Goal: Information Seeking & Learning: Find contact information

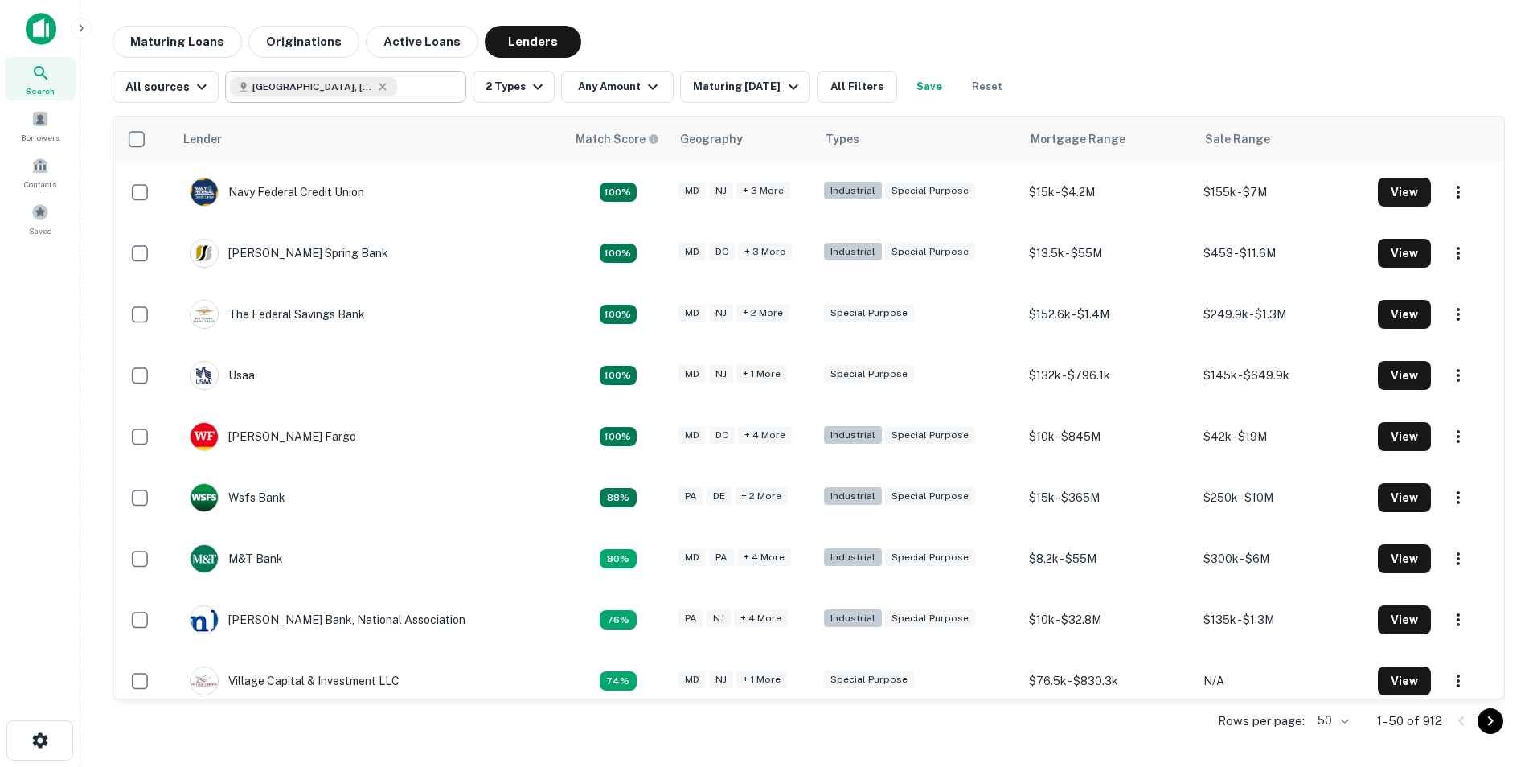
click at [379, 84] on icon at bounding box center [382, 86] width 13 height 13
type input "**********"
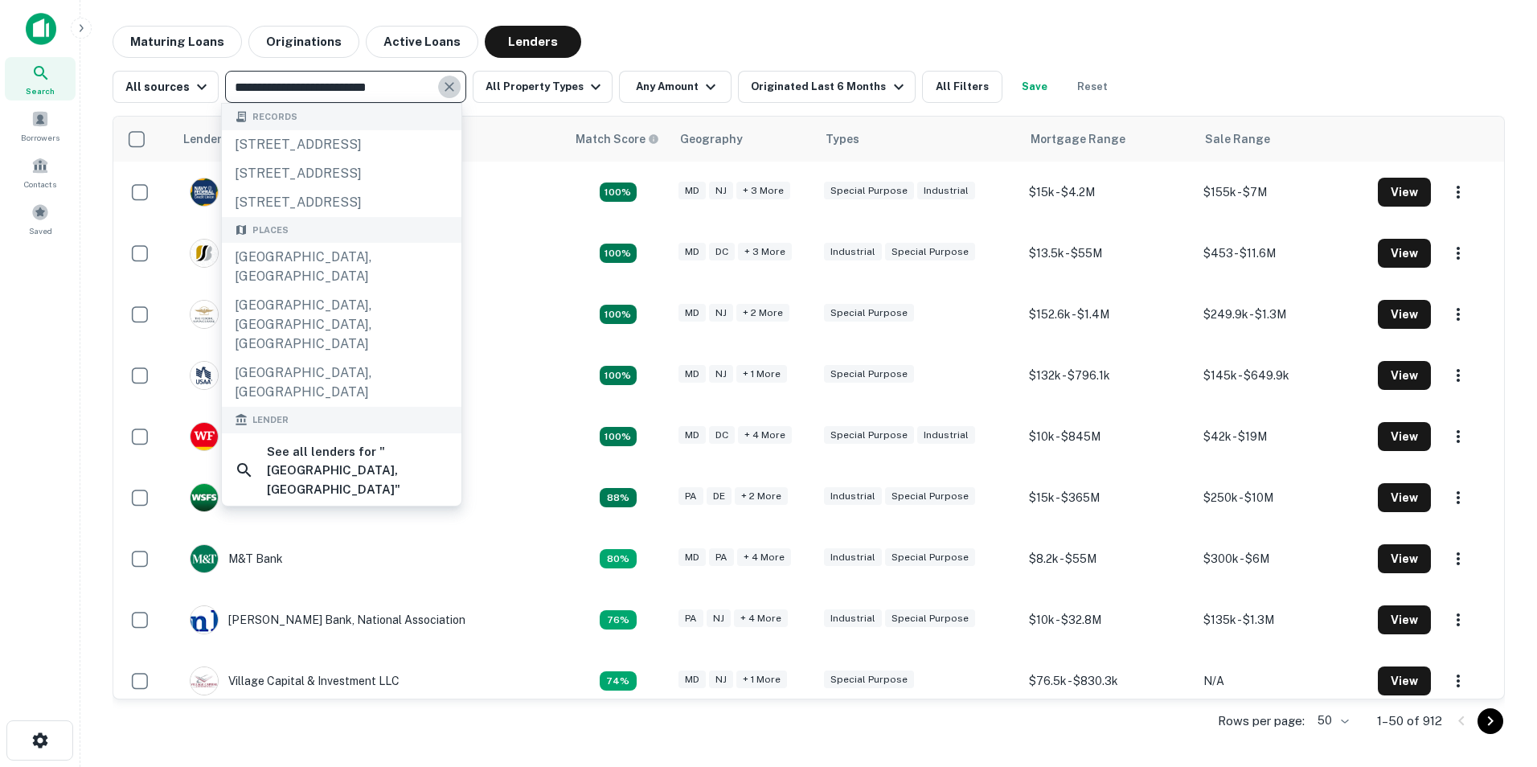
click at [447, 85] on icon "Clear" at bounding box center [449, 87] width 10 height 10
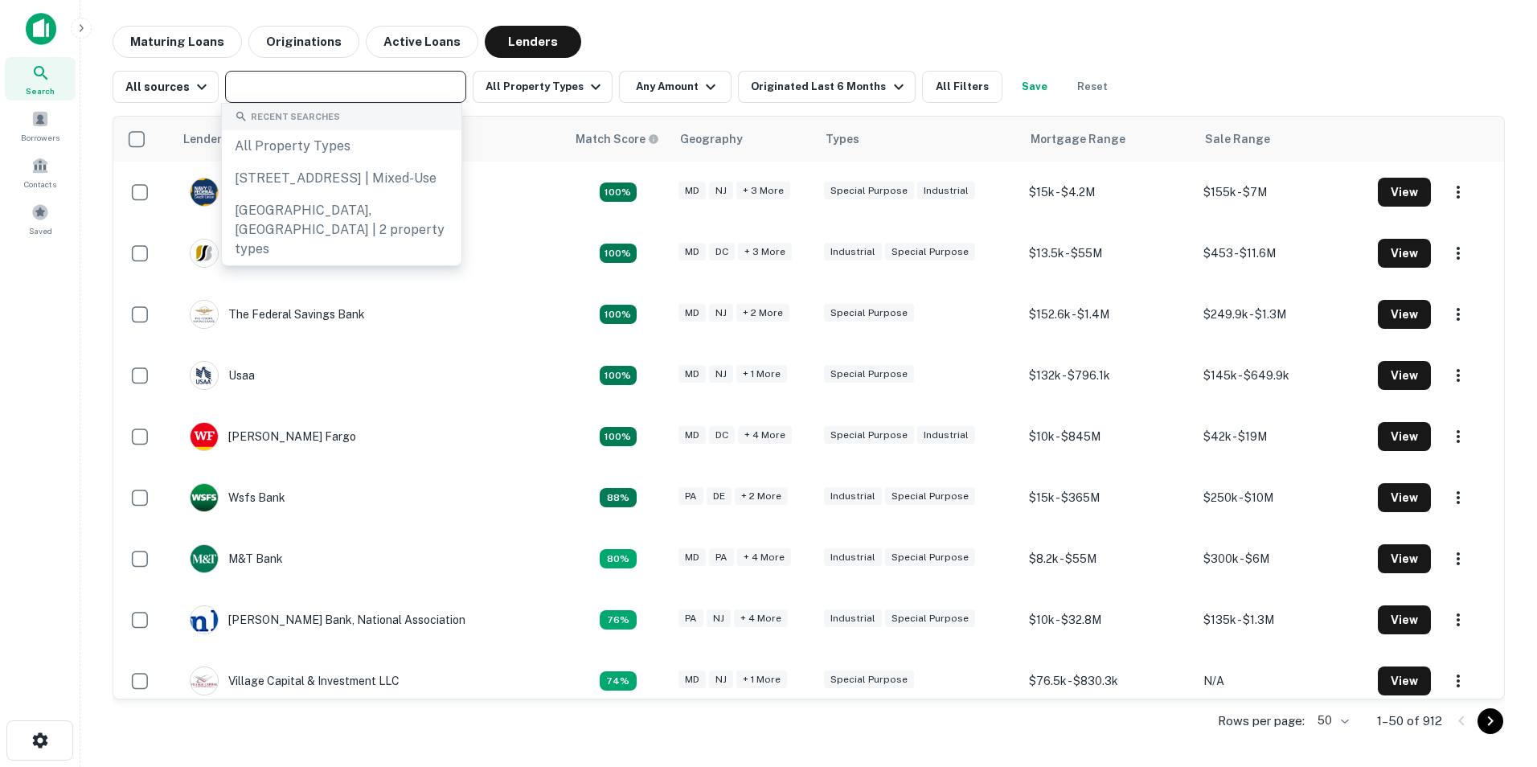
click at [406, 88] on input "text" at bounding box center [344, 87] width 229 height 23
click at [326, 92] on input "text" at bounding box center [344, 87] width 229 height 23
click at [300, 76] on input "text" at bounding box center [344, 87] width 229 height 23
click at [197, 87] on icon "button" at bounding box center [201, 86] width 19 height 19
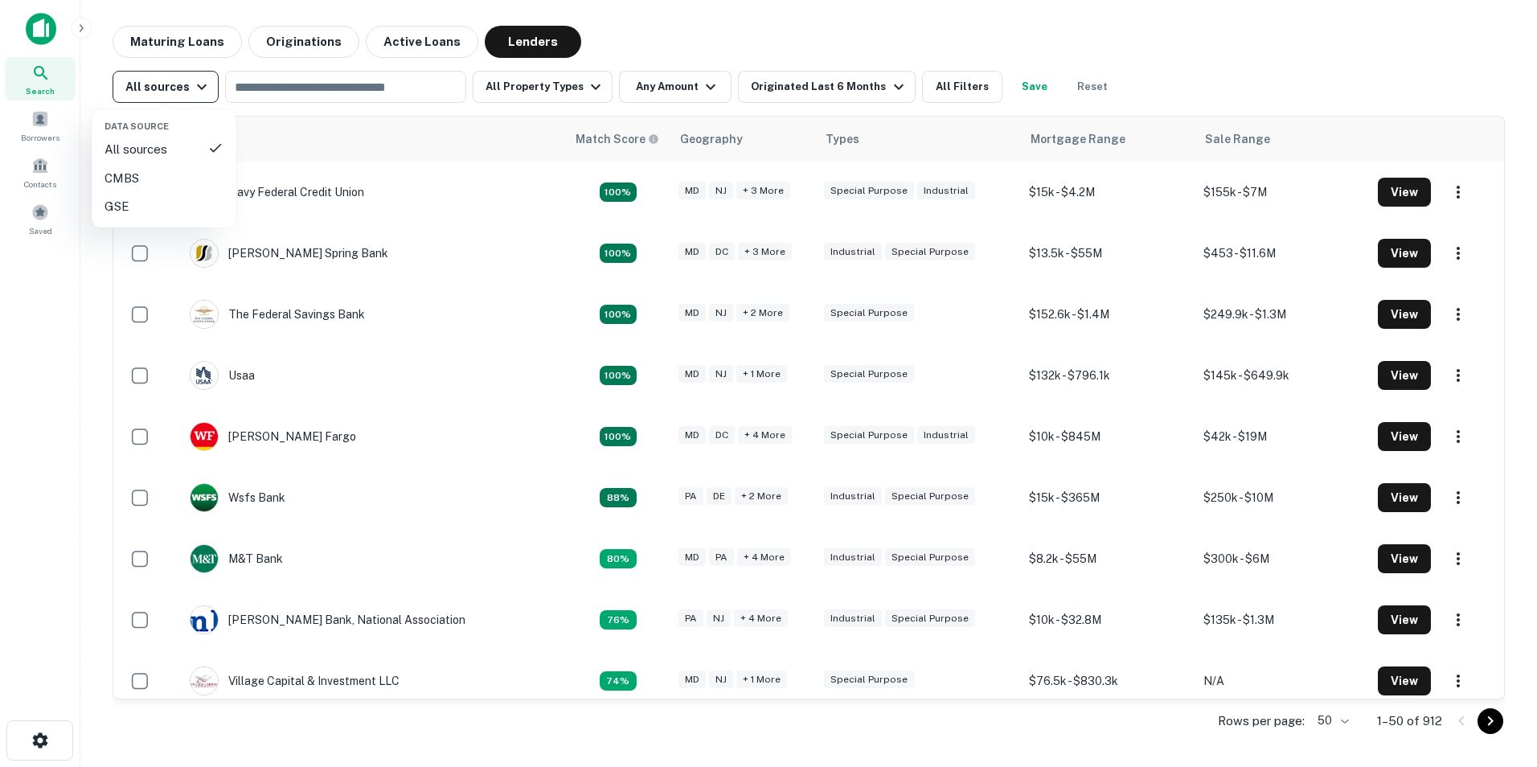
click at [197, 87] on div at bounding box center [768, 383] width 1537 height 767
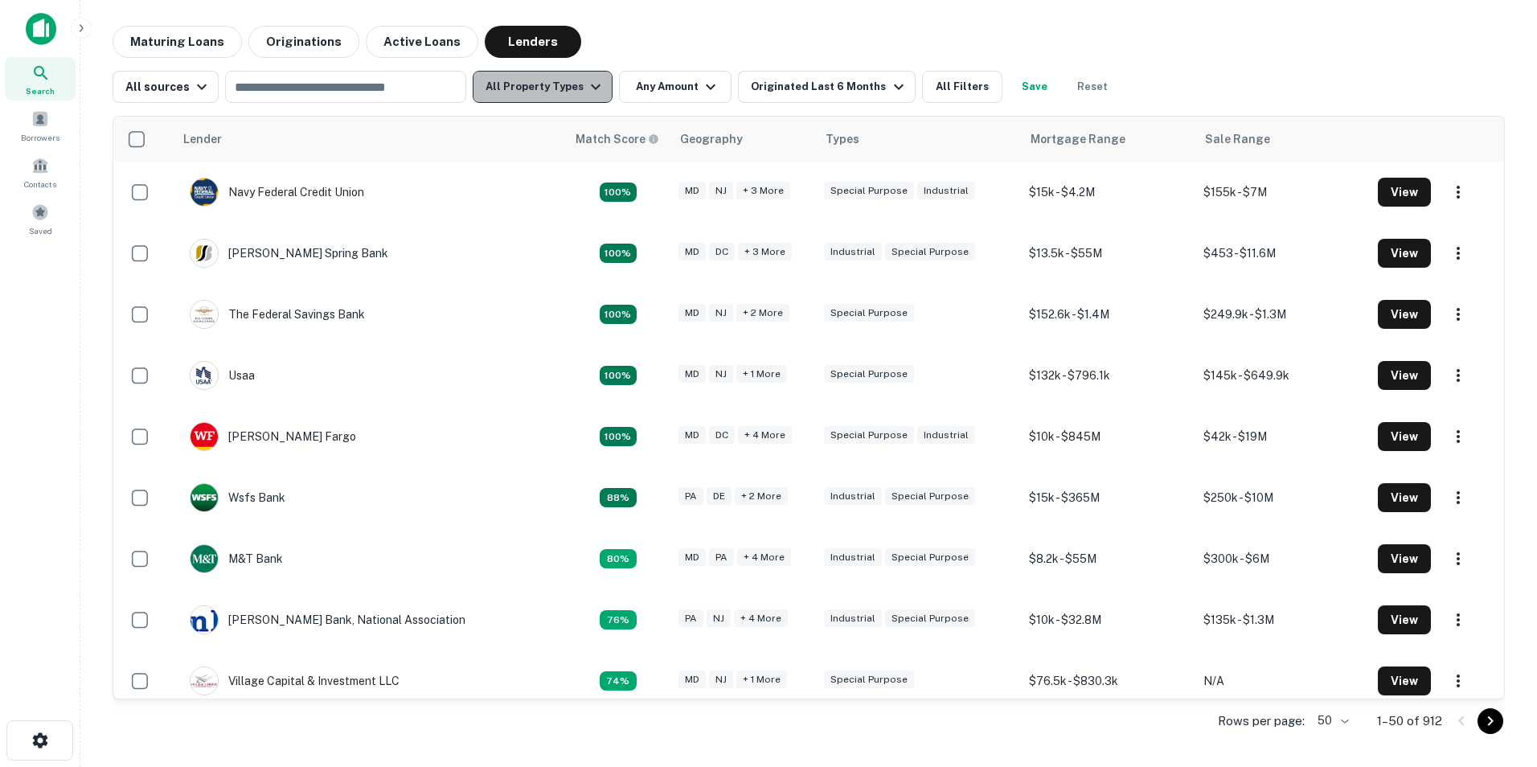
click at [589, 82] on icon "button" at bounding box center [595, 86] width 19 height 19
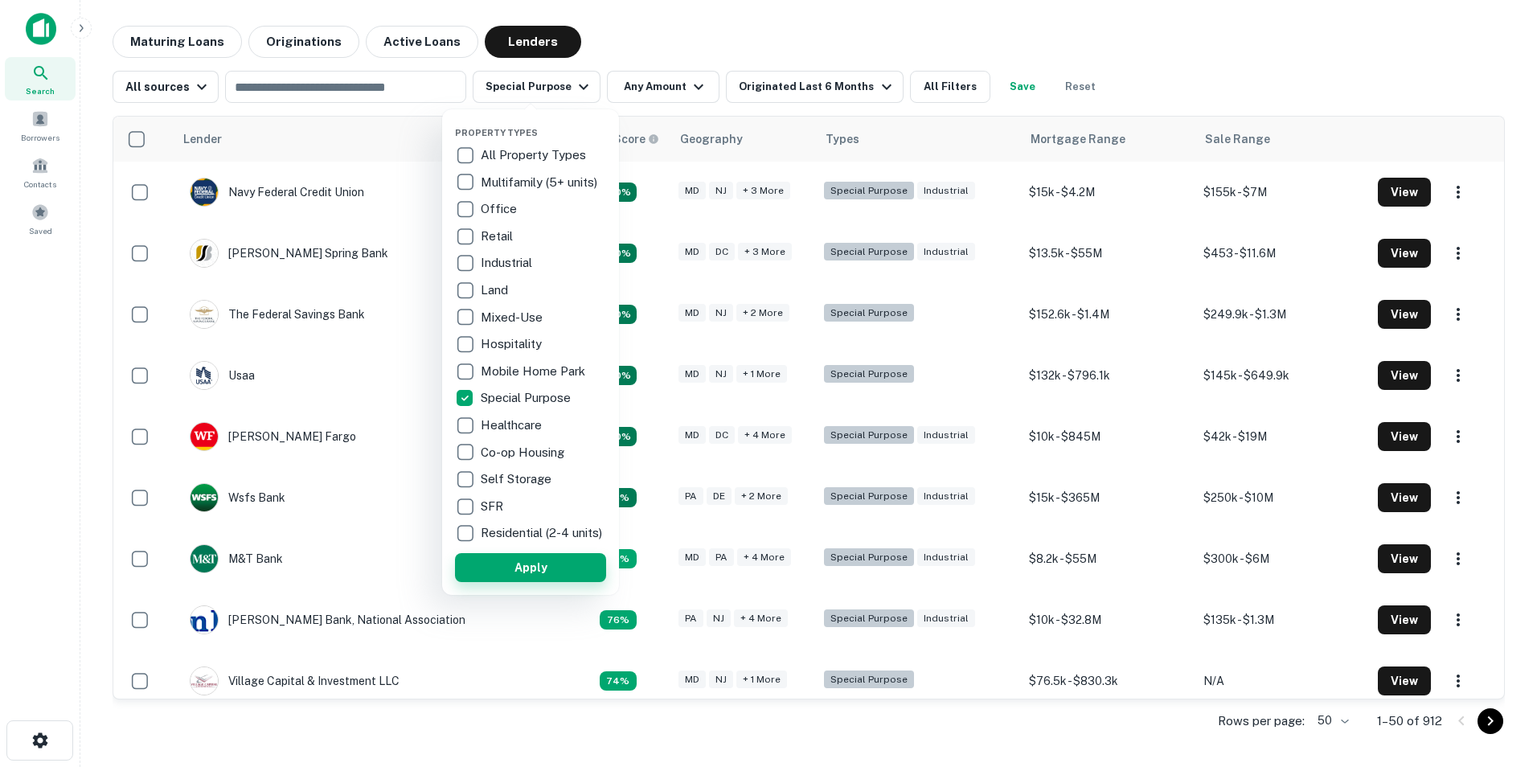
click at [539, 572] on button "Apply" at bounding box center [530, 567] width 151 height 29
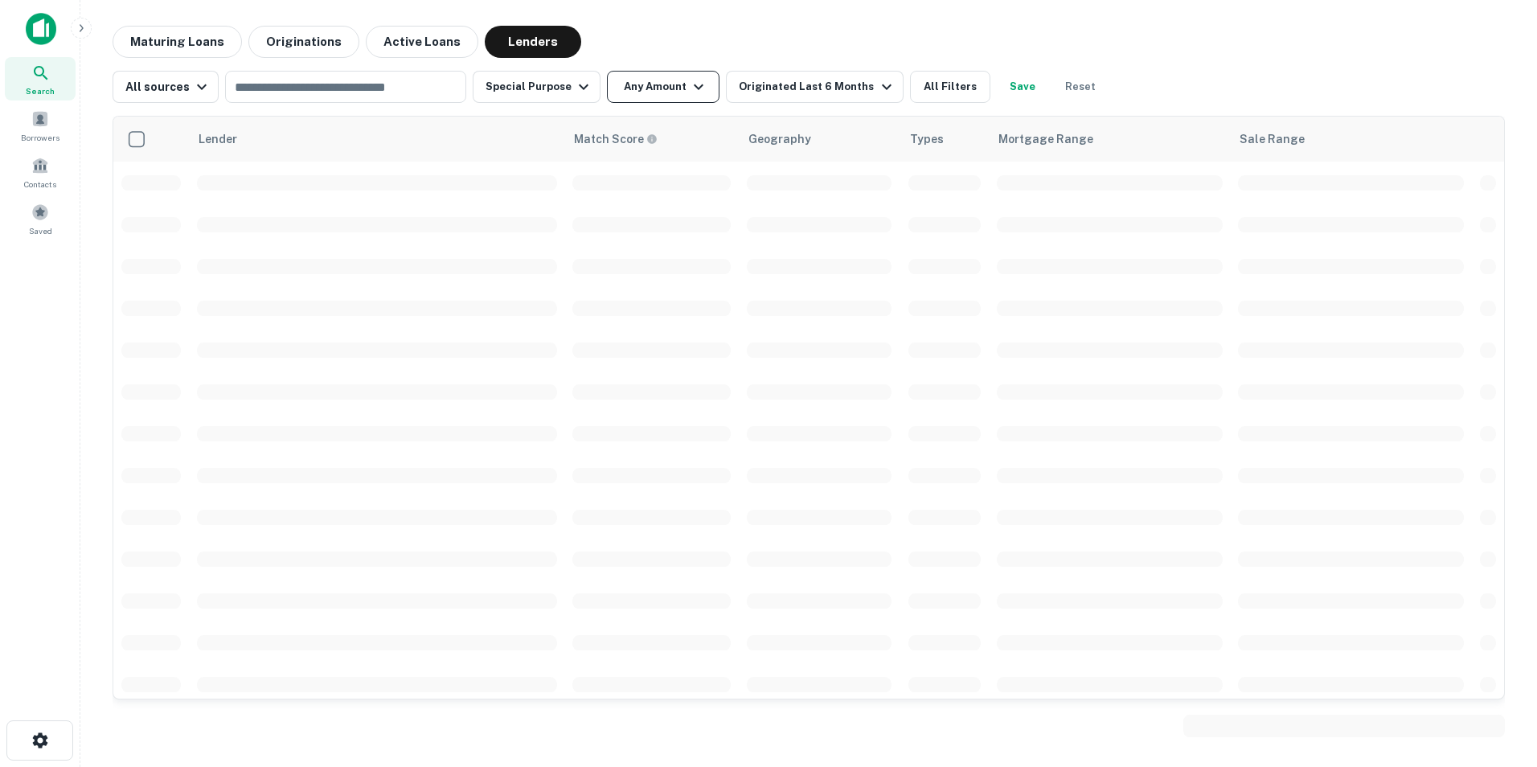
click at [689, 84] on icon "button" at bounding box center [698, 86] width 19 height 19
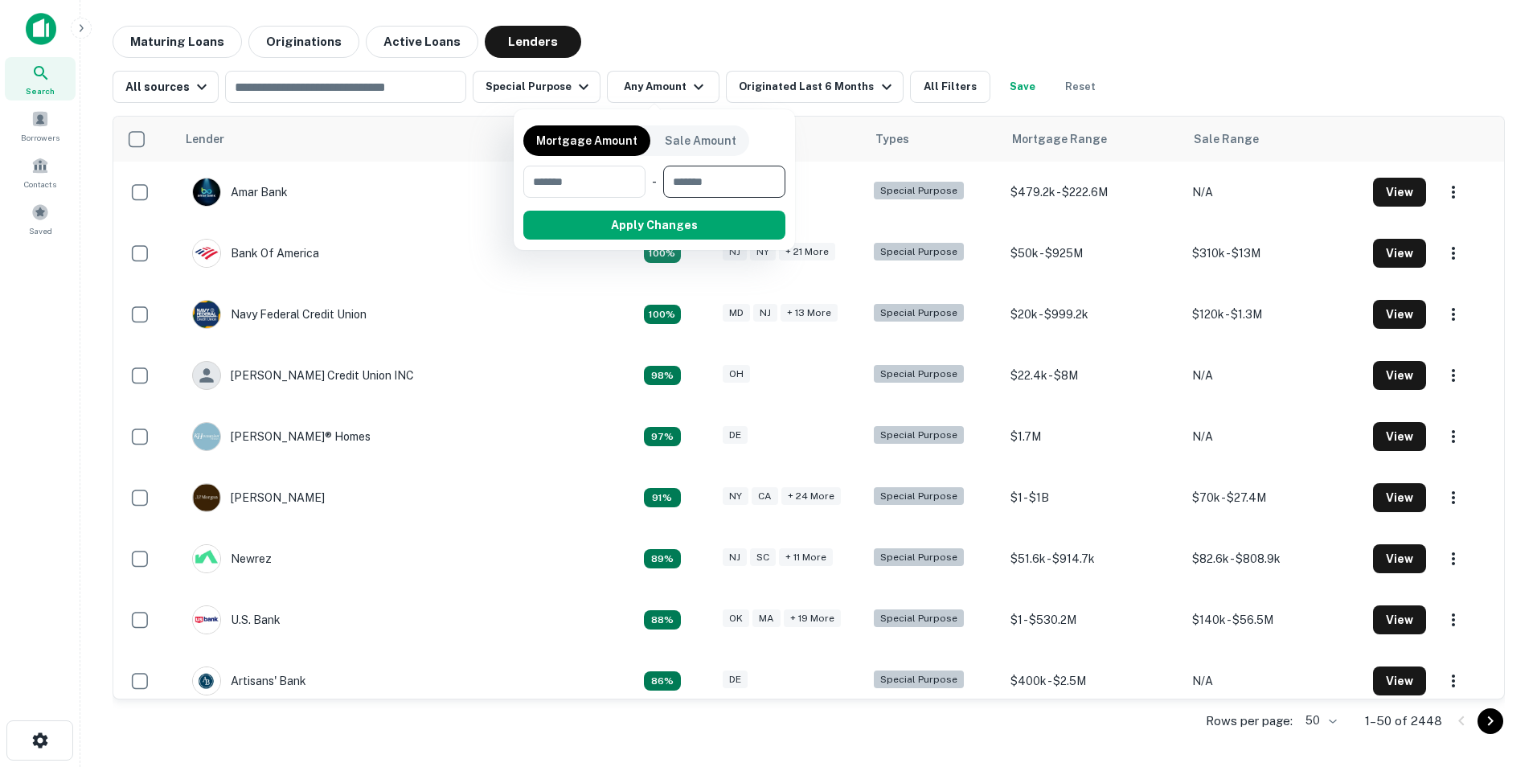
click at [727, 179] on input "number" at bounding box center [718, 182] width 111 height 32
type input "*"
type input "********"
click at [1150, 70] on div at bounding box center [768, 383] width 1537 height 767
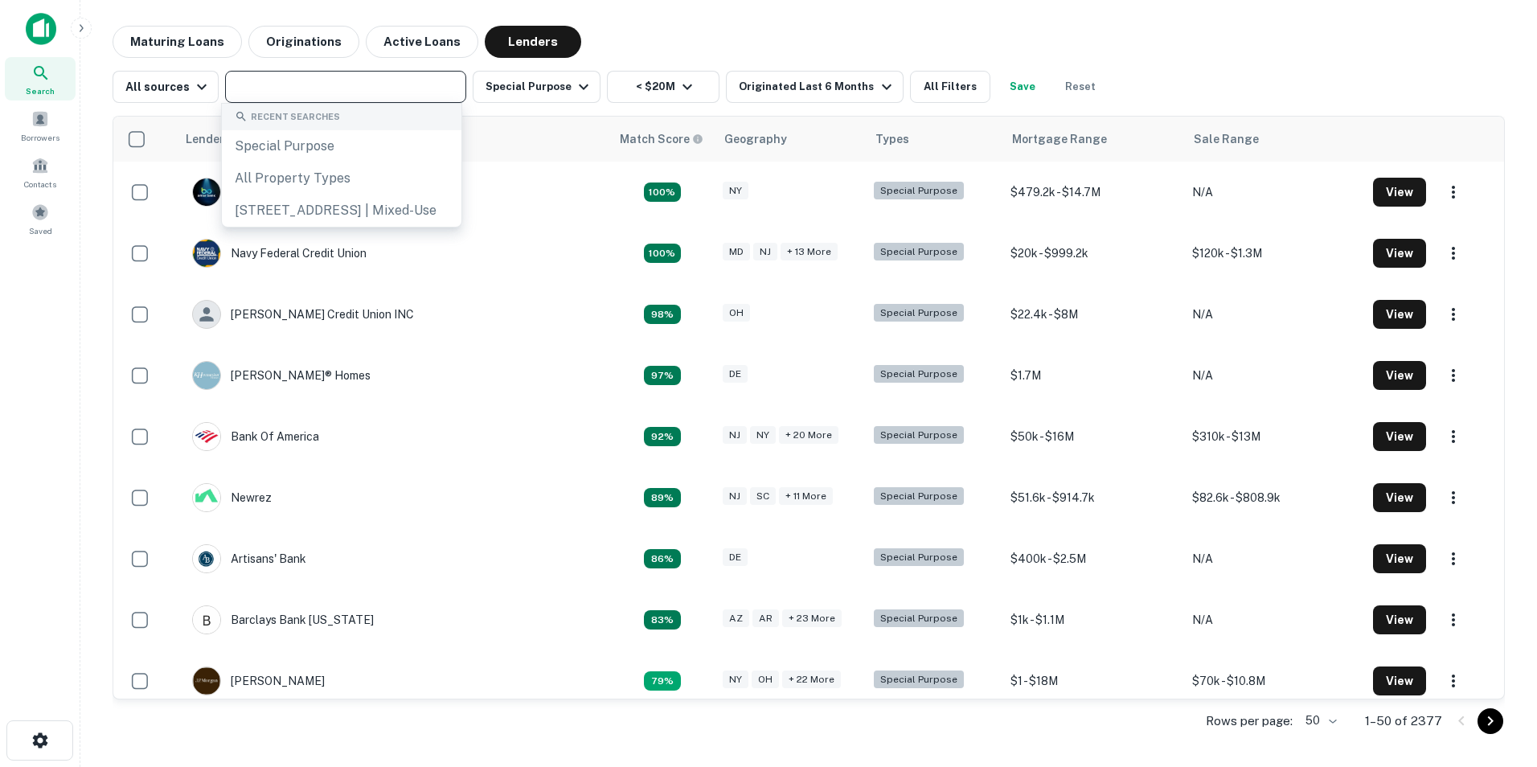
click at [374, 92] on input "text" at bounding box center [344, 87] width 229 height 23
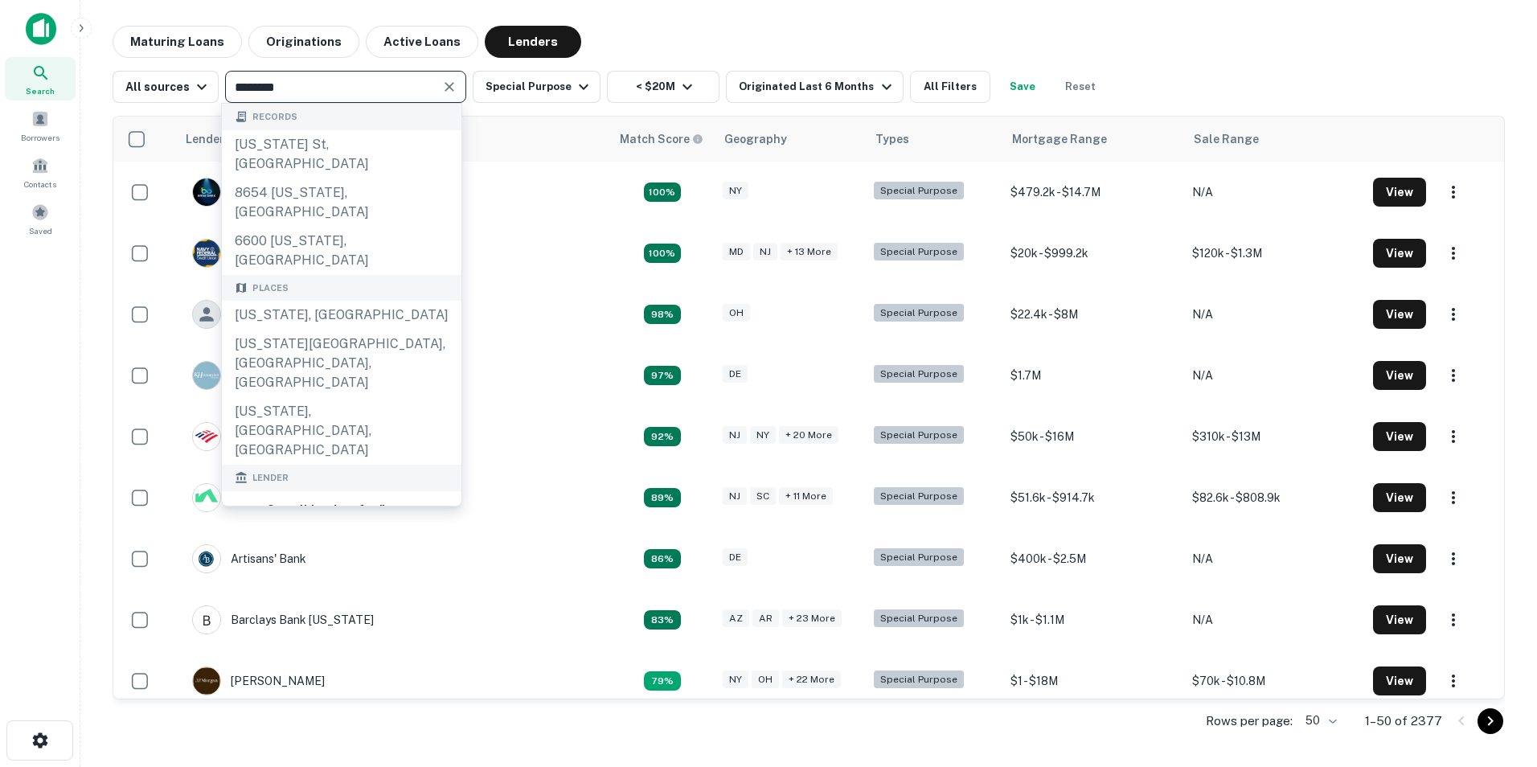
type input "********"
click at [403, 94] on input "********" at bounding box center [332, 87] width 205 height 23
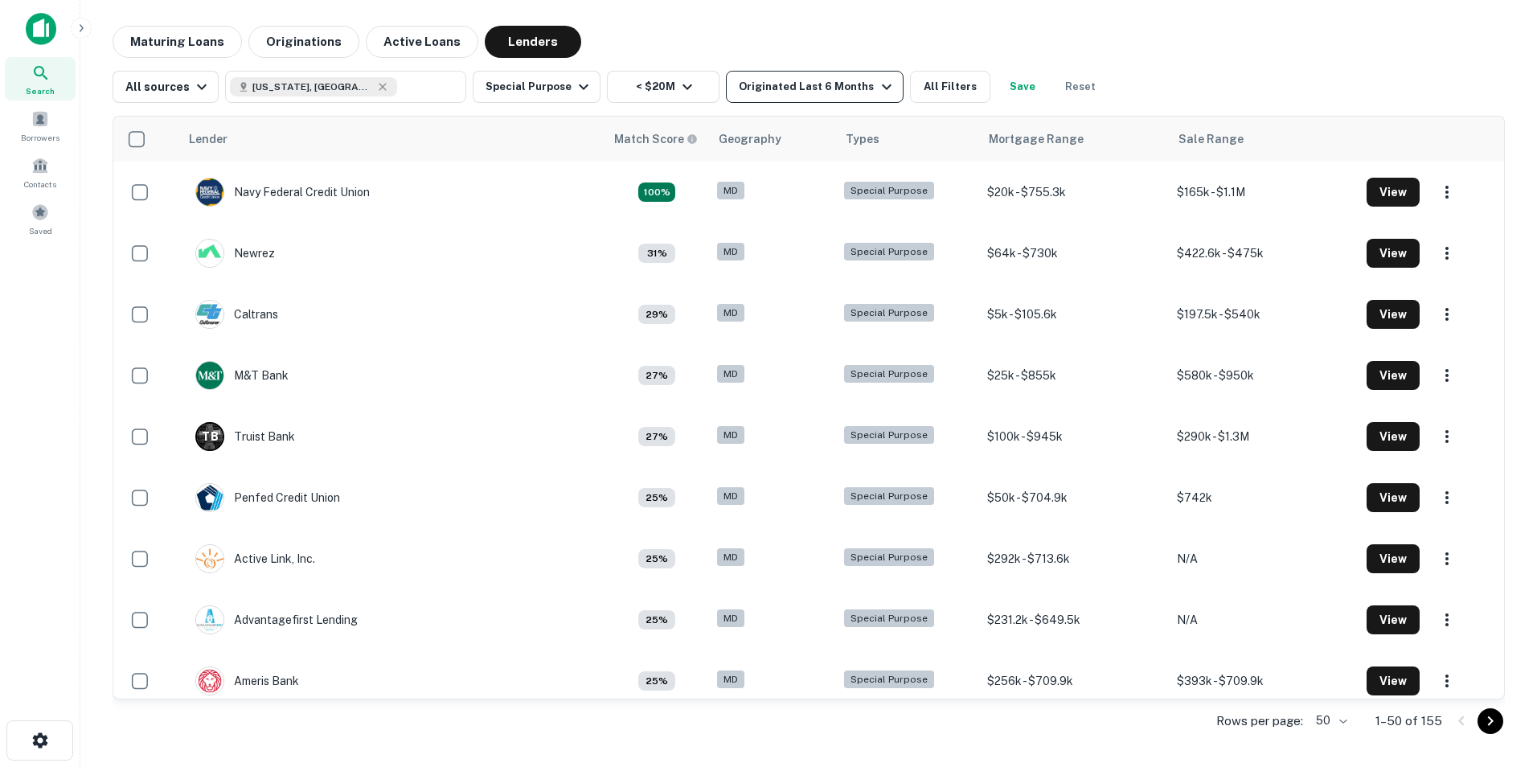
type input "**********"
click at [877, 89] on icon "button" at bounding box center [886, 86] width 19 height 19
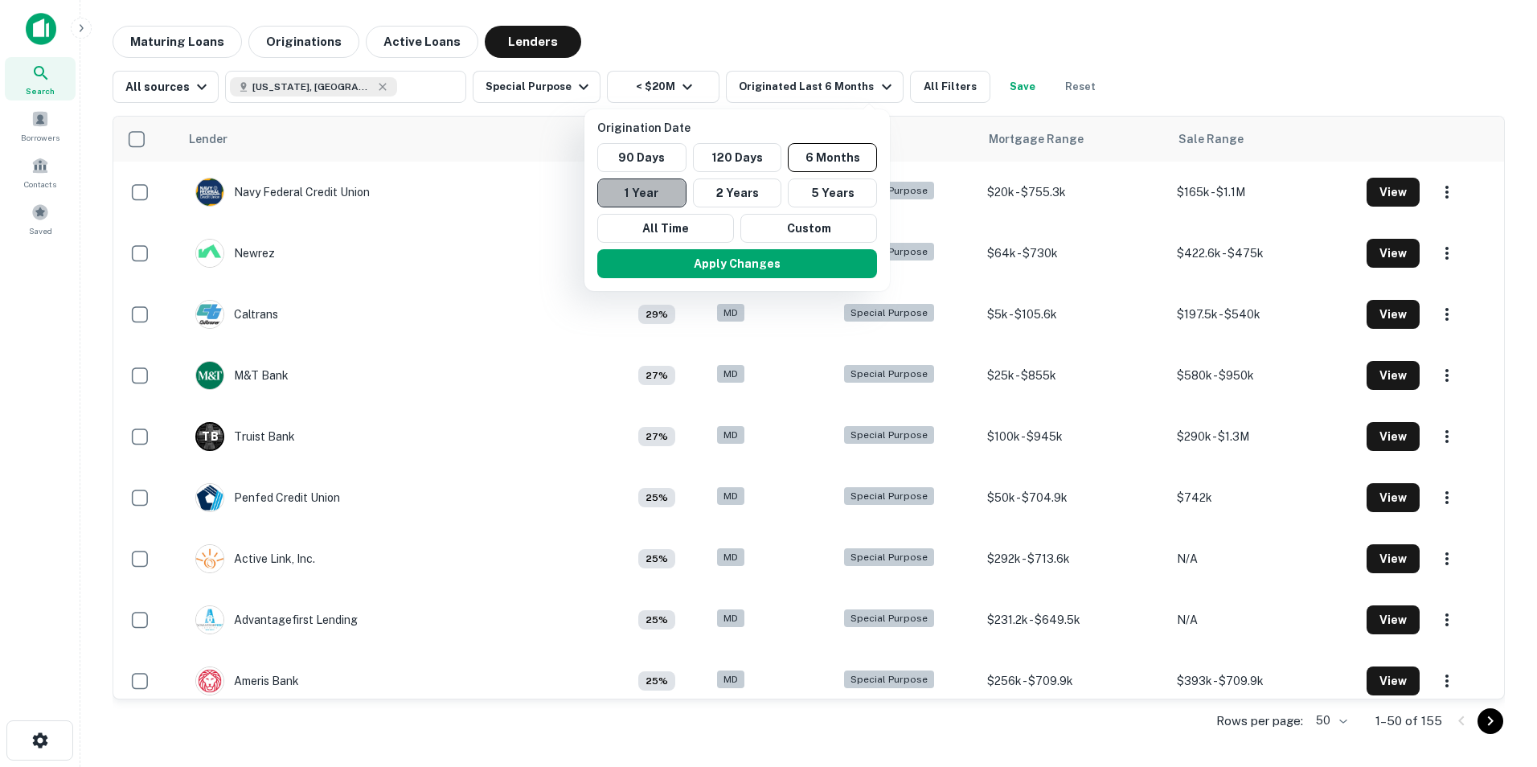
click at [657, 189] on button "1 Year" at bounding box center [641, 192] width 89 height 29
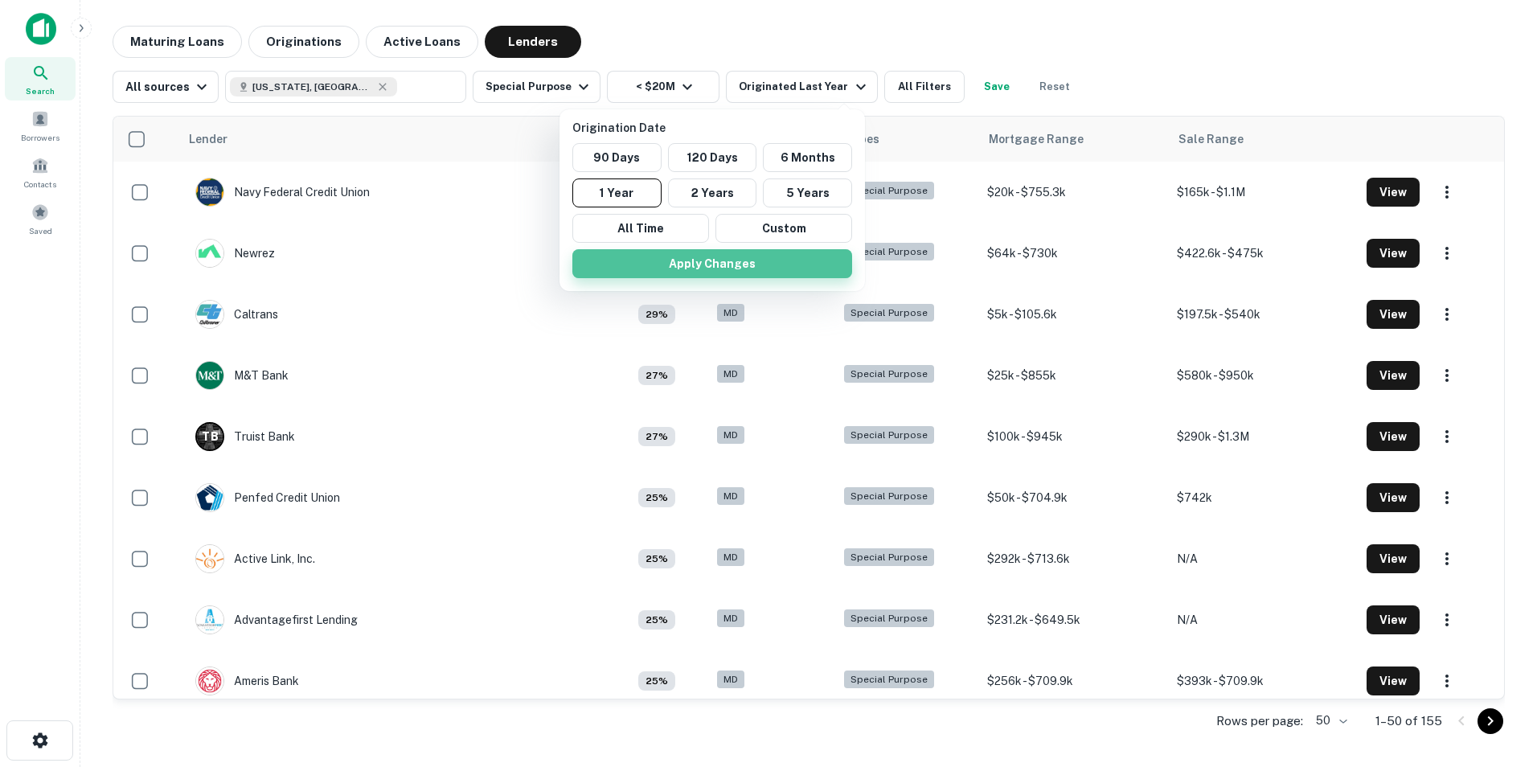
click at [751, 266] on button "Apply Changes" at bounding box center [712, 263] width 280 height 29
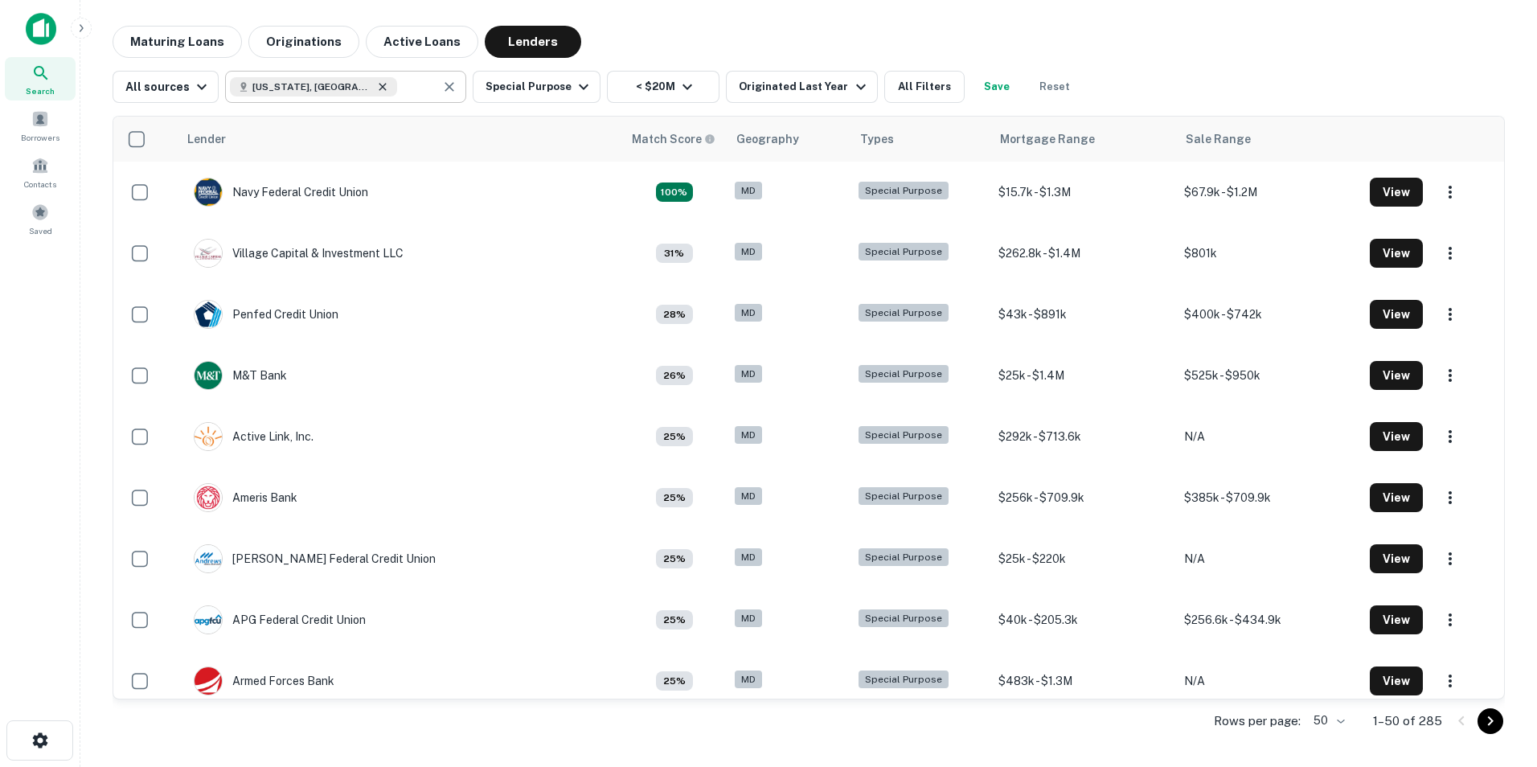
click at [376, 89] on icon at bounding box center [382, 86] width 13 height 13
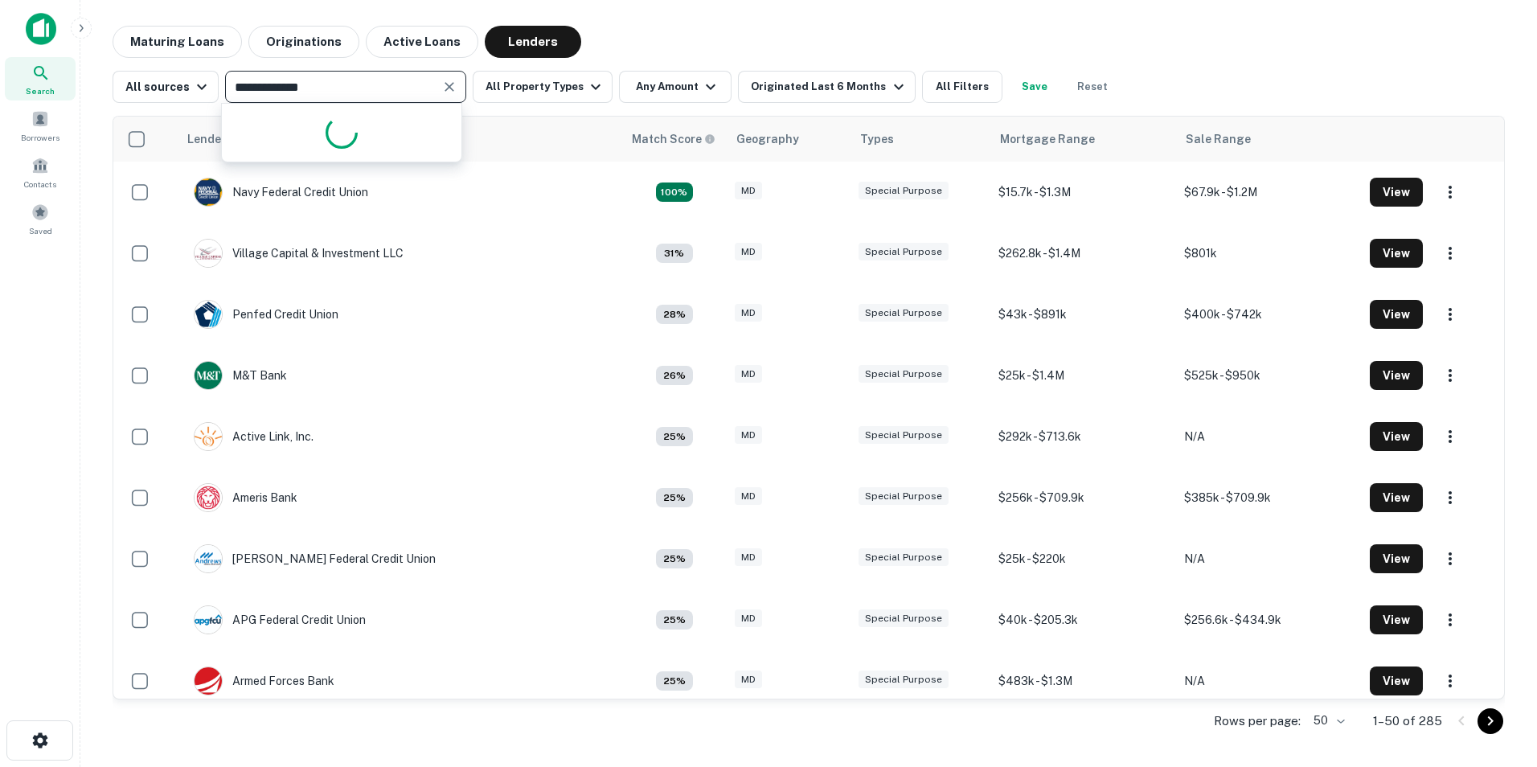
click at [327, 87] on input "**********" at bounding box center [332, 87] width 205 height 23
type input "*"
type input "**********"
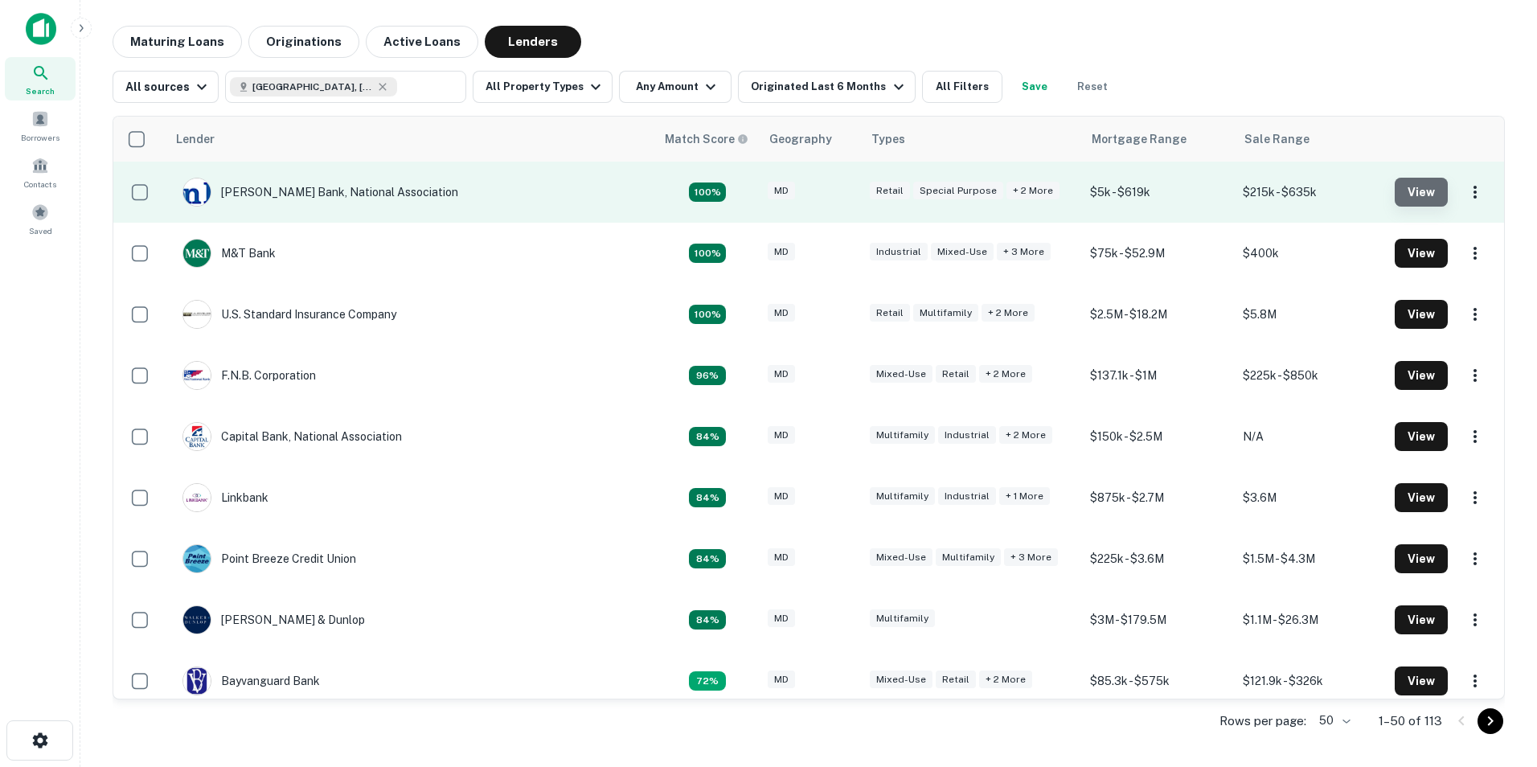
click at [1395, 185] on button "View" at bounding box center [1421, 192] width 53 height 29
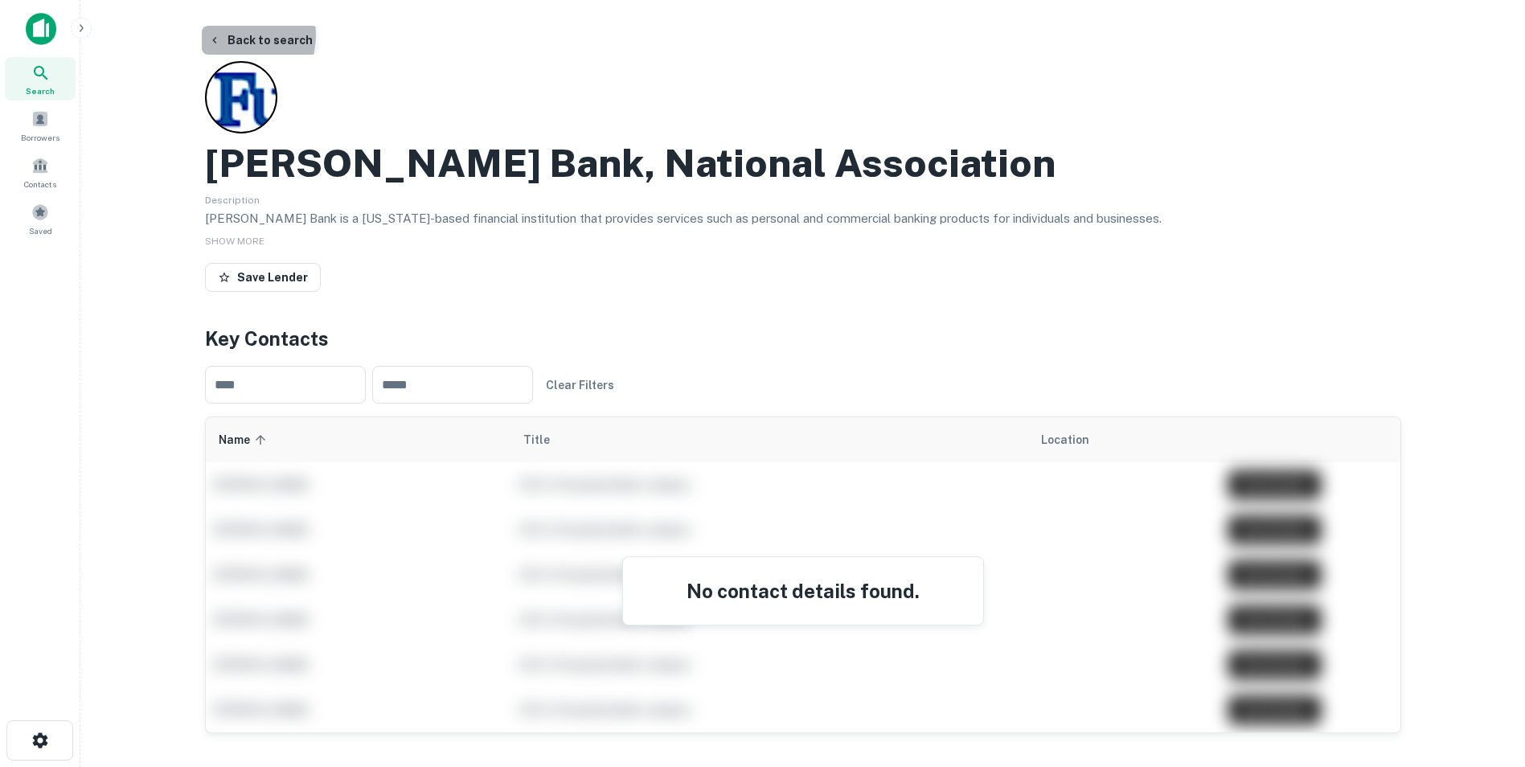
click at [231, 35] on button "Back to search" at bounding box center [260, 40] width 117 height 29
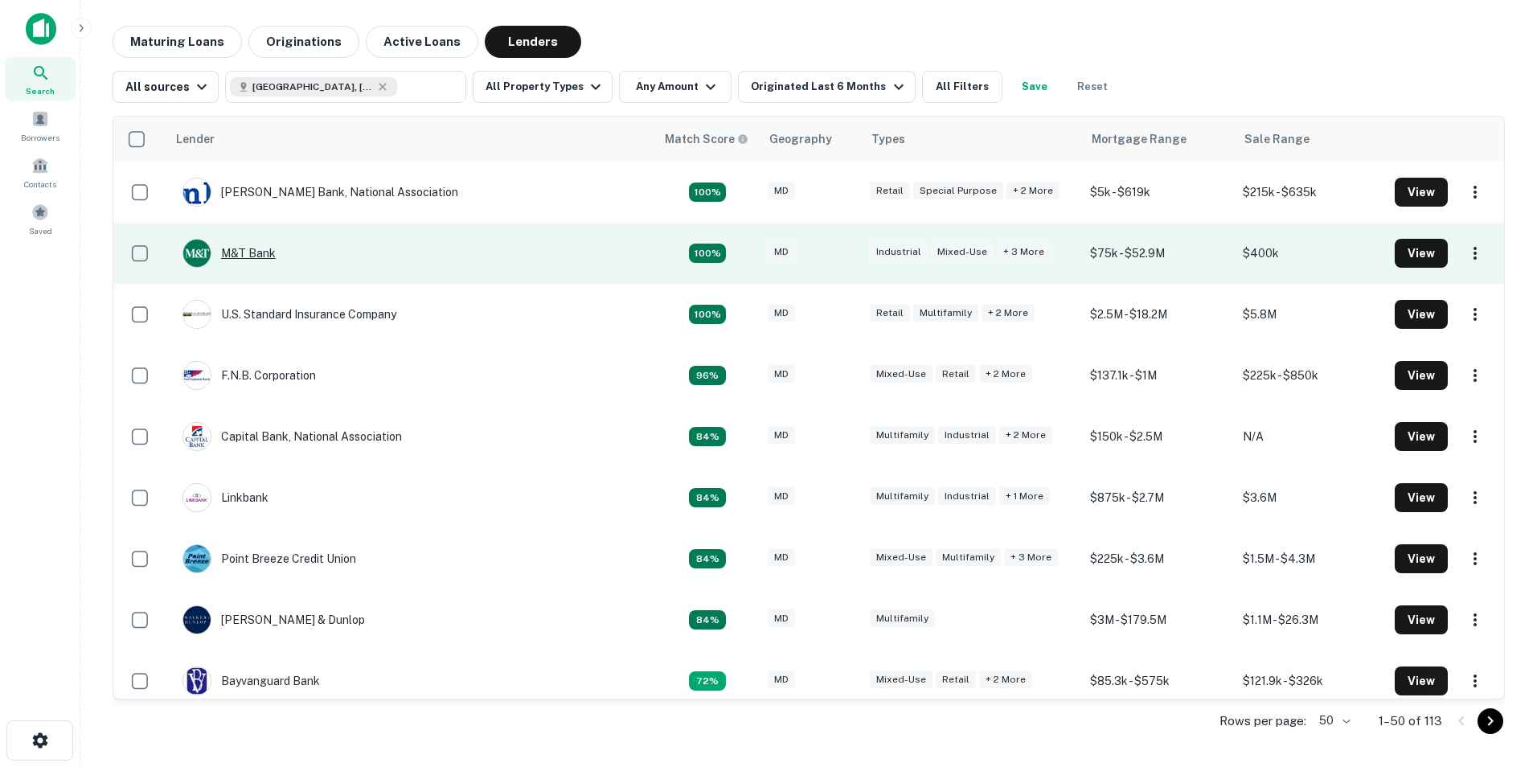
click at [248, 247] on div "M&T Bank" at bounding box center [228, 253] width 93 height 29
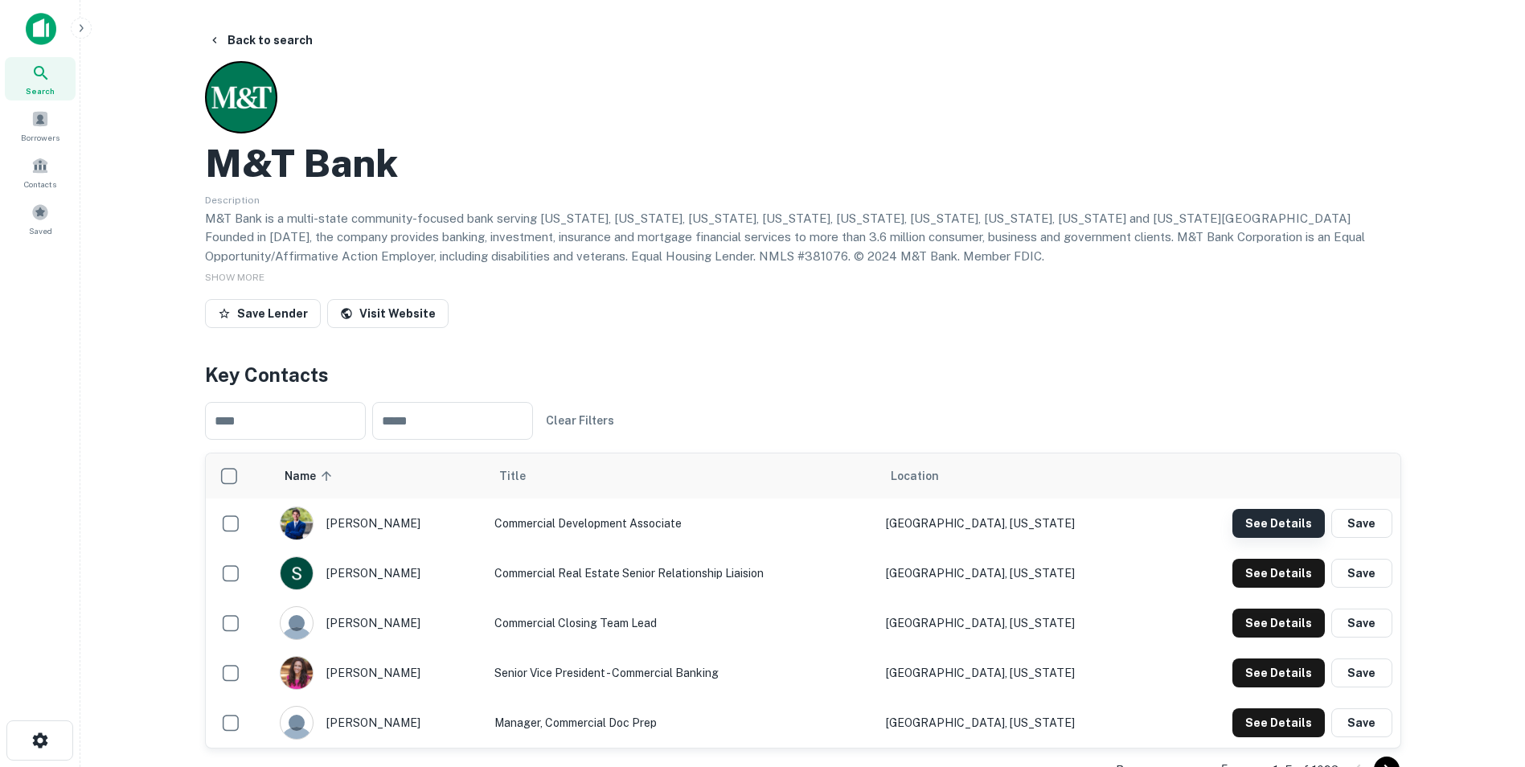
click at [1260, 518] on button "See Details" at bounding box center [1278, 523] width 92 height 29
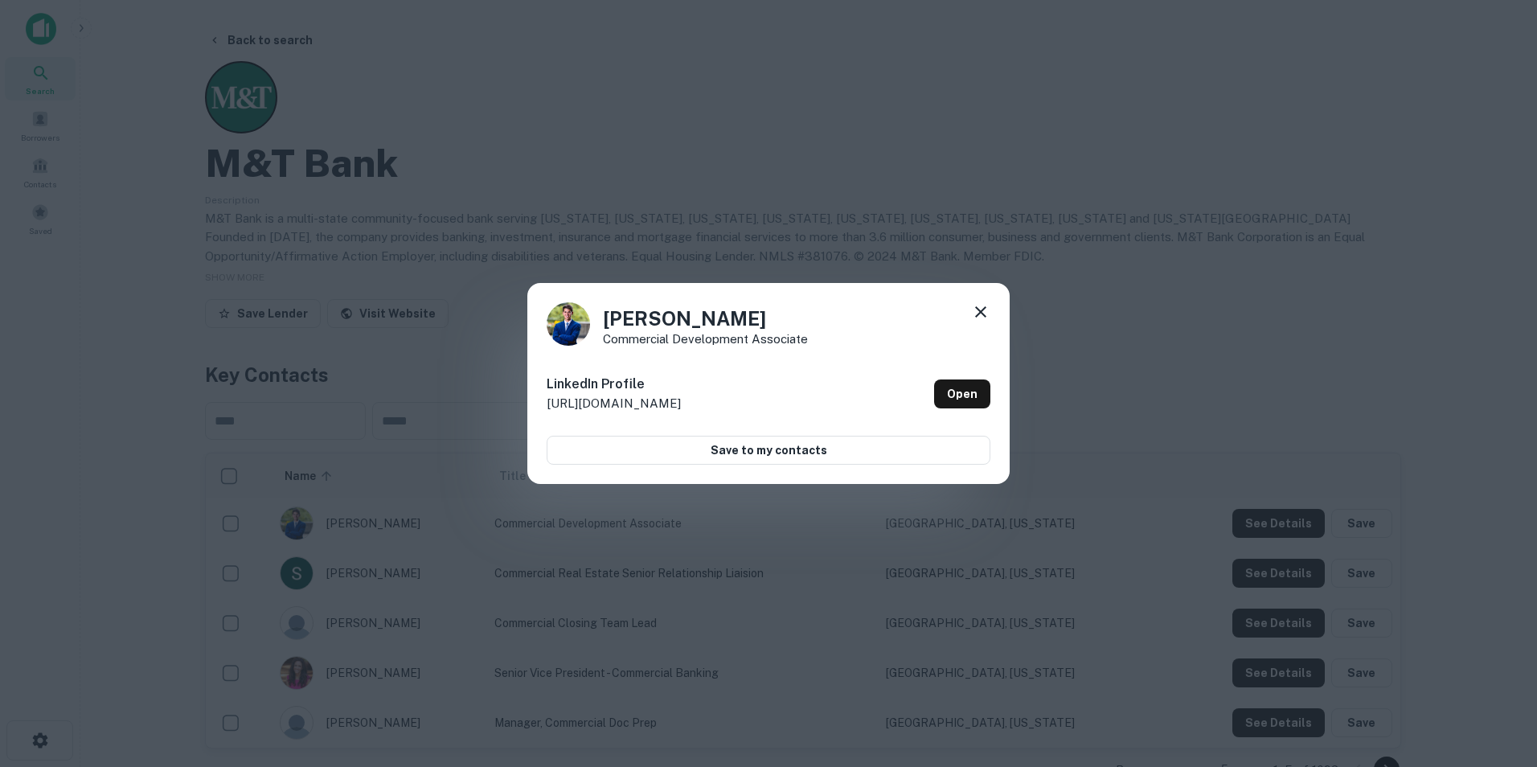
click at [972, 313] on icon at bounding box center [980, 311] width 19 height 19
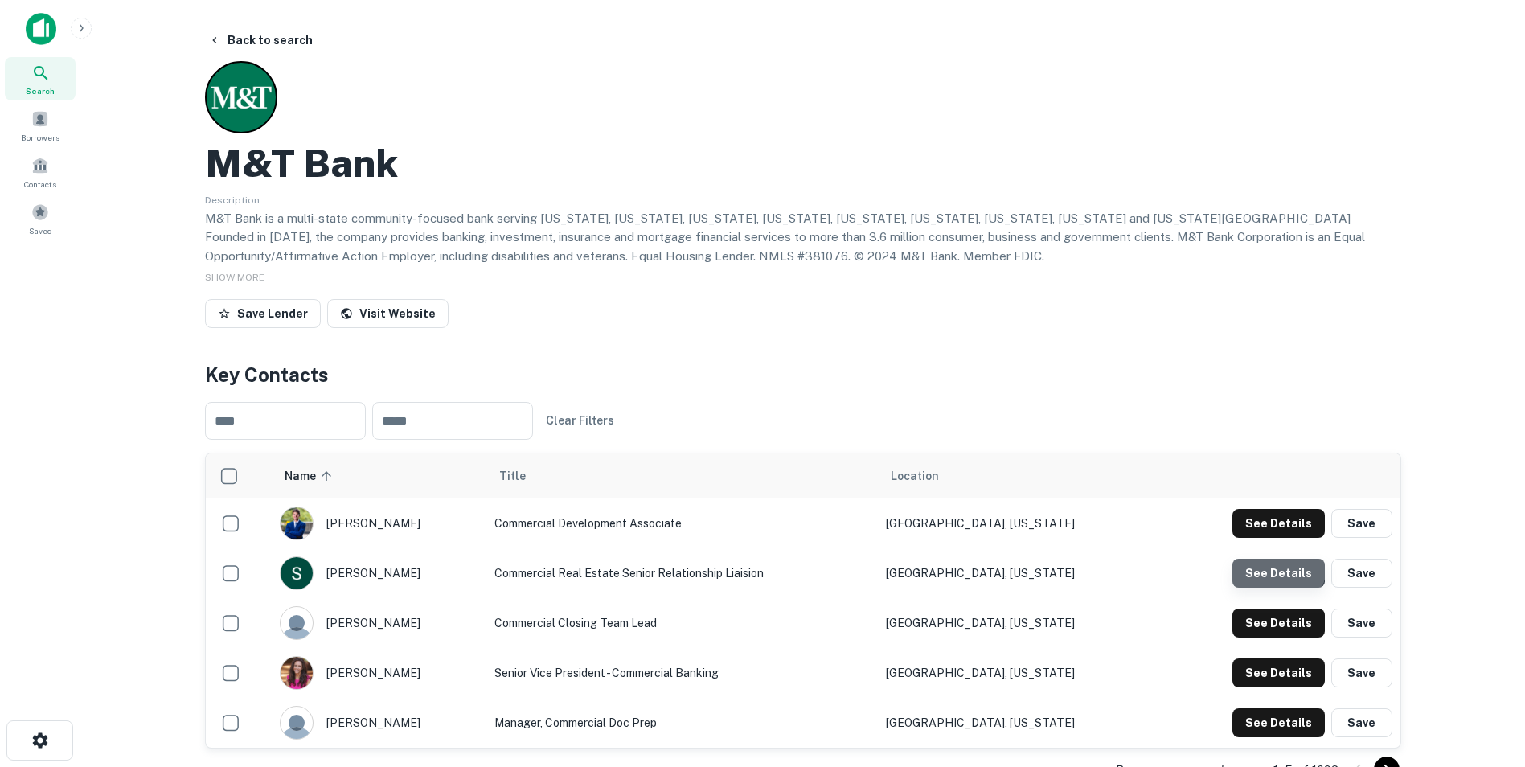
click at [1271, 538] on button "See Details" at bounding box center [1278, 523] width 92 height 29
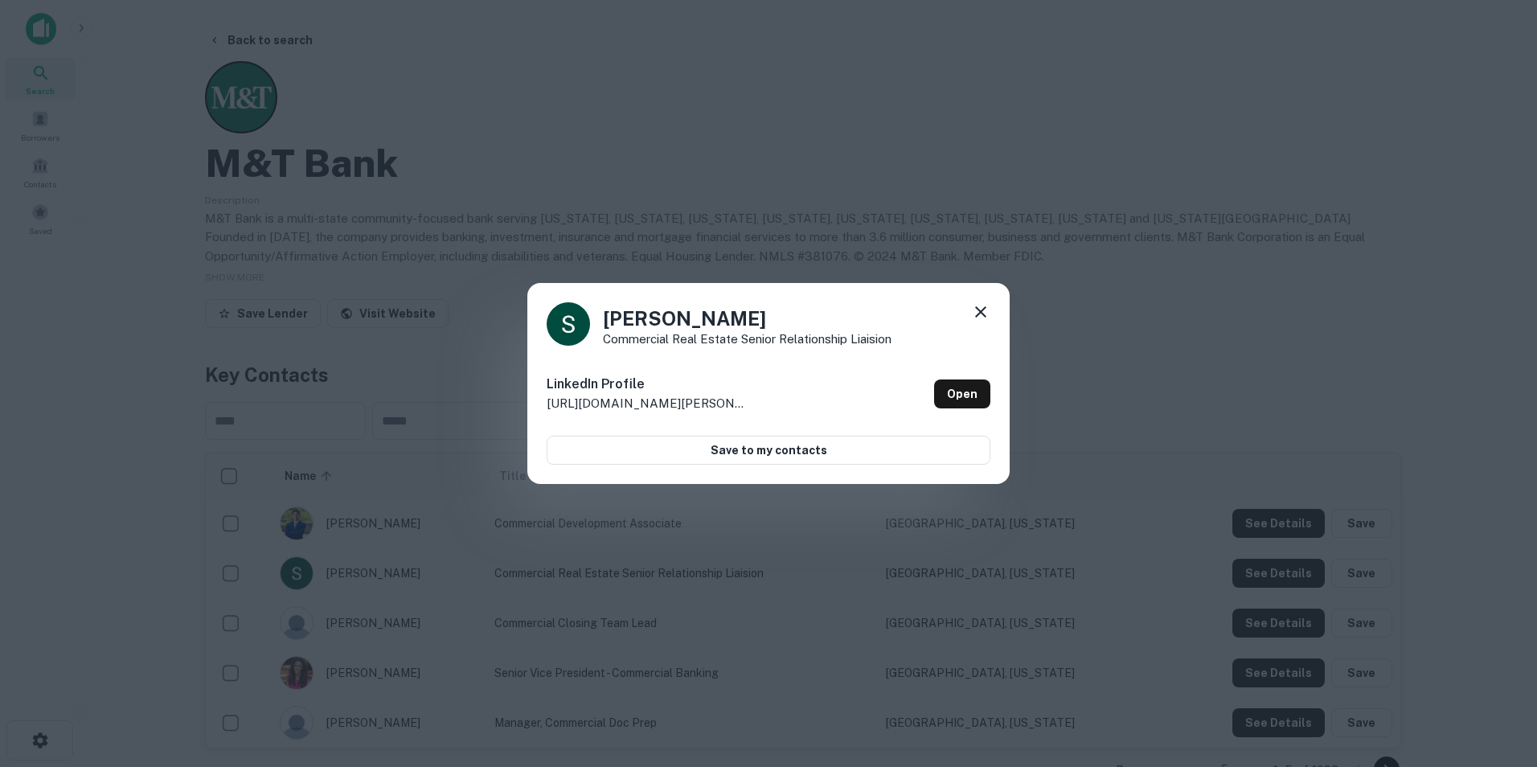
click at [975, 309] on icon at bounding box center [980, 311] width 19 height 19
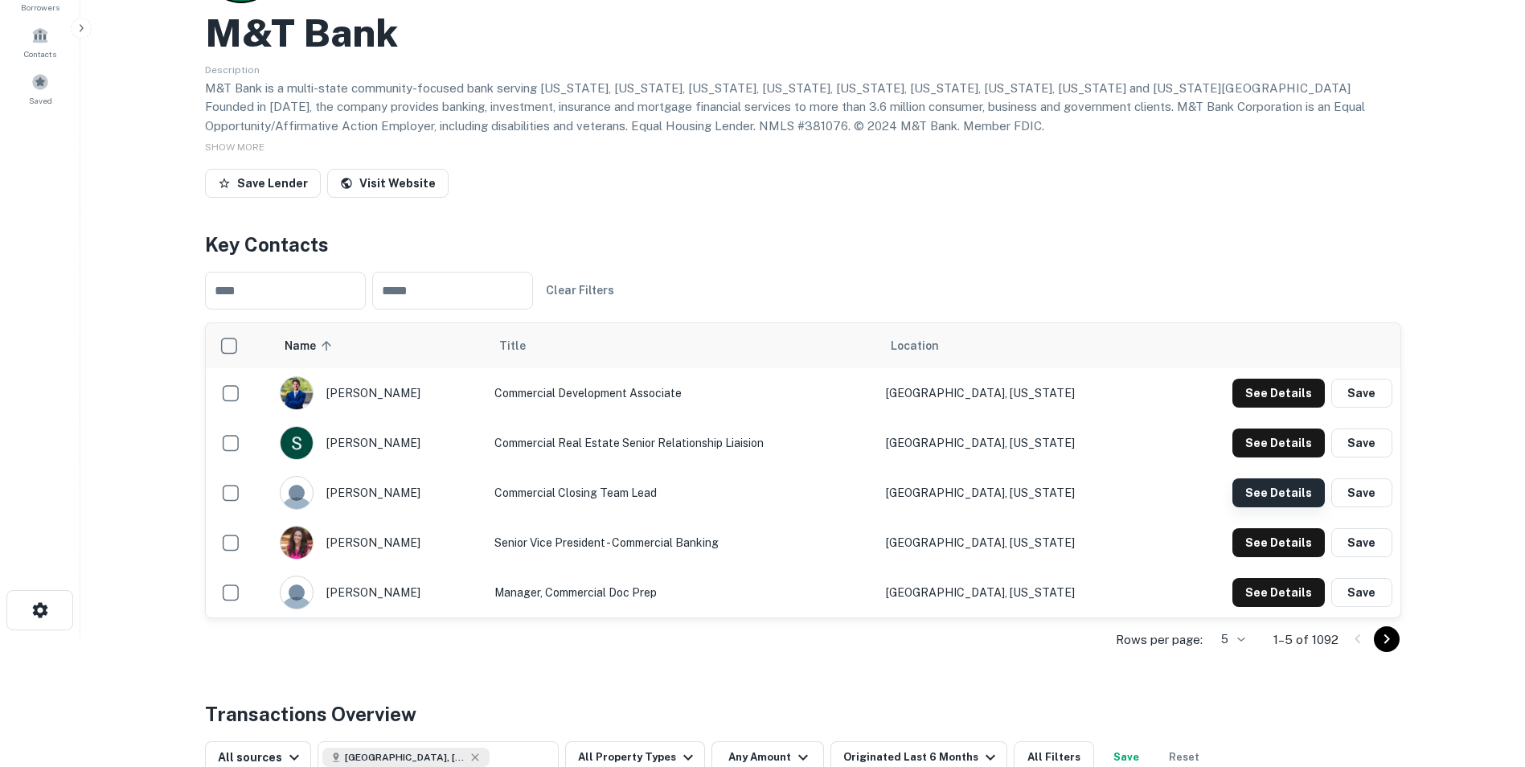
scroll to position [161, 0]
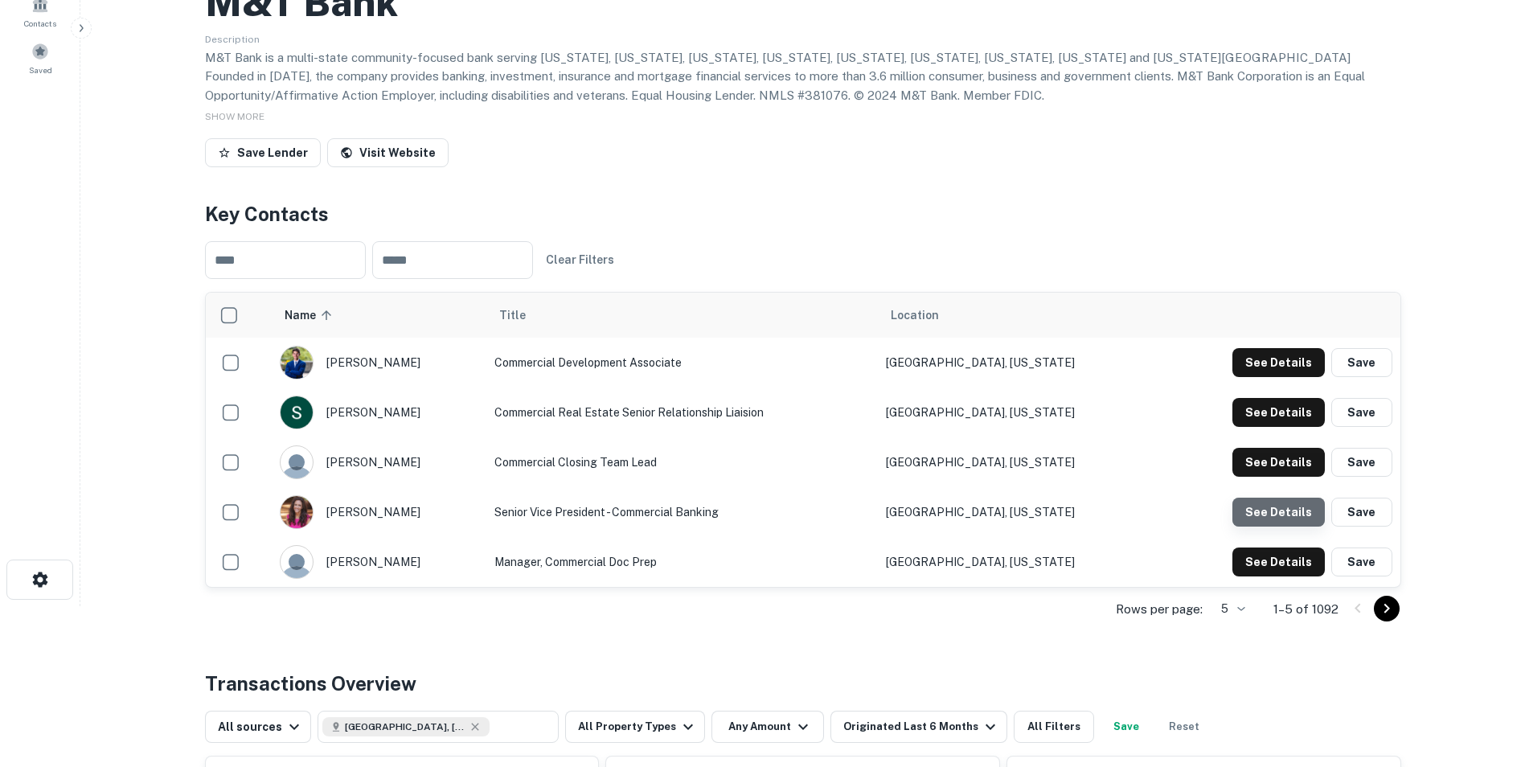
click at [1293, 377] on button "See Details" at bounding box center [1278, 362] width 92 height 29
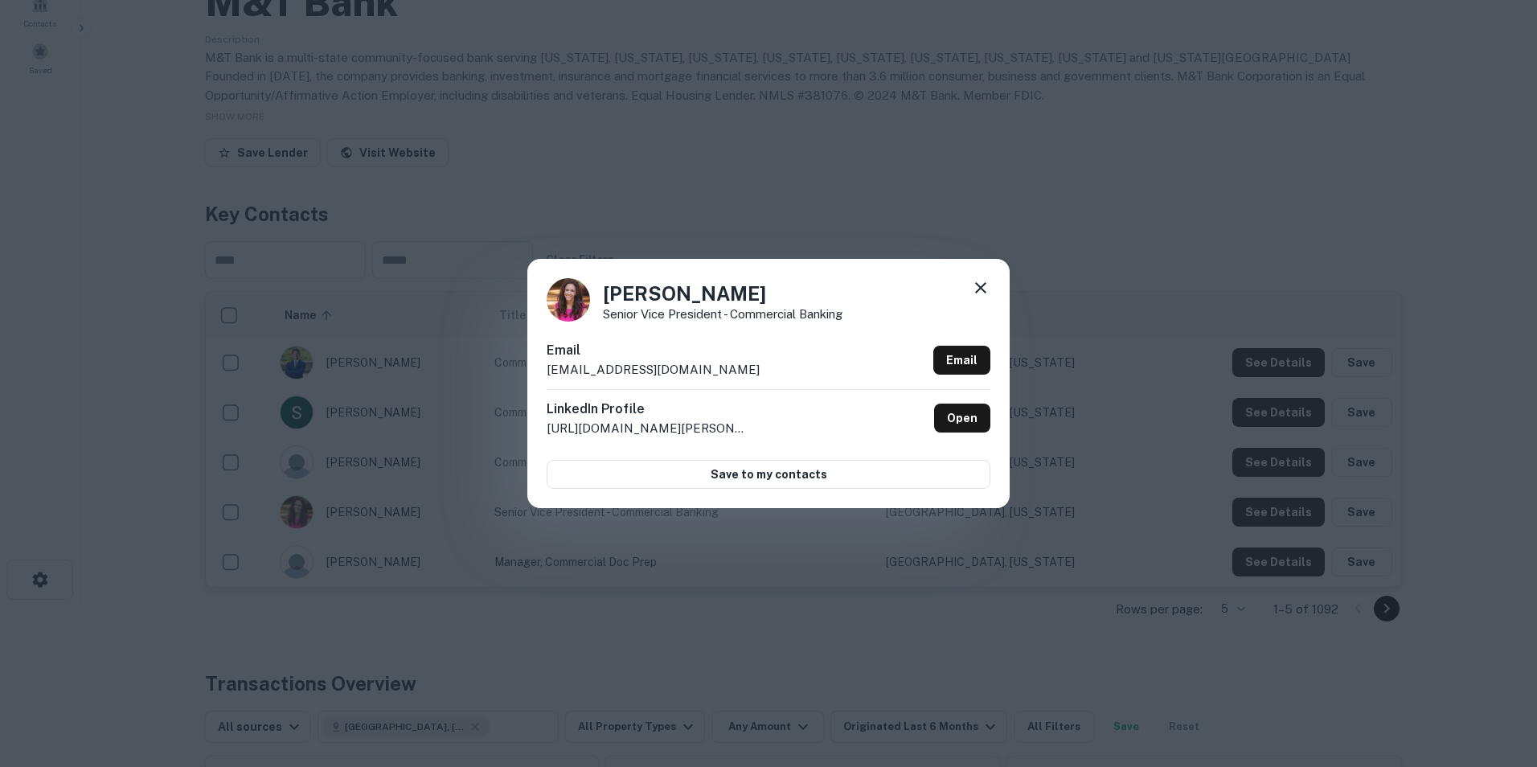
drag, startPoint x: 737, startPoint y: 288, endPoint x: 604, endPoint y: 285, distance: 132.6
click at [604, 285] on h4 "[PERSON_NAME]" at bounding box center [723, 293] width 240 height 29
click at [981, 289] on icon at bounding box center [980, 287] width 11 height 11
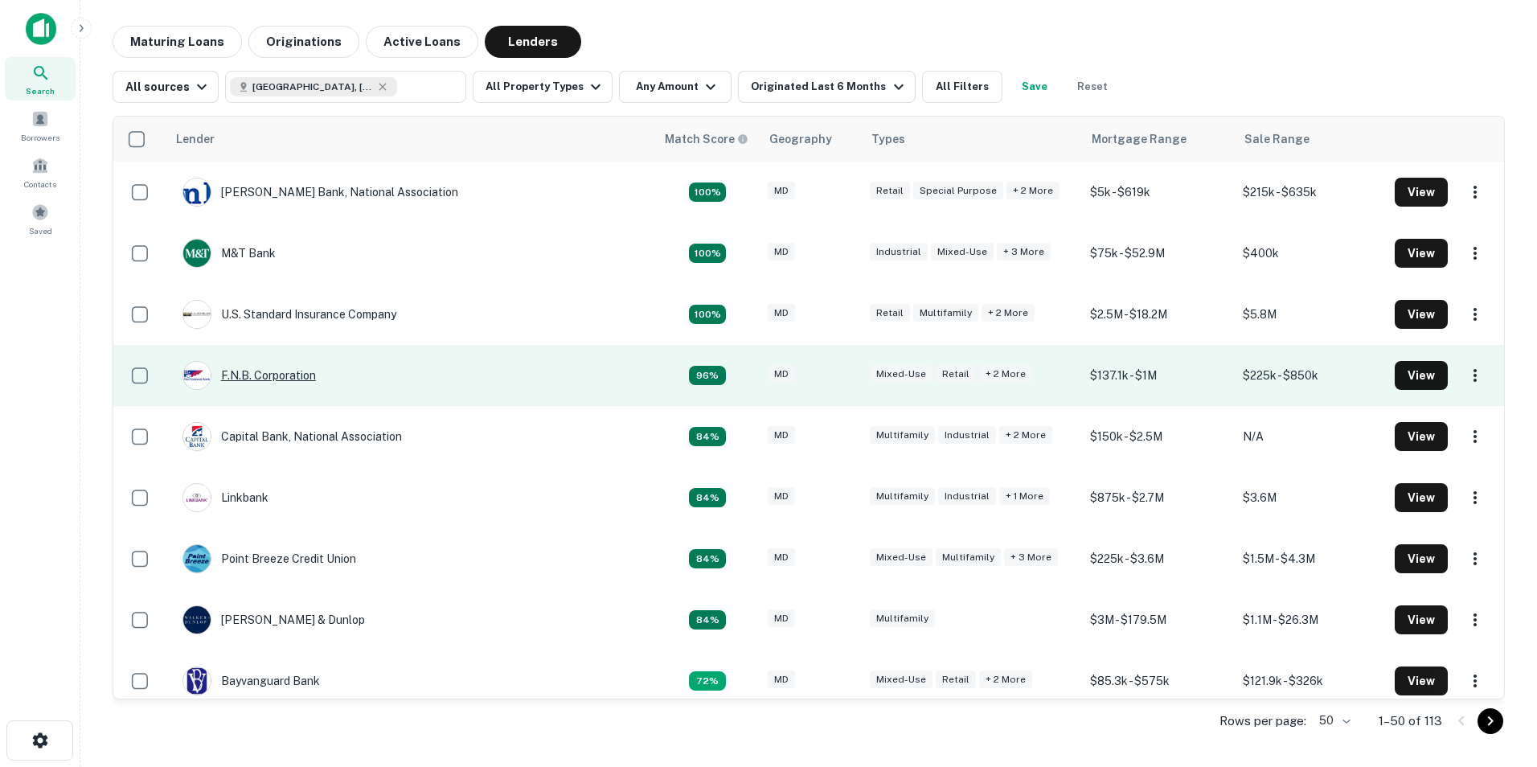
click at [297, 373] on div "F.n.b. Corporation" at bounding box center [248, 375] width 133 height 29
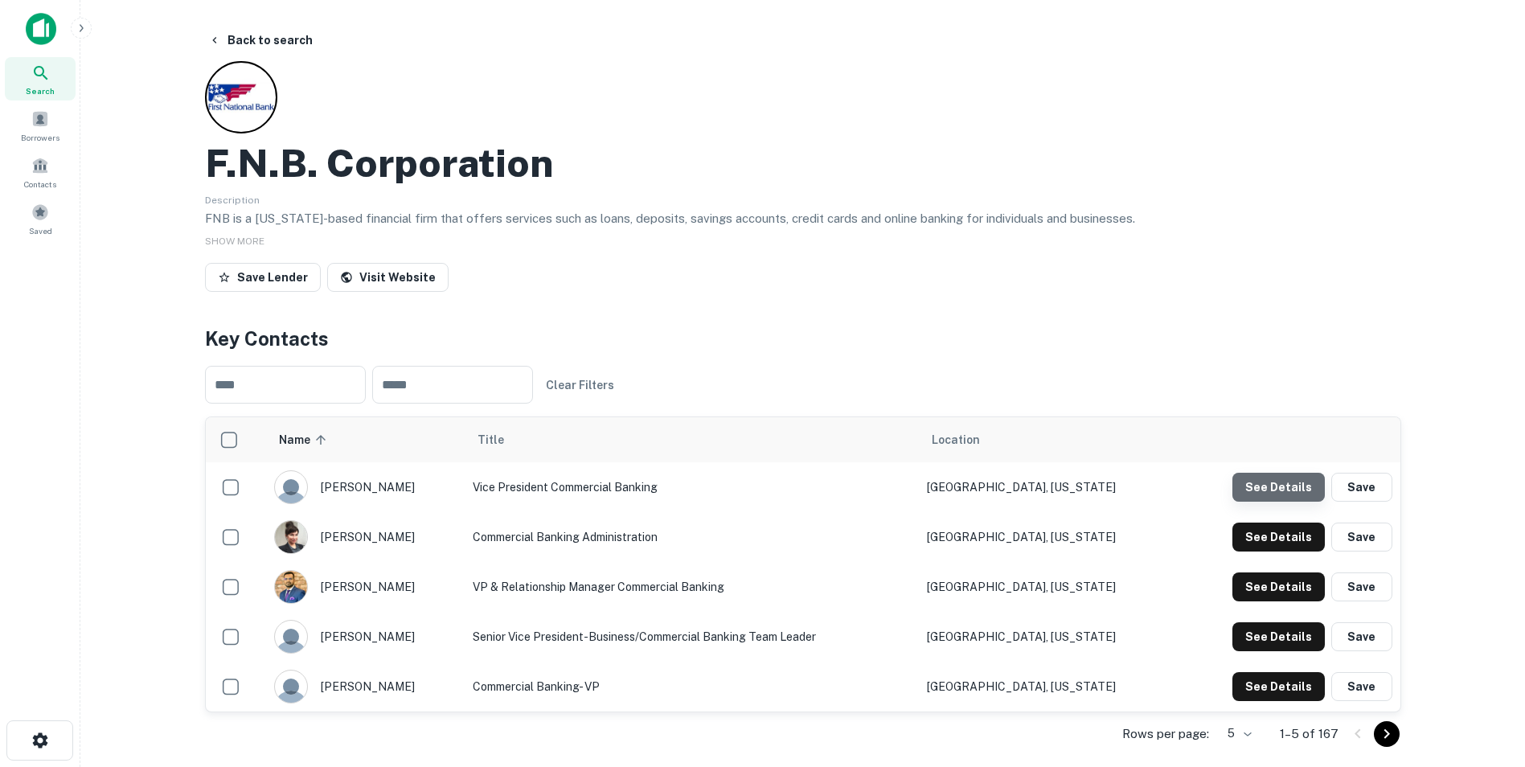
click at [1295, 477] on button "See Details" at bounding box center [1278, 487] width 92 height 29
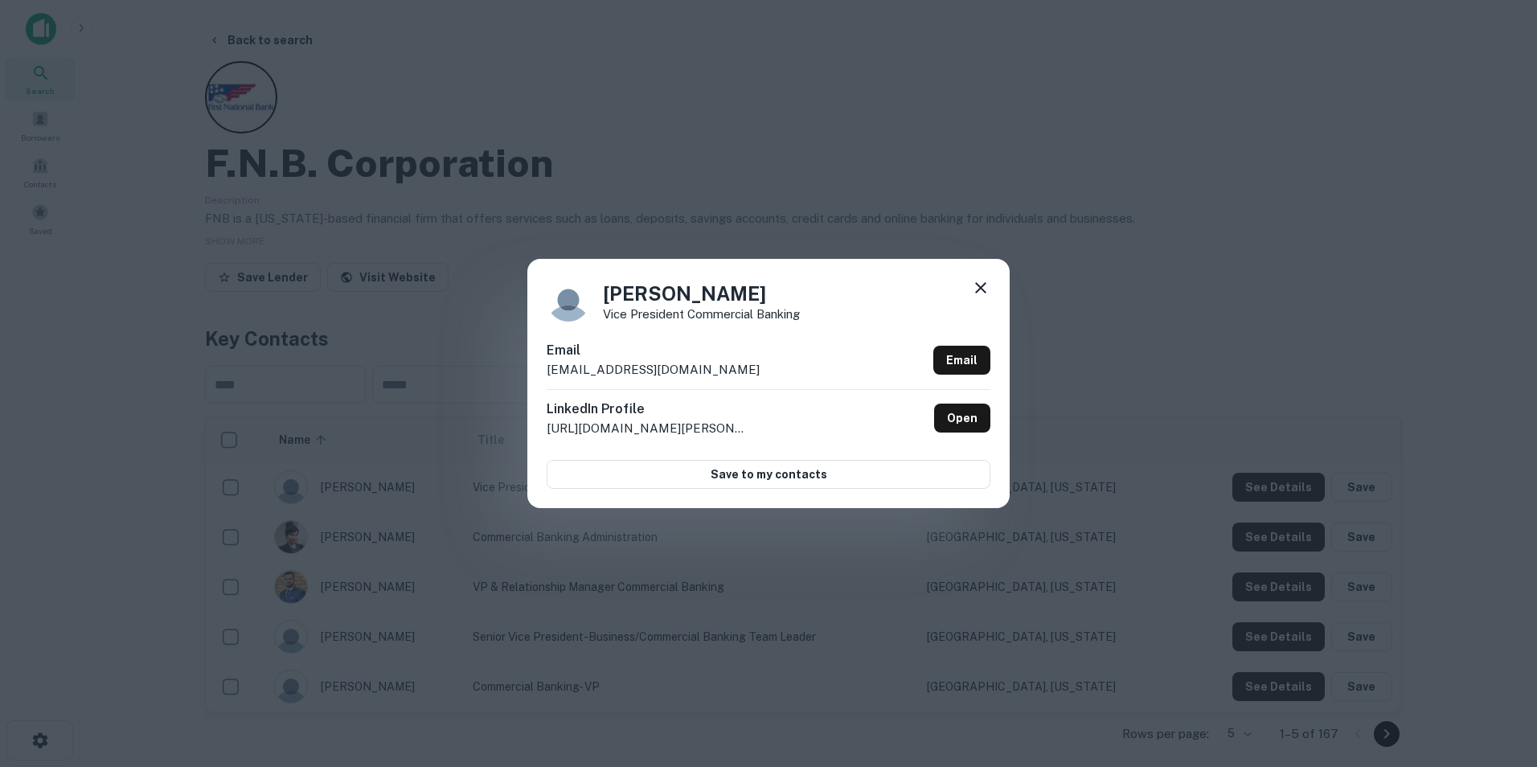
click at [250, 35] on div "[PERSON_NAME] Vice President Commercial Banking Email [EMAIL_ADDRESS][DOMAIN_NA…" at bounding box center [768, 383] width 1537 height 767
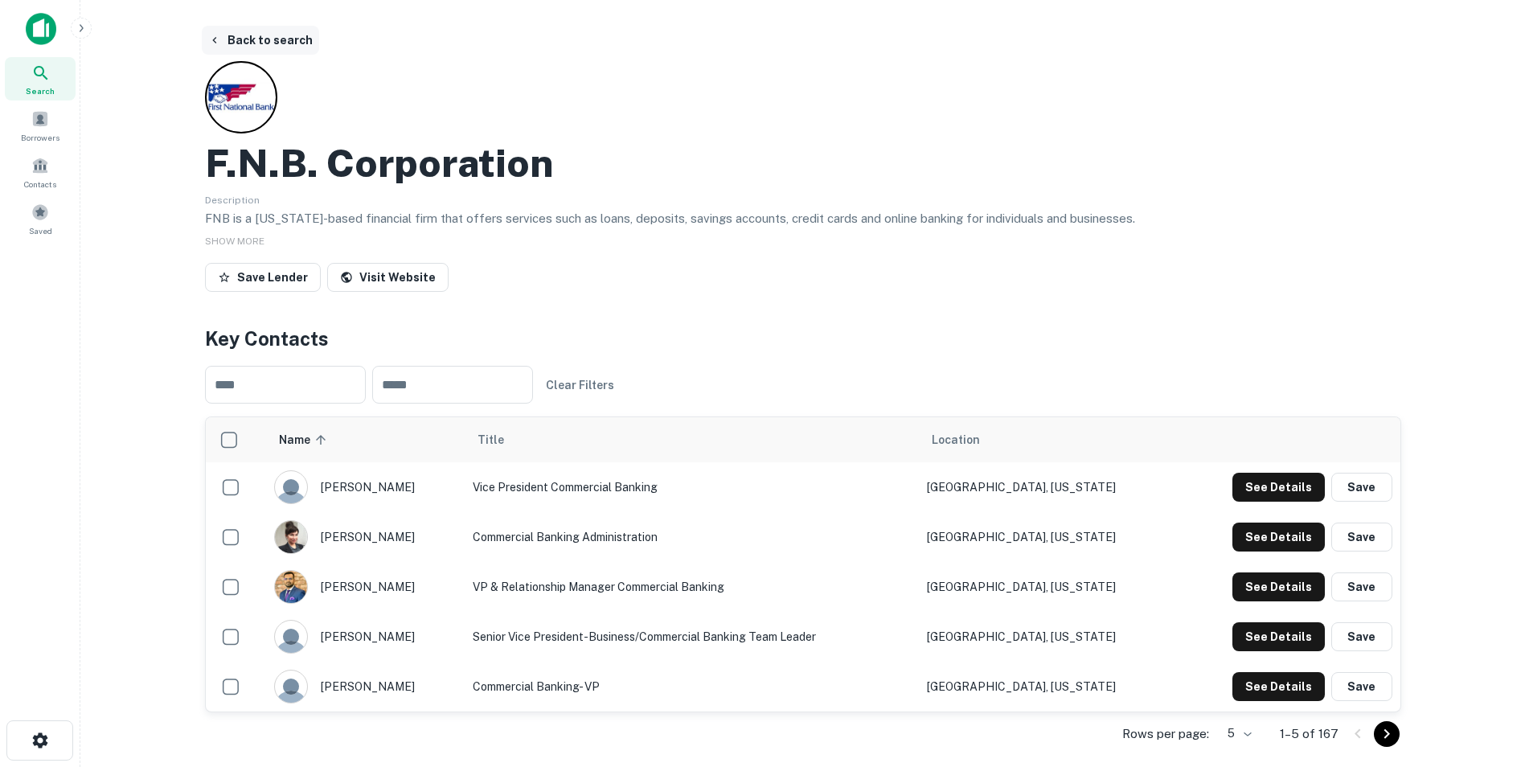
click at [270, 35] on button "Back to search" at bounding box center [260, 40] width 117 height 29
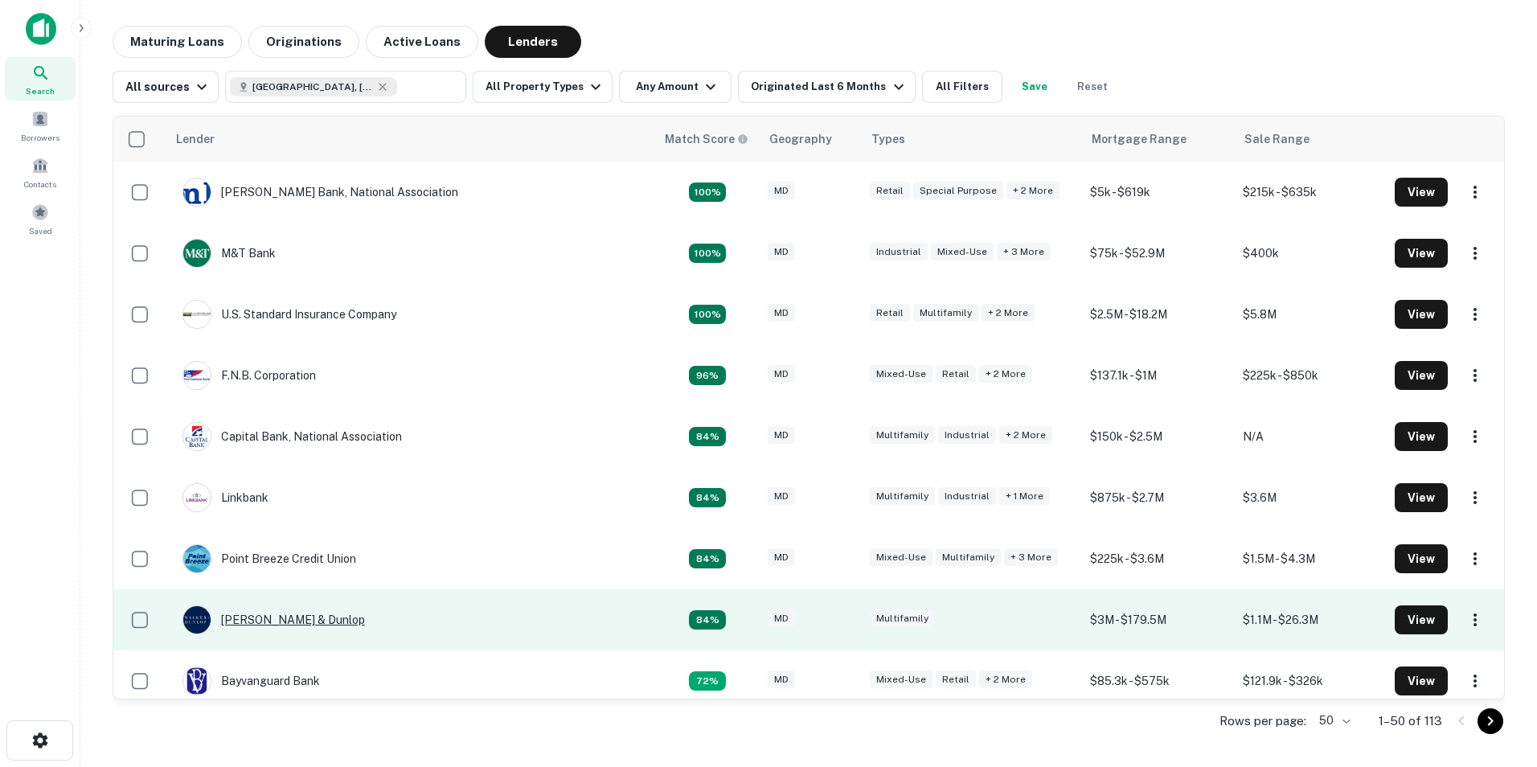
drag, startPoint x: 272, startPoint y: 615, endPoint x: 280, endPoint y: 618, distance: 8.7
click at [274, 616] on div "[PERSON_NAME] & Dunlop" at bounding box center [273, 619] width 182 height 29
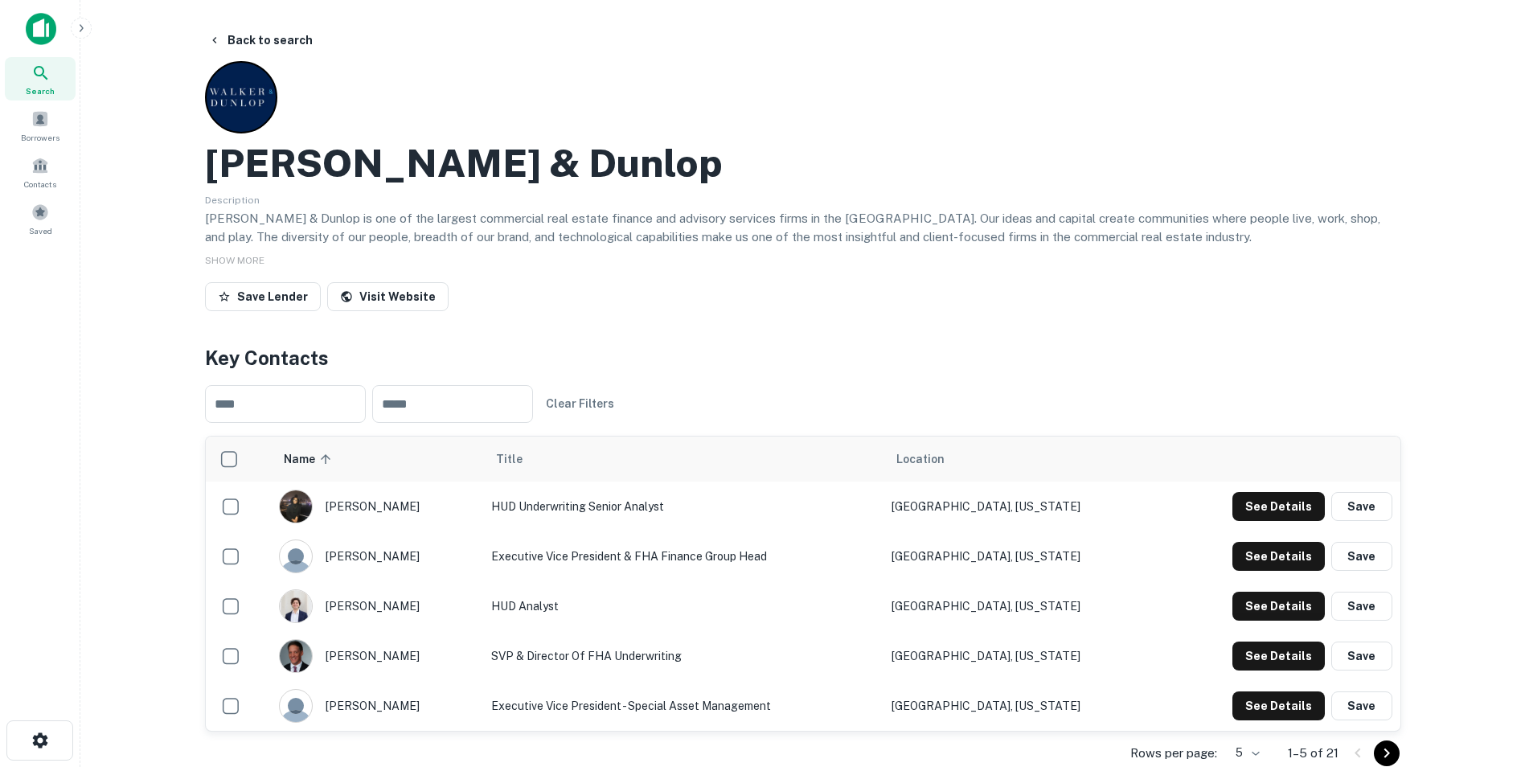
click at [297, 507] on img "scrollable content" at bounding box center [296, 506] width 32 height 32
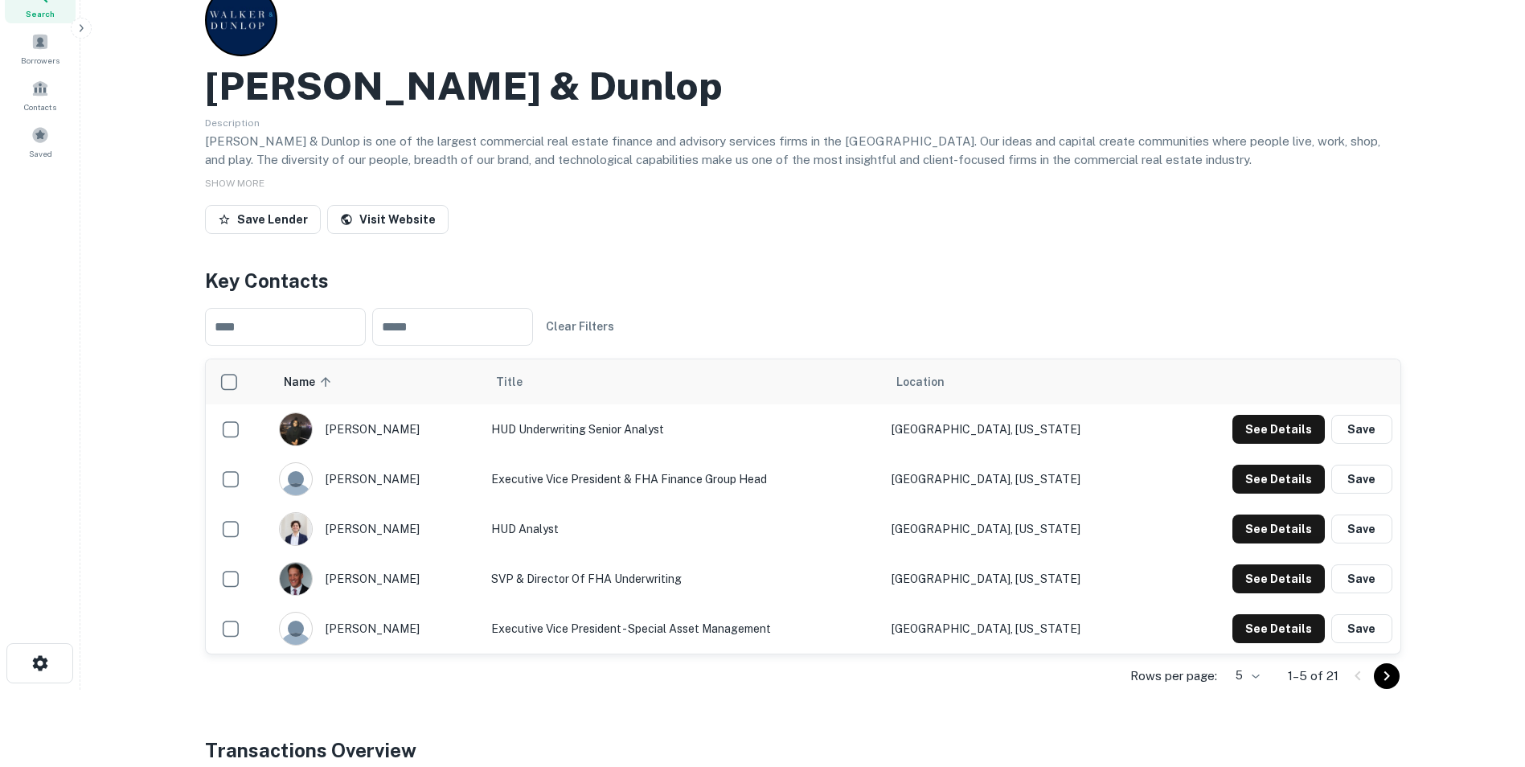
scroll to position [80, 0]
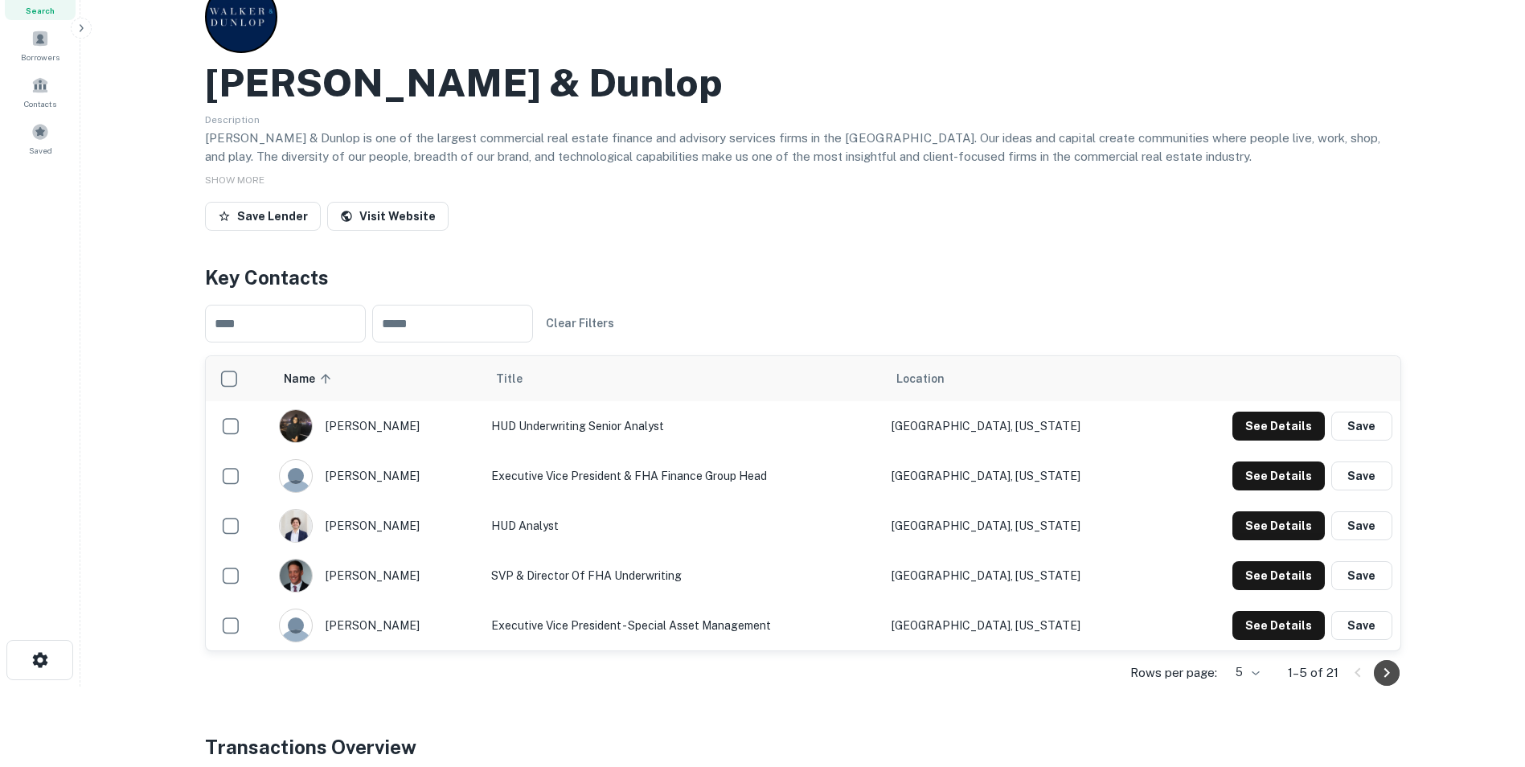
click at [1393, 667] on icon "Go to next page" at bounding box center [1386, 672] width 19 height 19
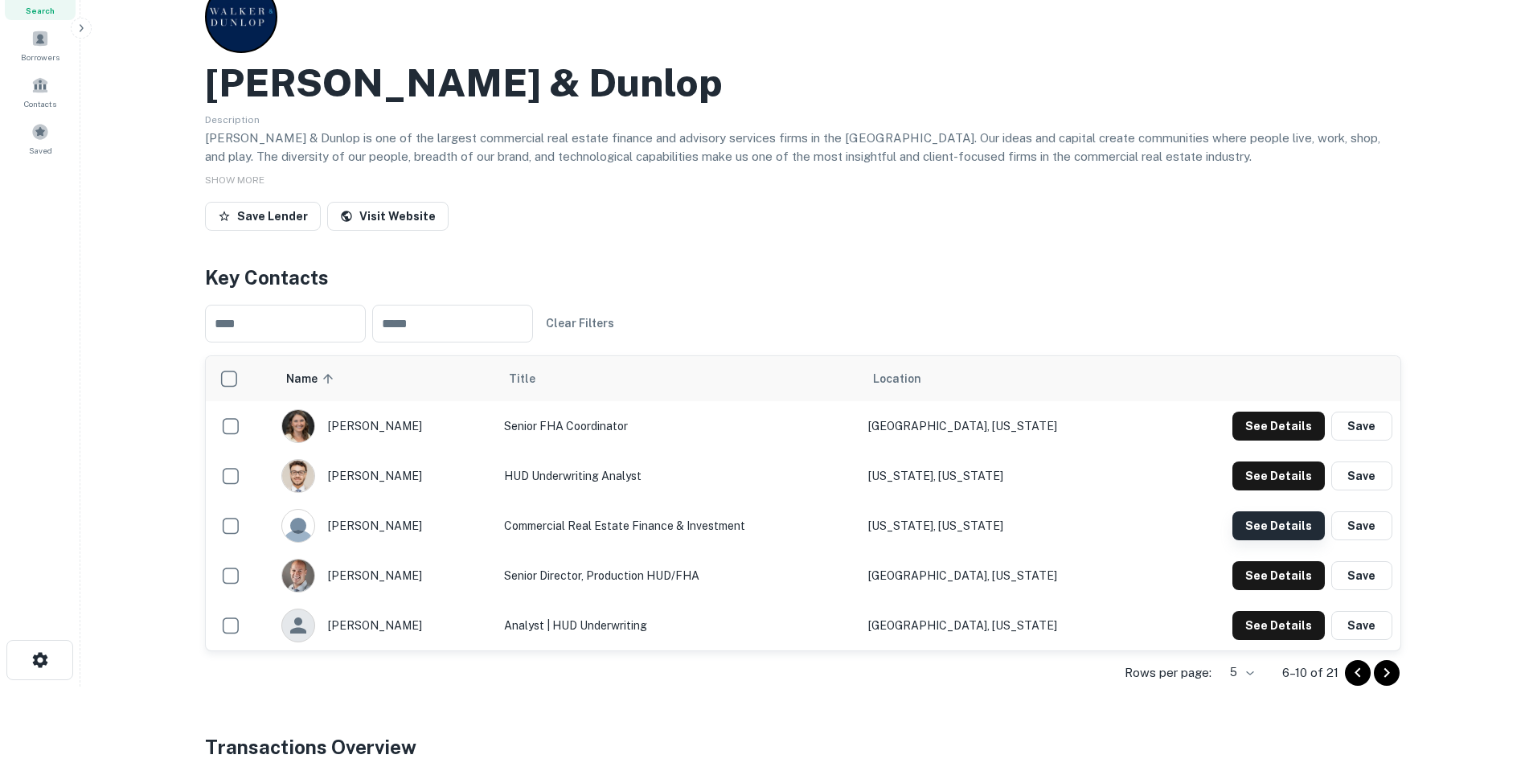
click at [1299, 440] on button "See Details" at bounding box center [1278, 426] width 92 height 29
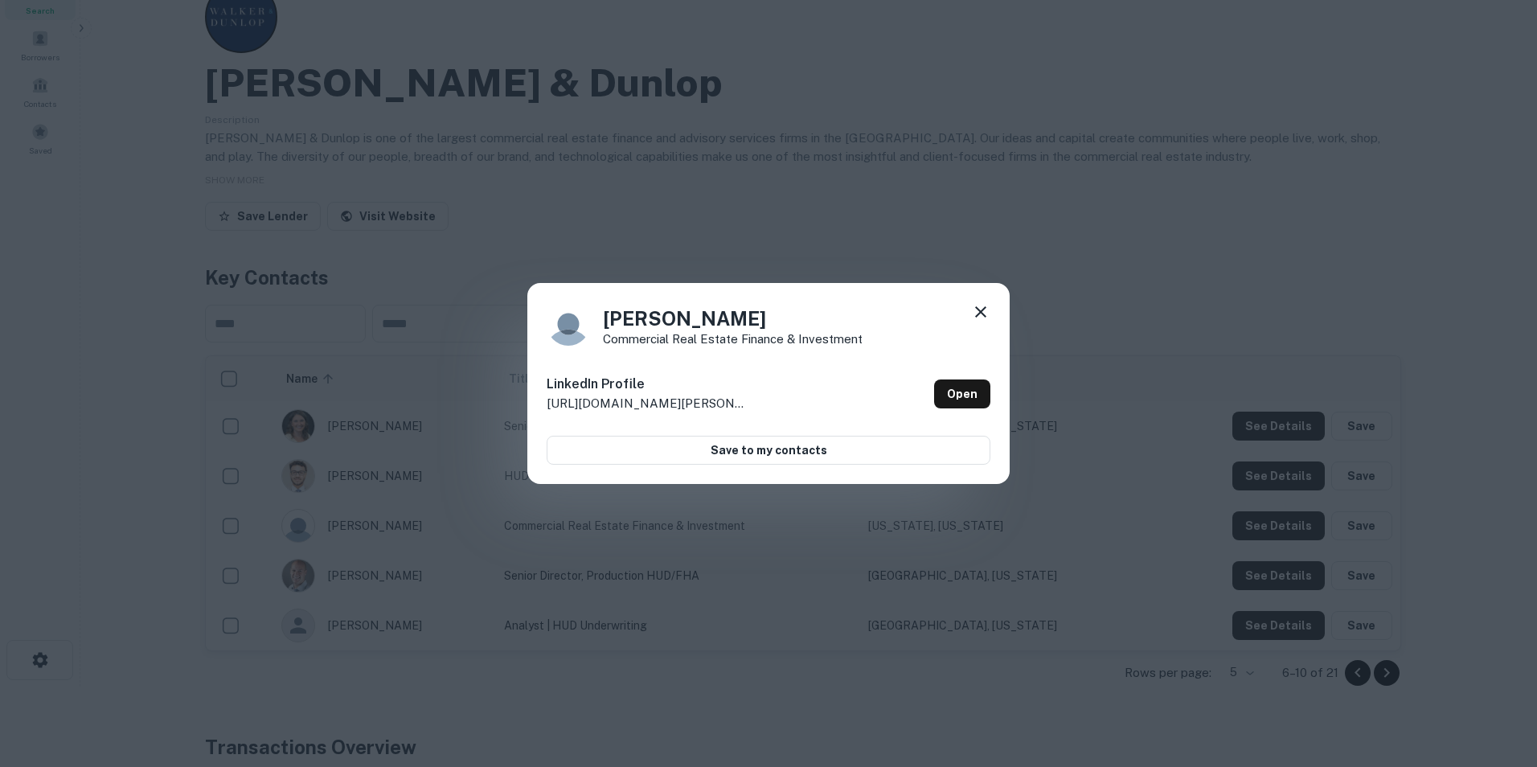
click at [981, 308] on icon at bounding box center [980, 311] width 19 height 19
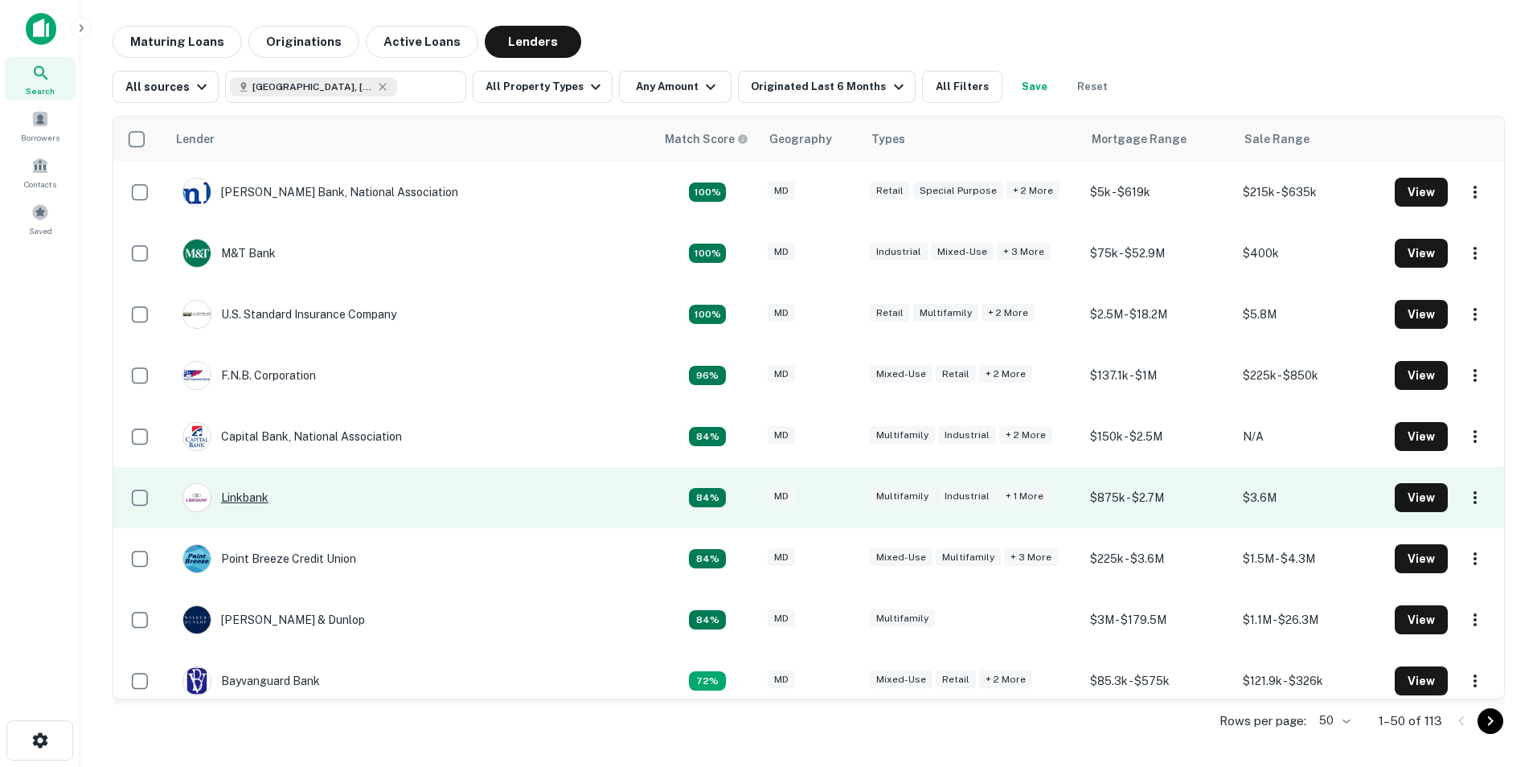
click at [264, 494] on div "Linkbank" at bounding box center [225, 497] width 86 height 29
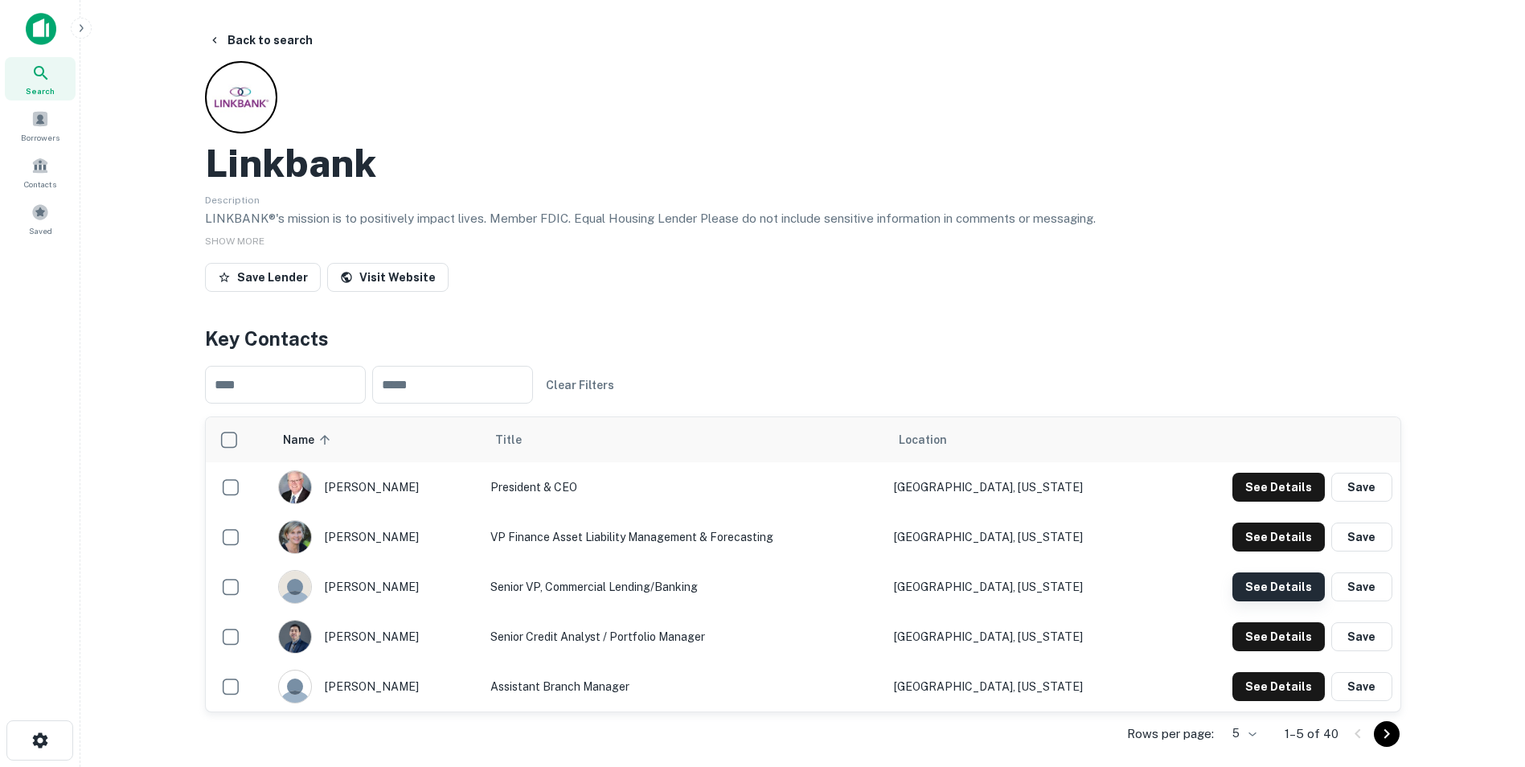
click at [1278, 502] on button "See Details" at bounding box center [1278, 487] width 92 height 29
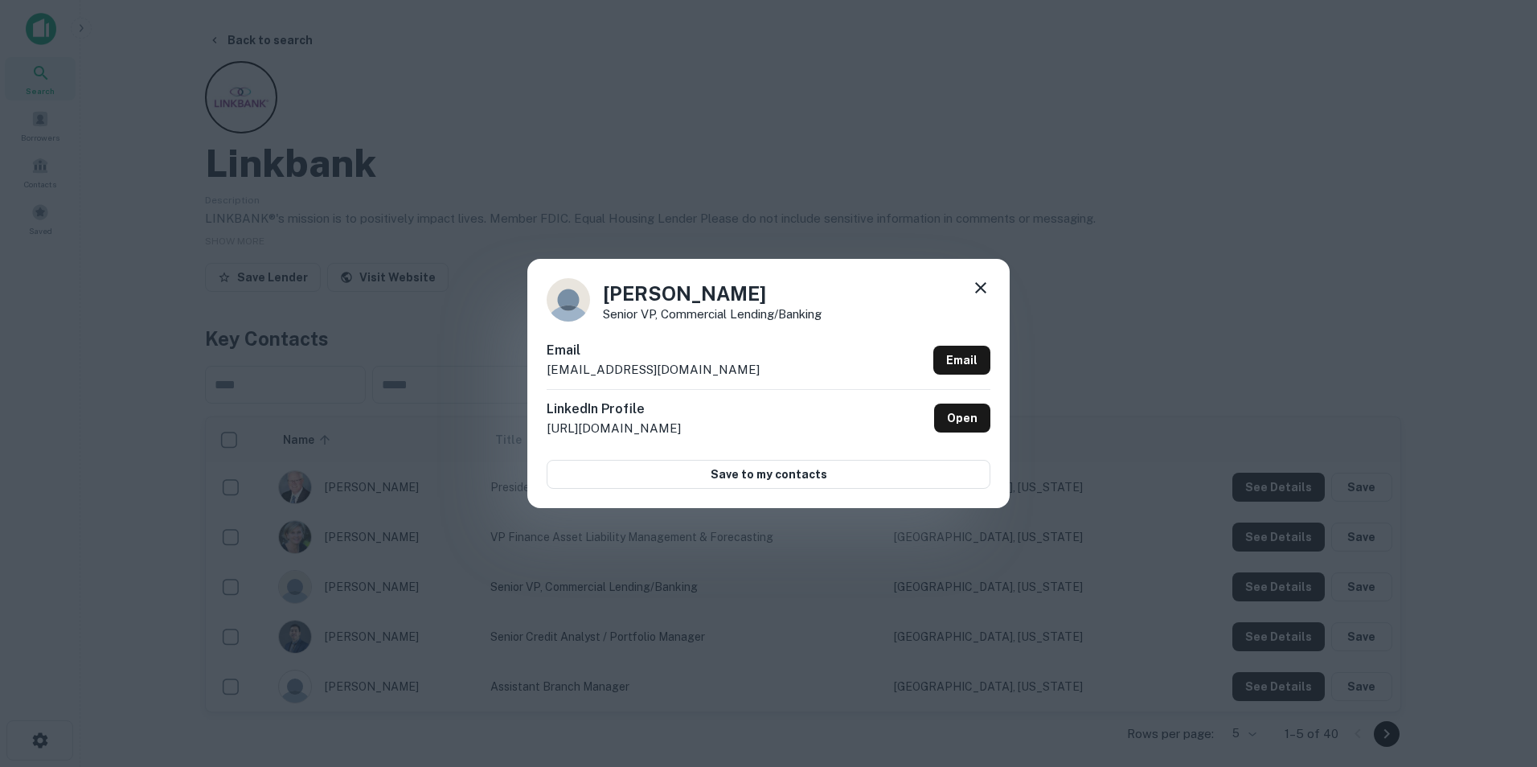
click at [980, 286] on icon at bounding box center [980, 287] width 11 height 11
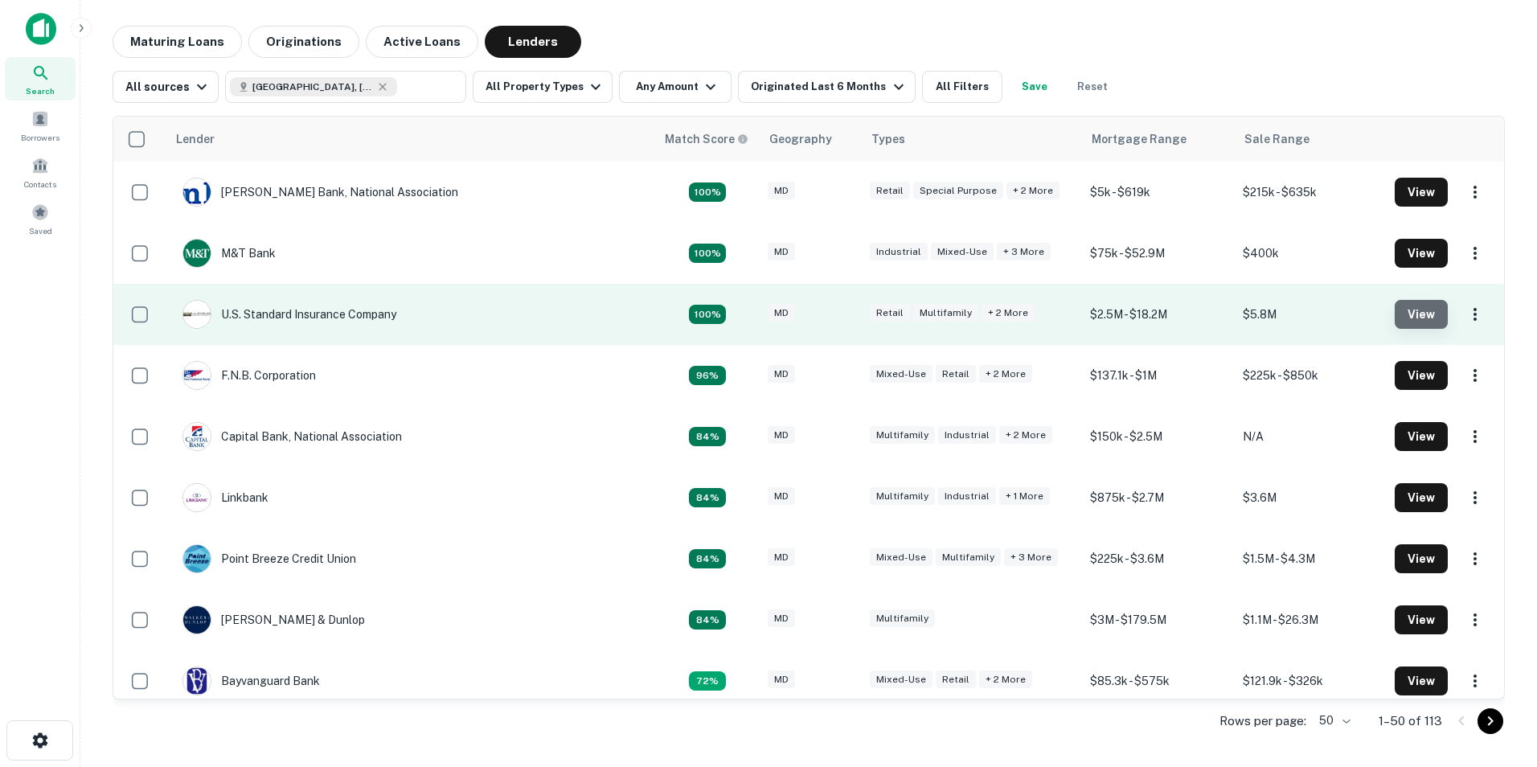
click at [1399, 309] on button "View" at bounding box center [1421, 314] width 53 height 29
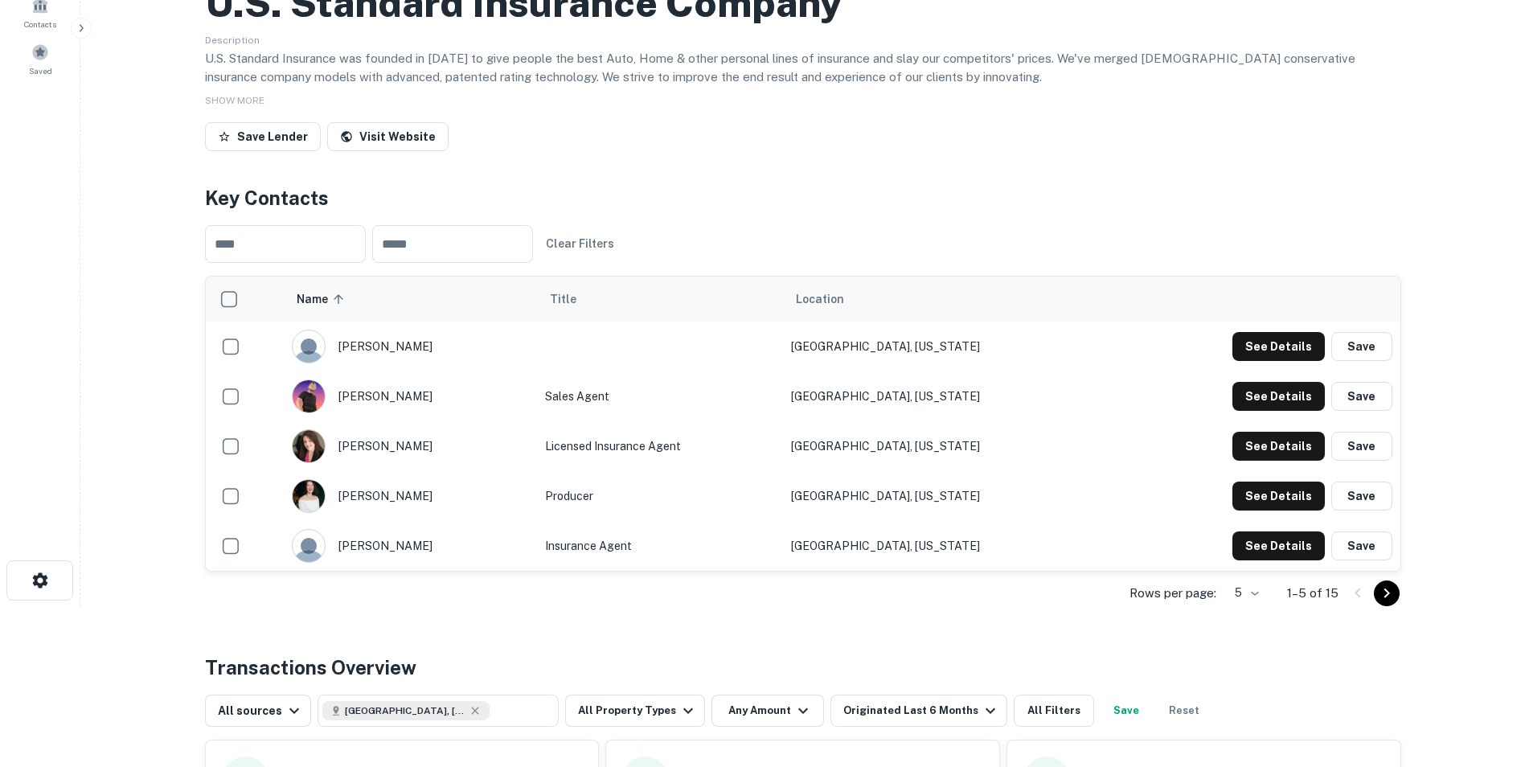
scroll to position [161, 0]
click at [1395, 592] on icon "Go to next page" at bounding box center [1386, 592] width 19 height 19
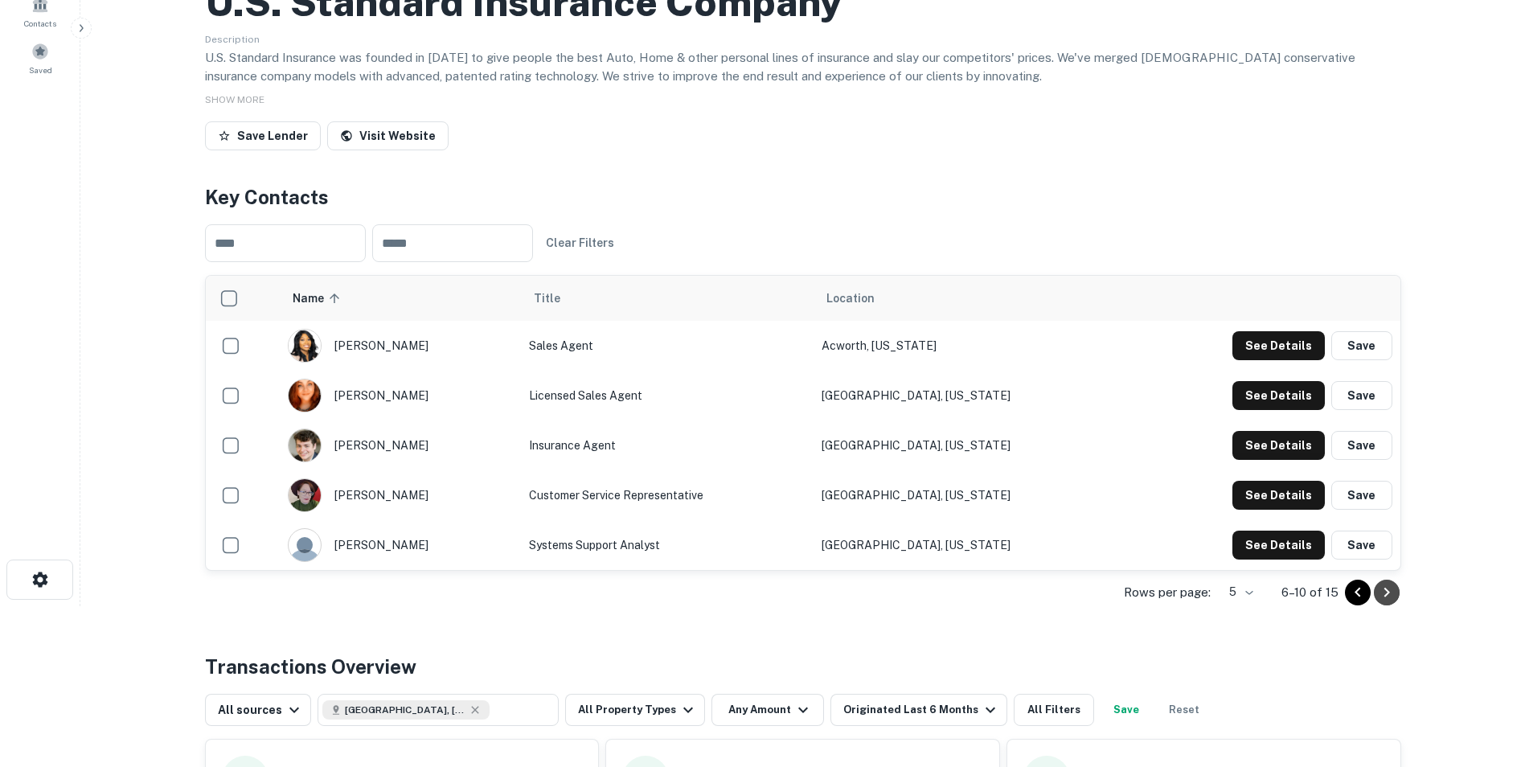
click at [1398, 597] on button "Go to next page" at bounding box center [1387, 593] width 26 height 26
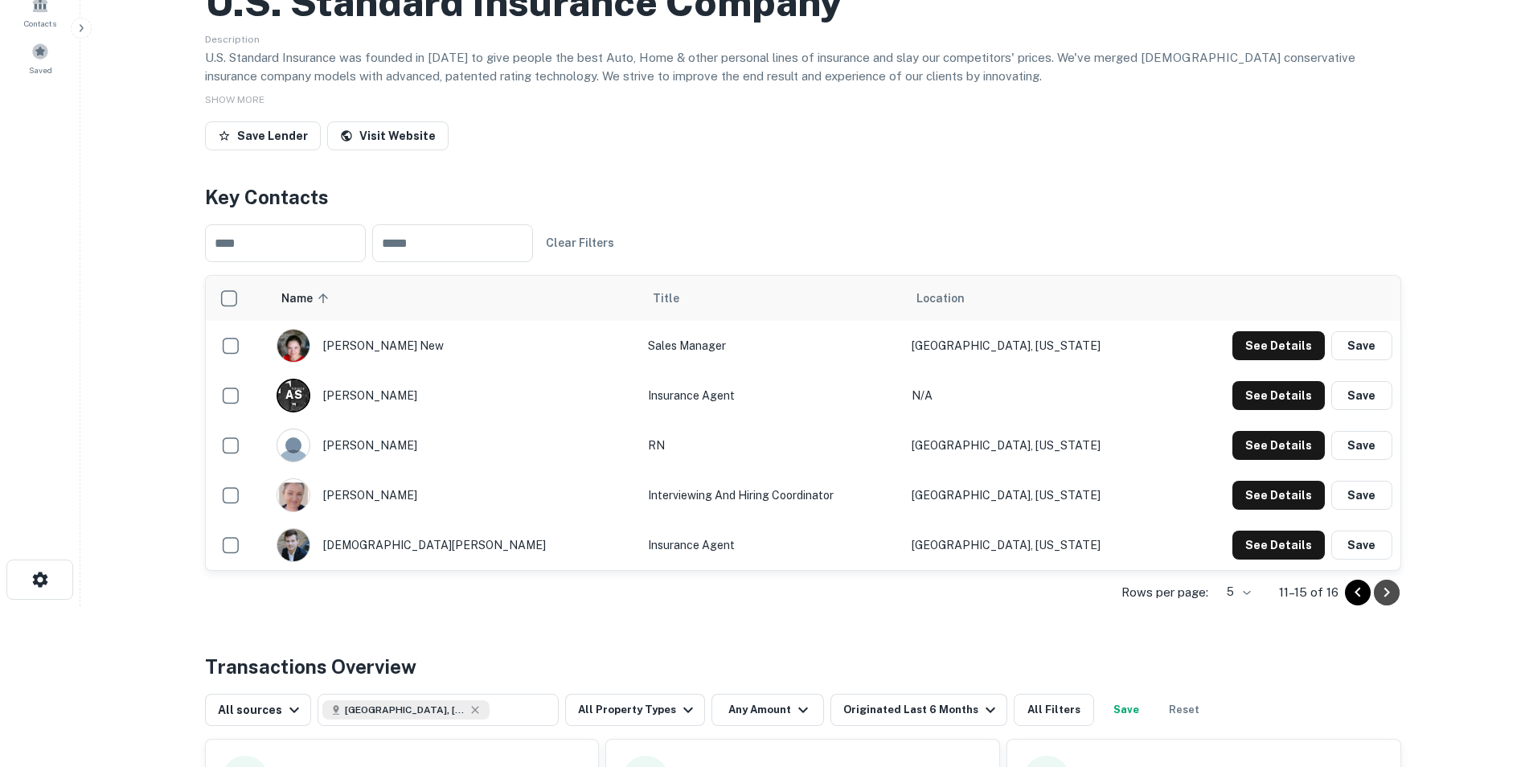
click at [1386, 588] on icon "Go to next page" at bounding box center [1386, 592] width 6 height 10
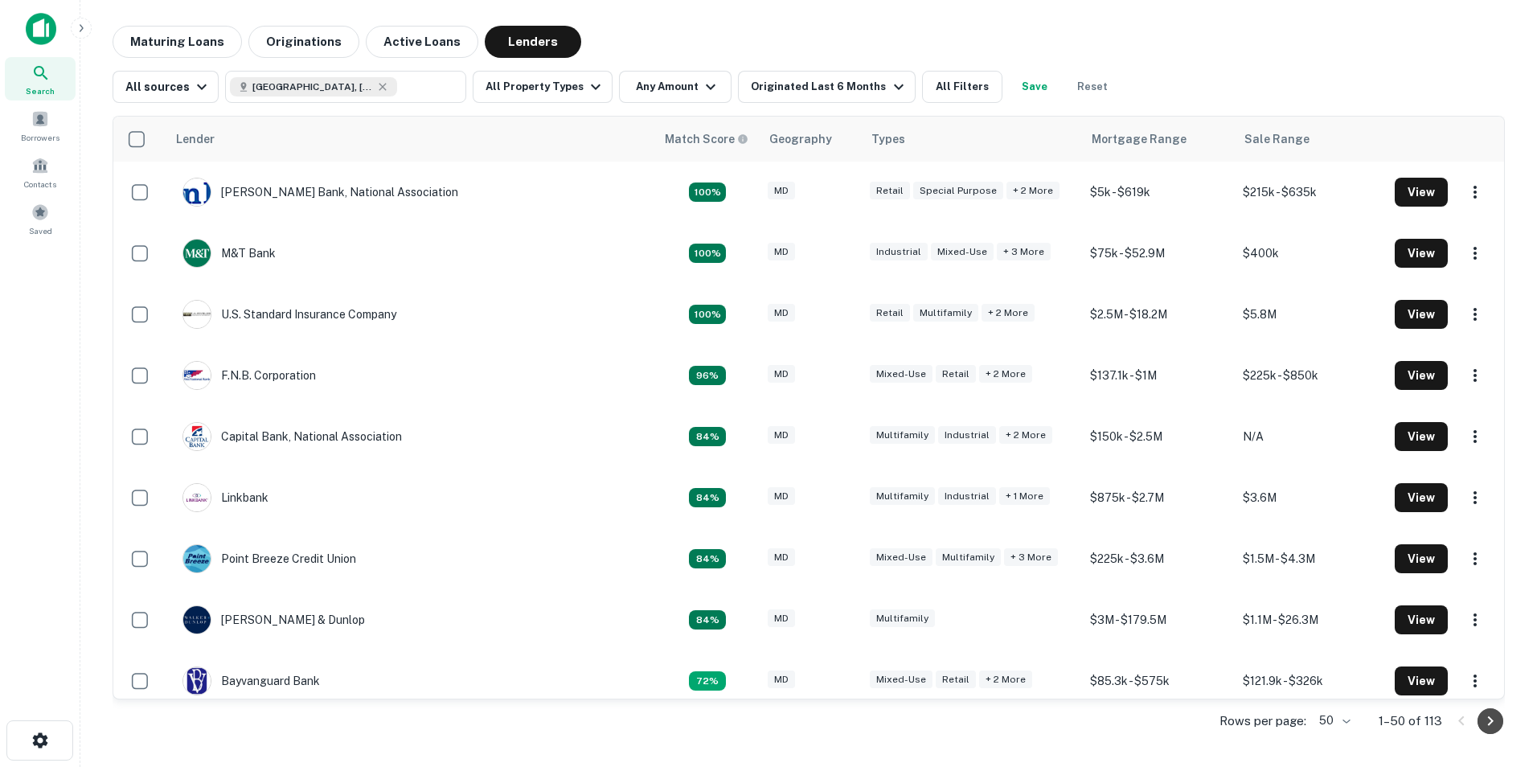
click at [1491, 717] on icon "Go to next page" at bounding box center [1490, 720] width 19 height 19
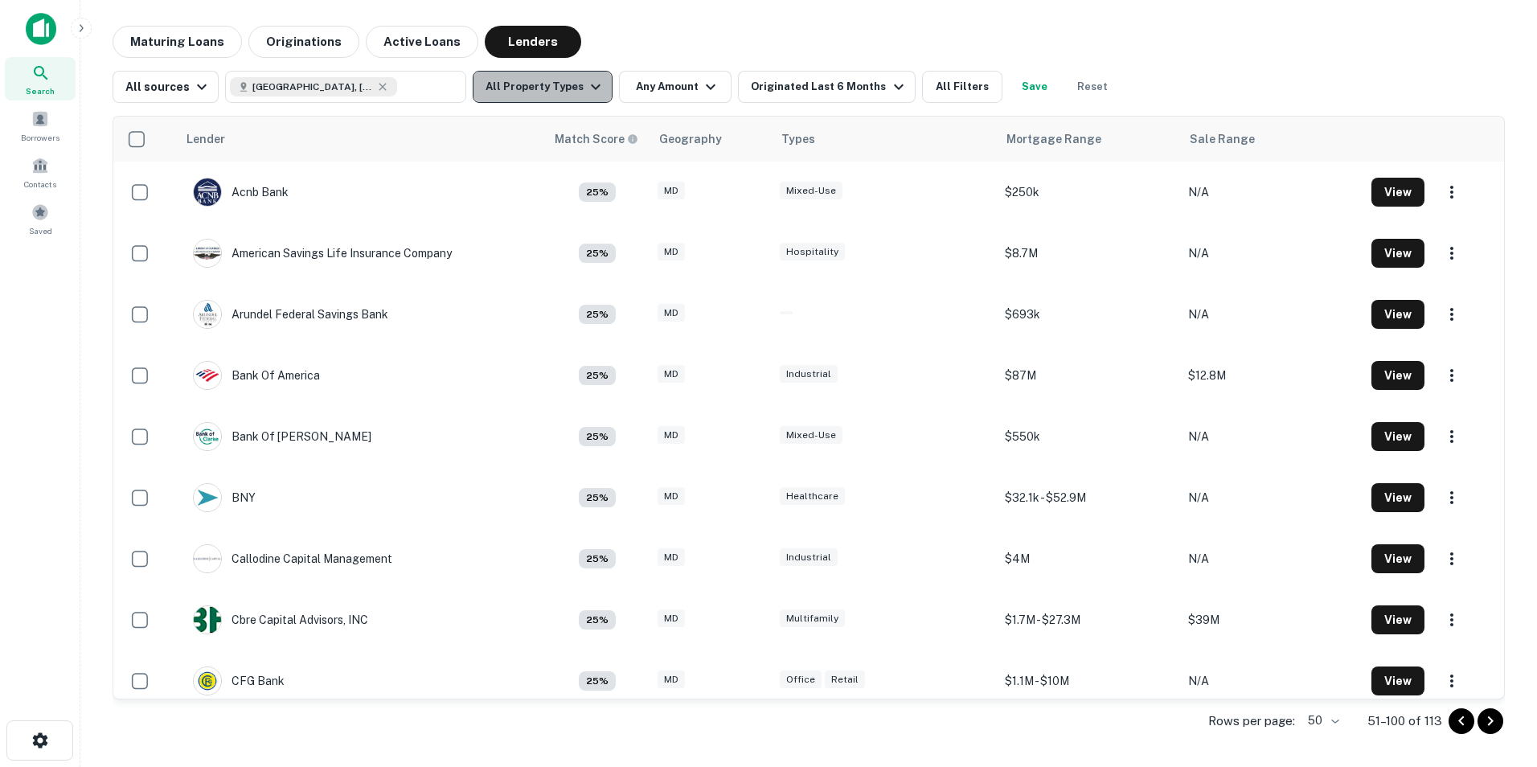
click at [592, 92] on icon "button" at bounding box center [595, 86] width 19 height 19
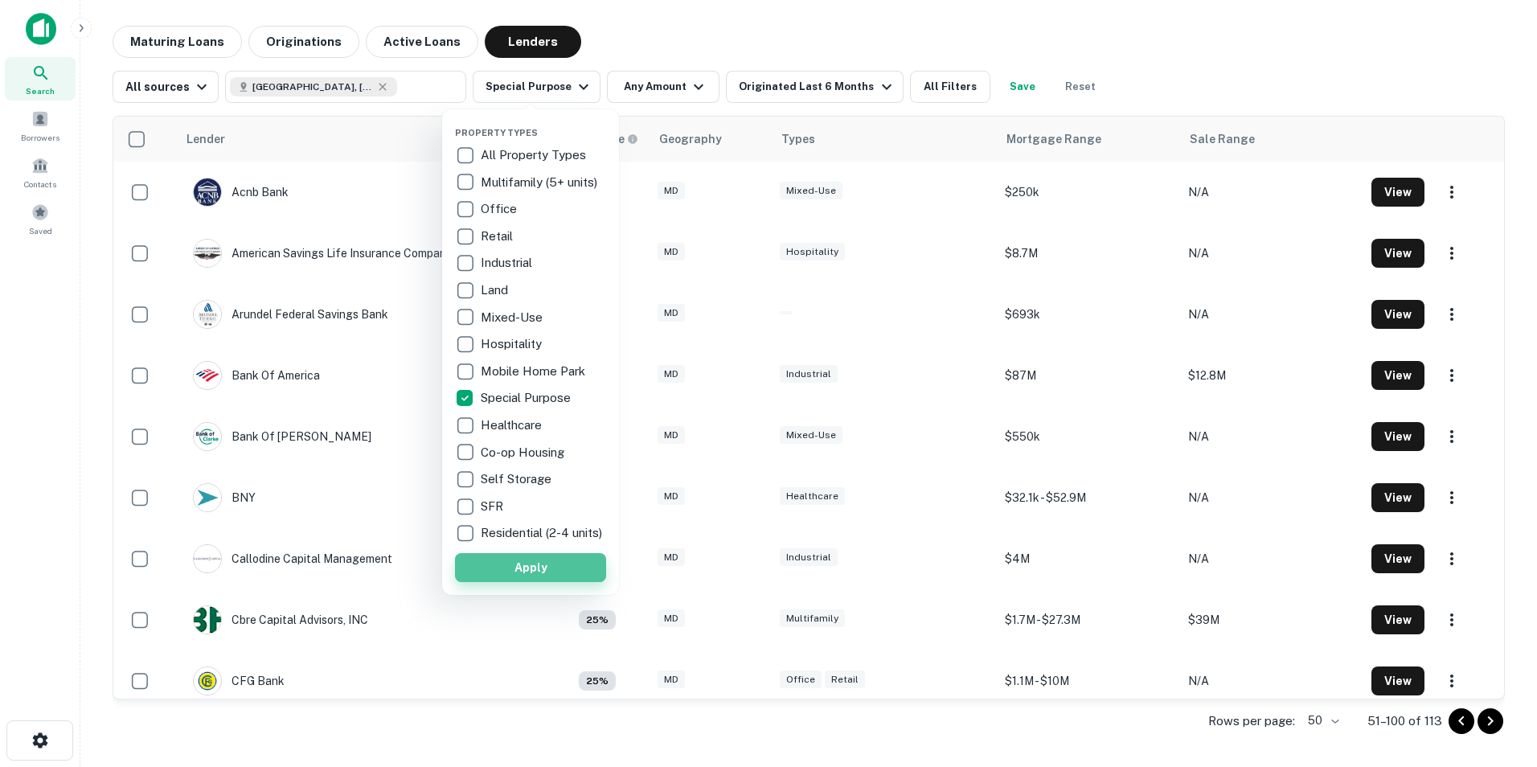
click at [543, 580] on button "Apply" at bounding box center [530, 567] width 151 height 29
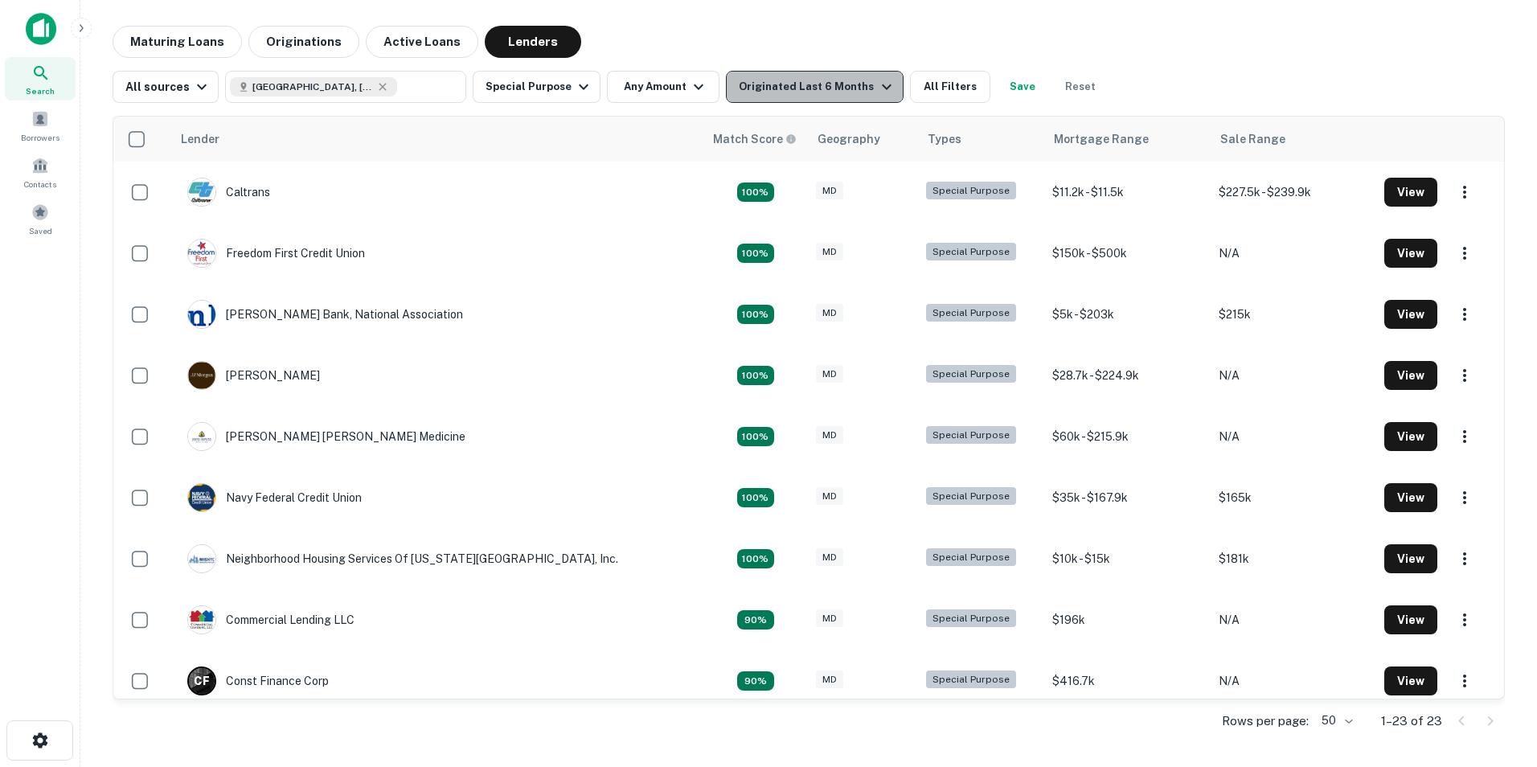
click at [877, 88] on icon "button" at bounding box center [886, 86] width 19 height 19
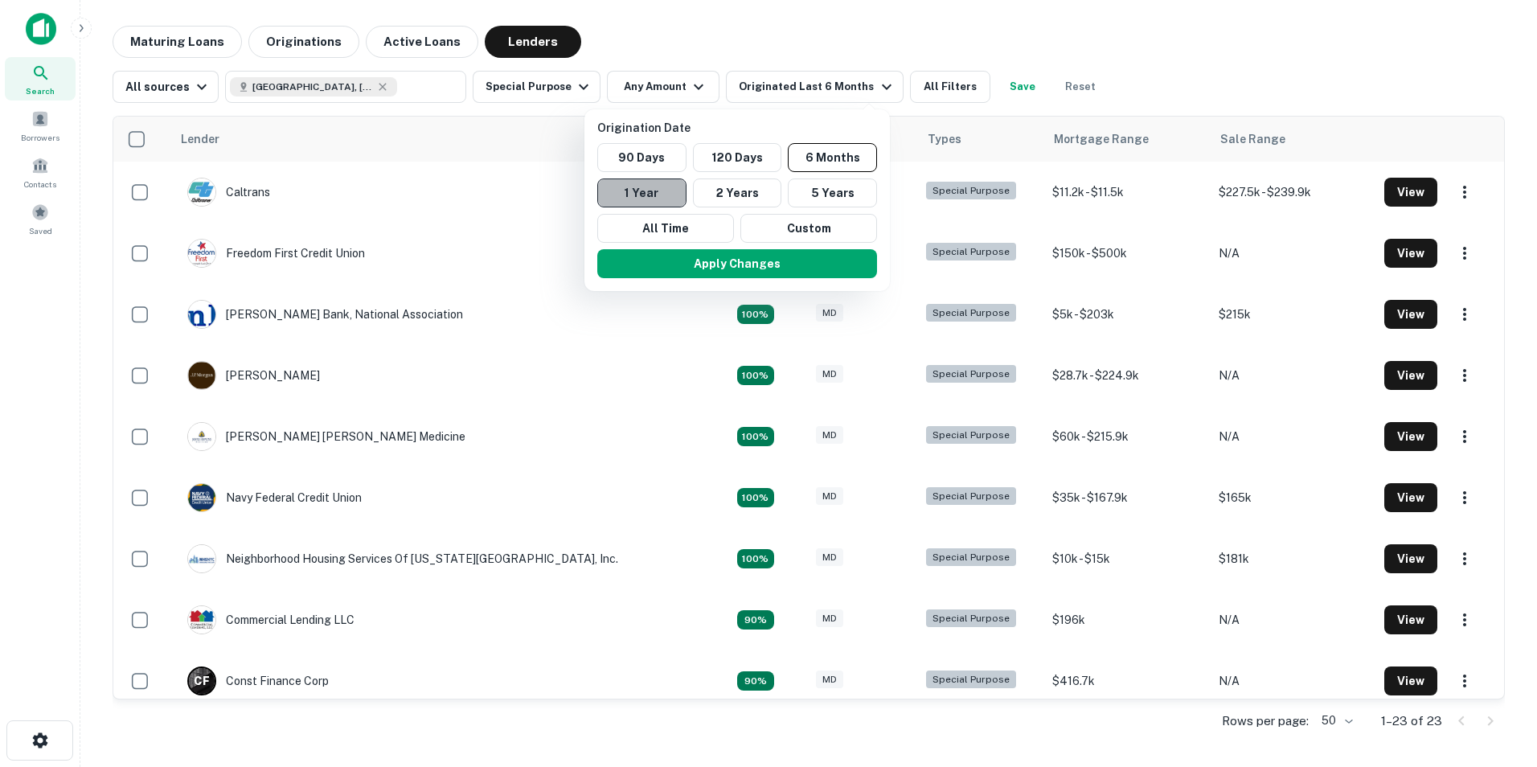
click at [659, 183] on button "1 Year" at bounding box center [641, 192] width 89 height 29
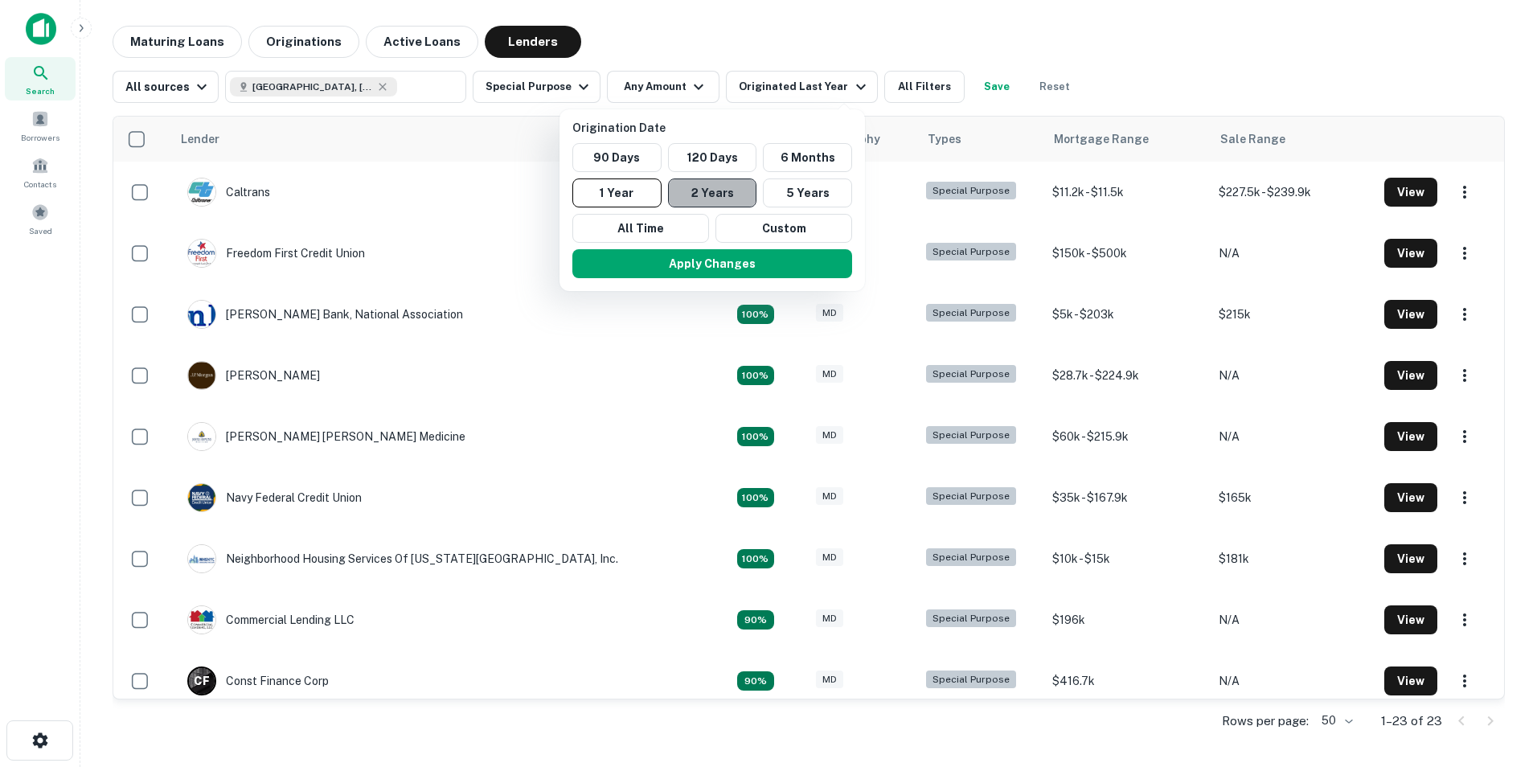
click at [735, 182] on button "2 Years" at bounding box center [712, 192] width 89 height 29
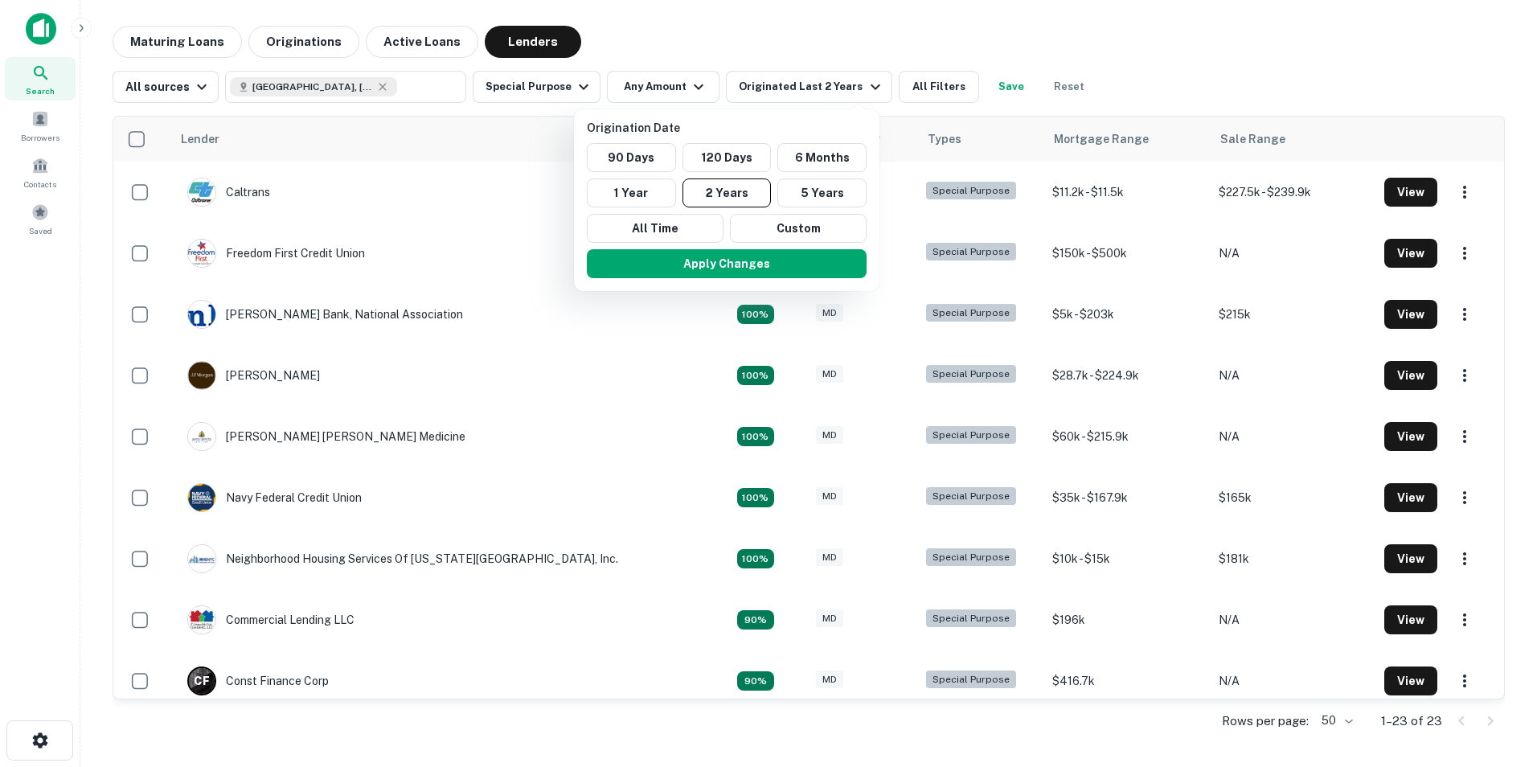
click at [685, 86] on div at bounding box center [768, 383] width 1537 height 767
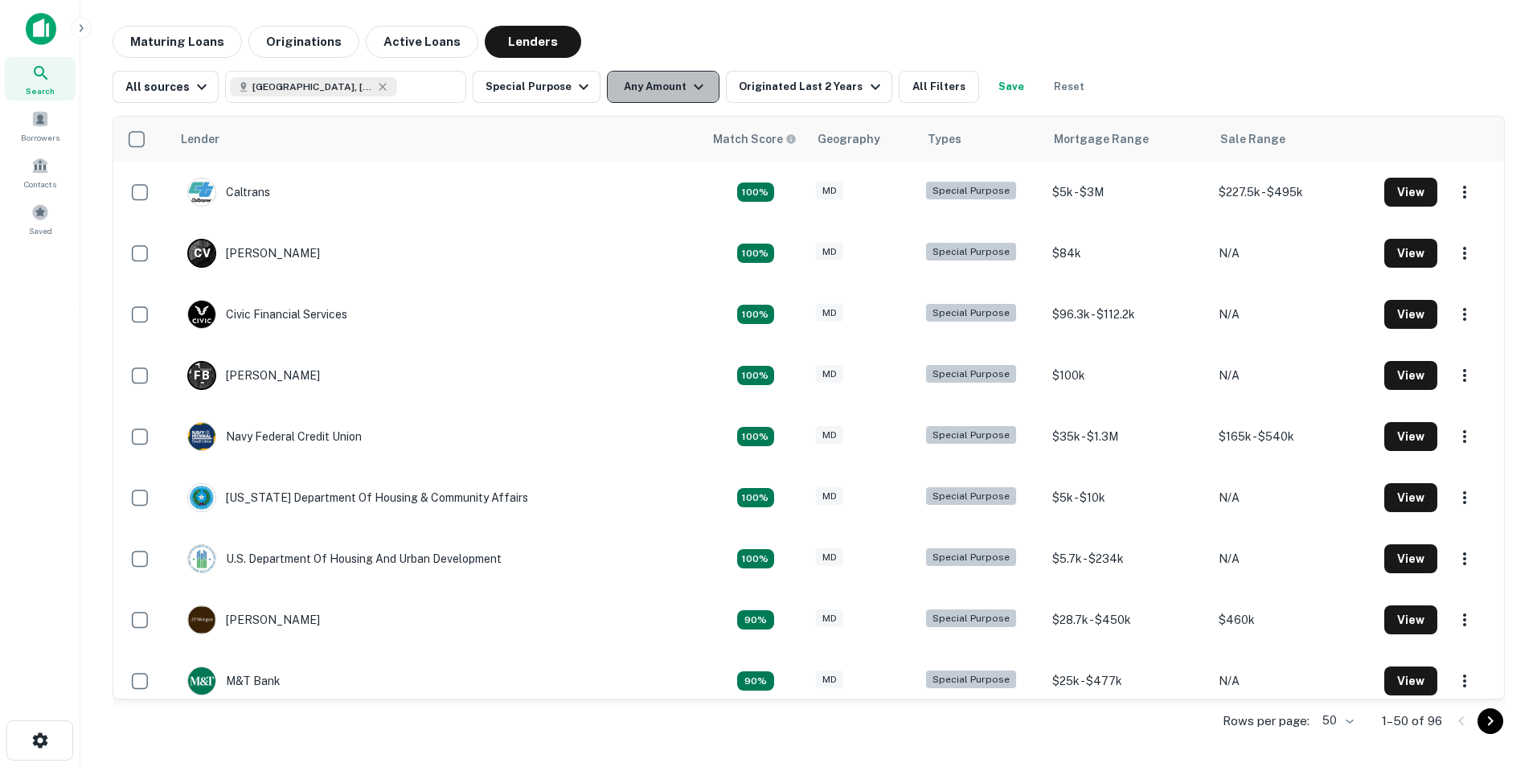
click at [690, 85] on icon "button" at bounding box center [698, 86] width 19 height 19
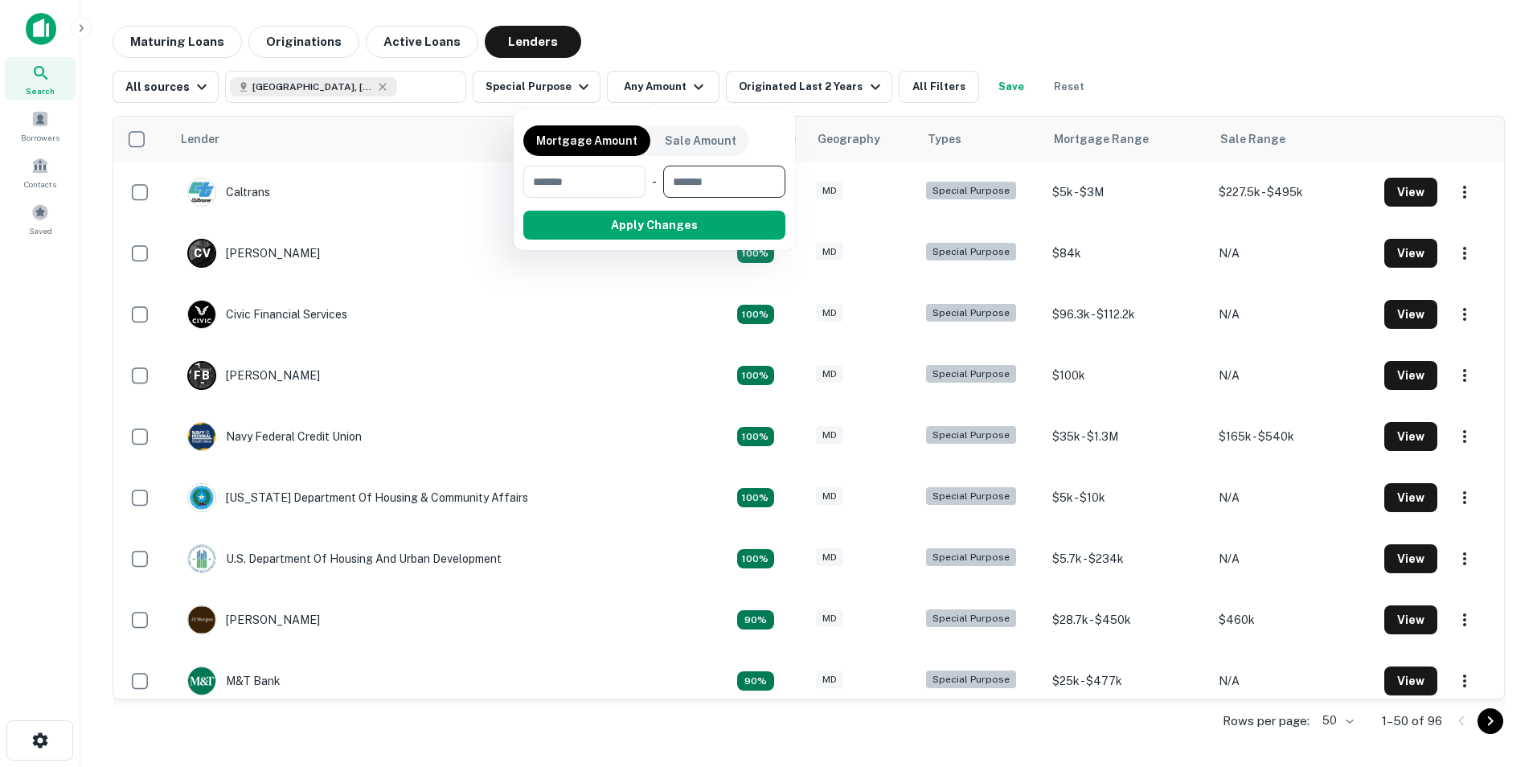
click at [714, 189] on input "number" at bounding box center [718, 182] width 111 height 32
type input "********"
click at [681, 222] on button "Apply Changes" at bounding box center [683, 225] width 204 height 29
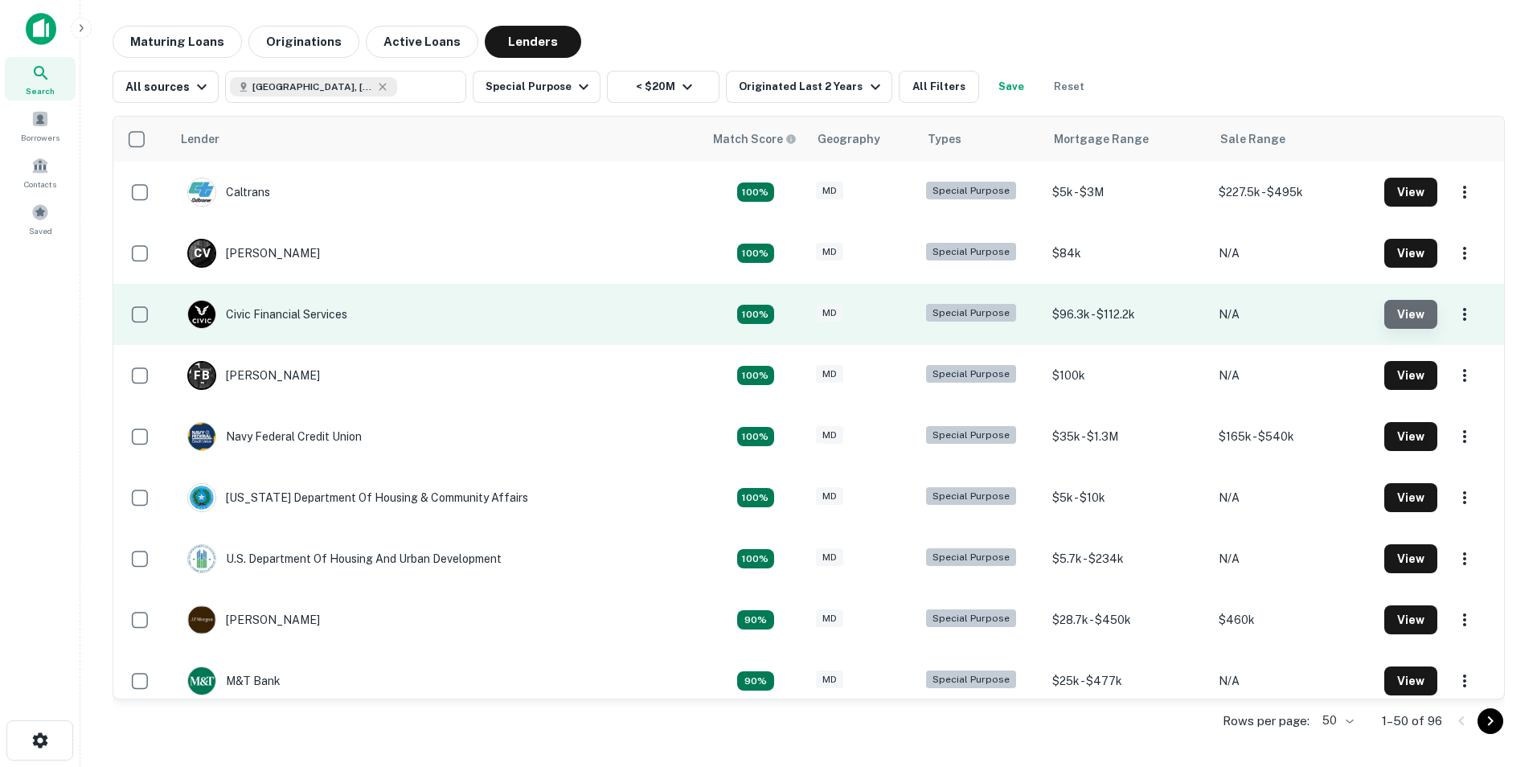
click at [1387, 319] on button "View" at bounding box center [1410, 314] width 53 height 29
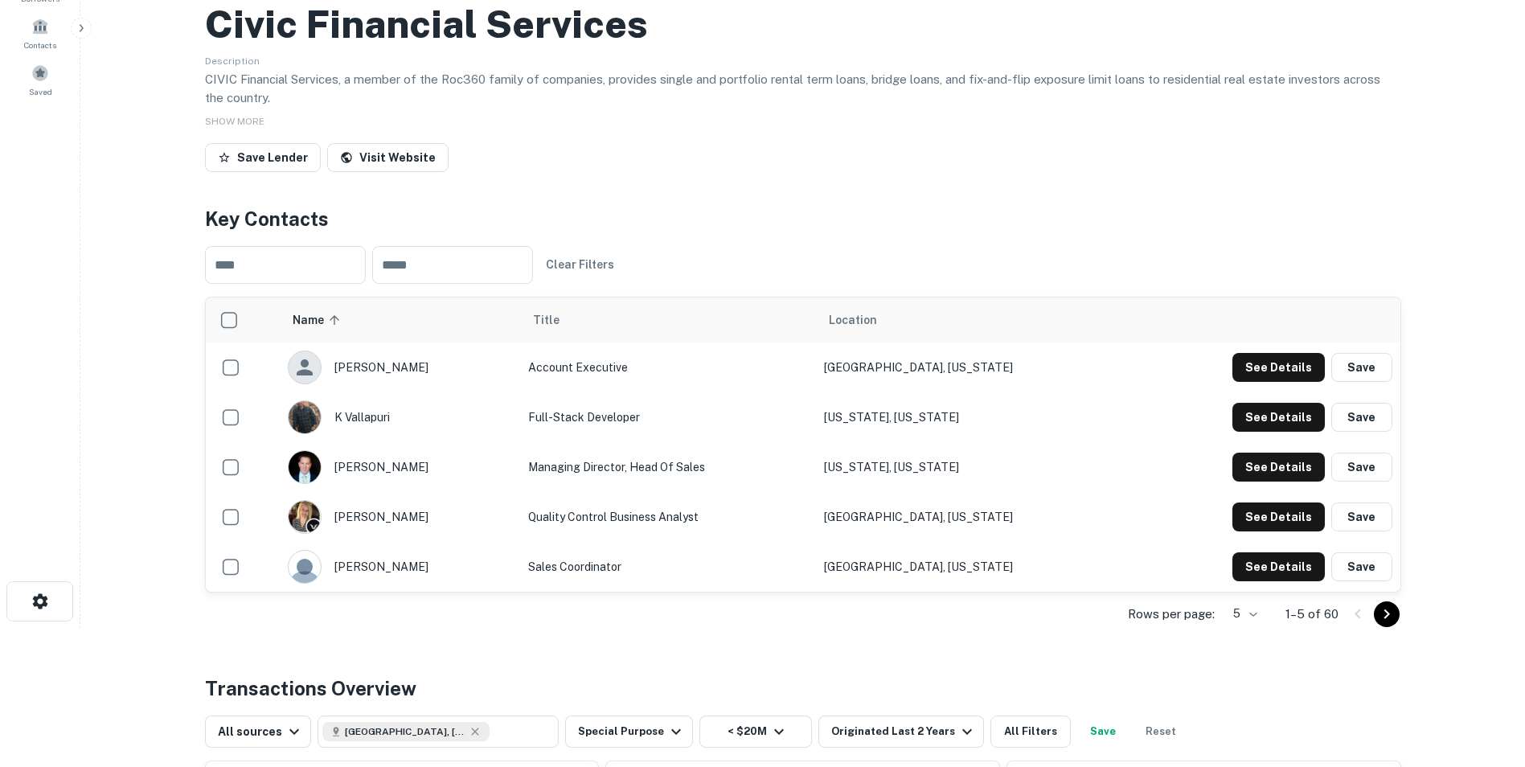
scroll to position [161, 0]
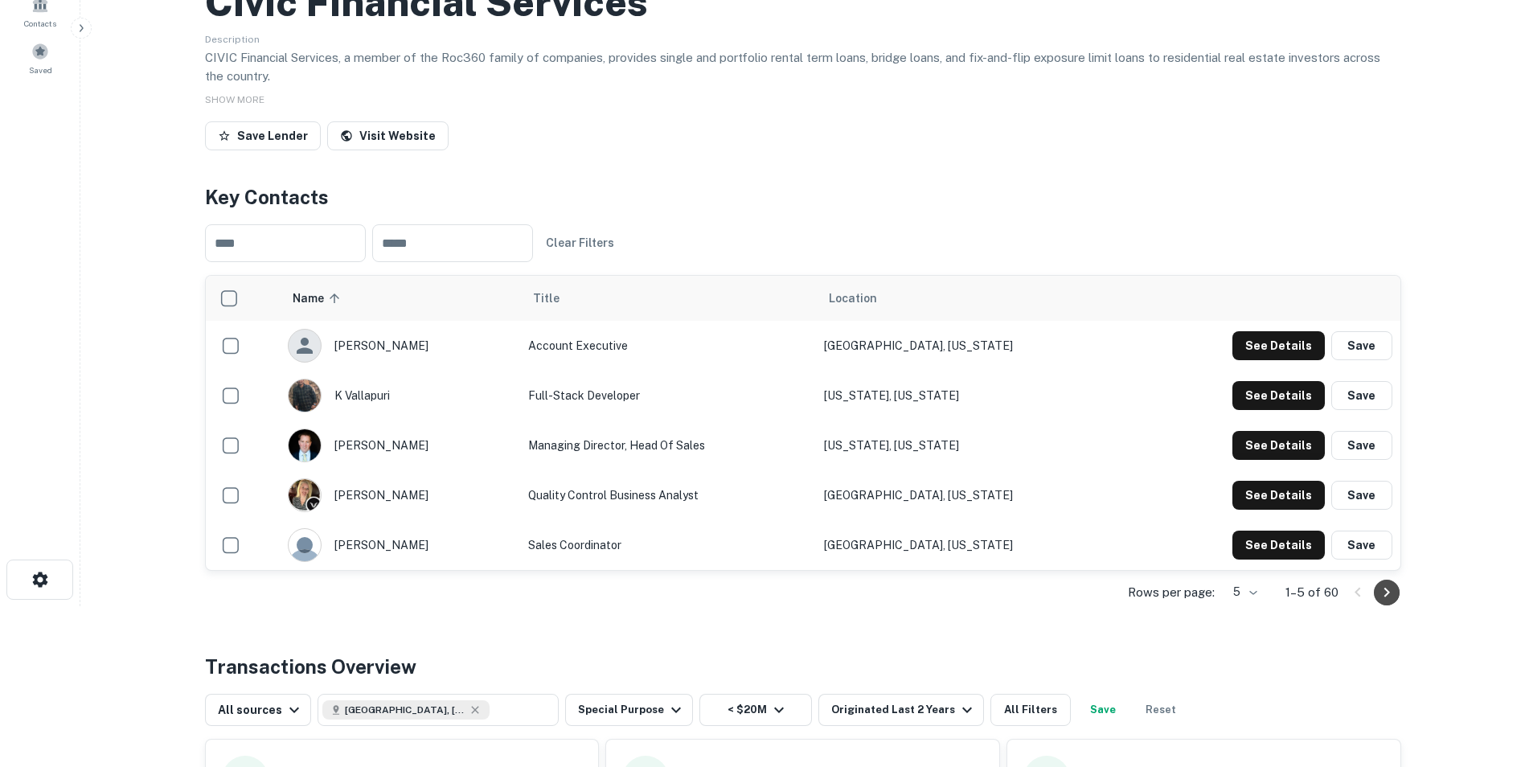
click at [1398, 589] on button "Go to next page" at bounding box center [1387, 593] width 26 height 26
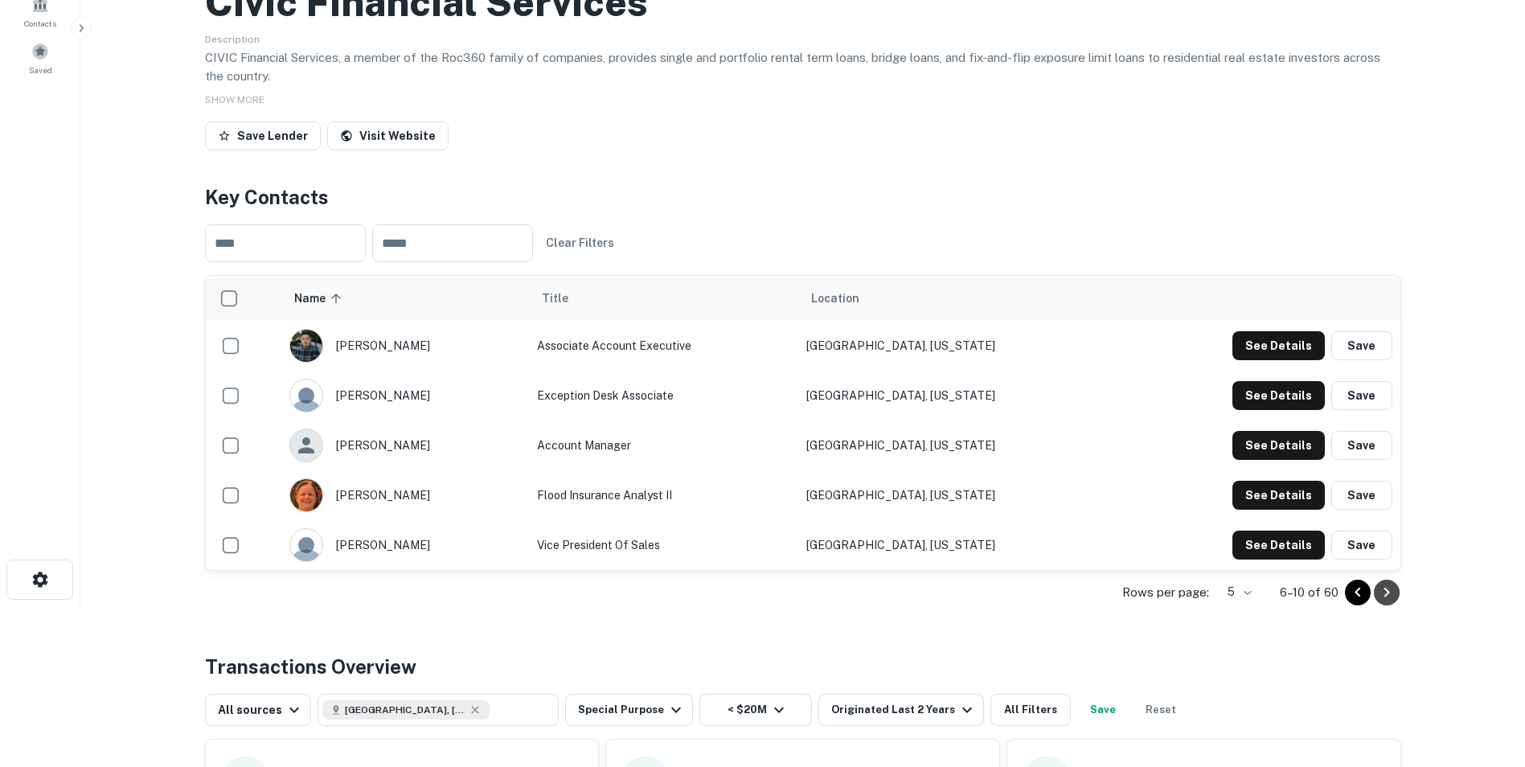
click at [1391, 589] on icon "Go to next page" at bounding box center [1386, 592] width 19 height 19
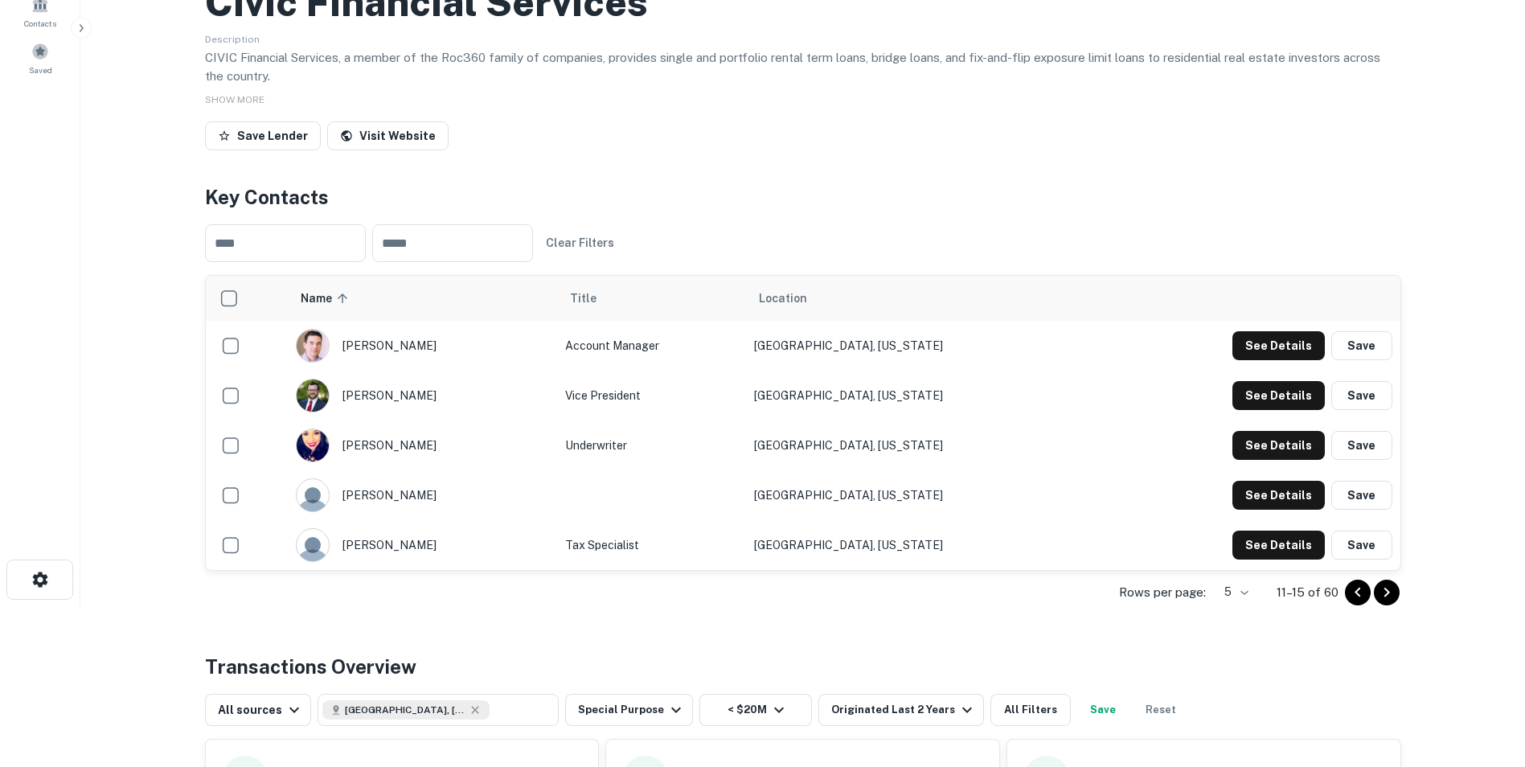
click at [1327, 347] on div "See Details Save" at bounding box center [1312, 345] width 160 height 29
click at [1240, 345] on button "See Details" at bounding box center [1278, 345] width 92 height 29
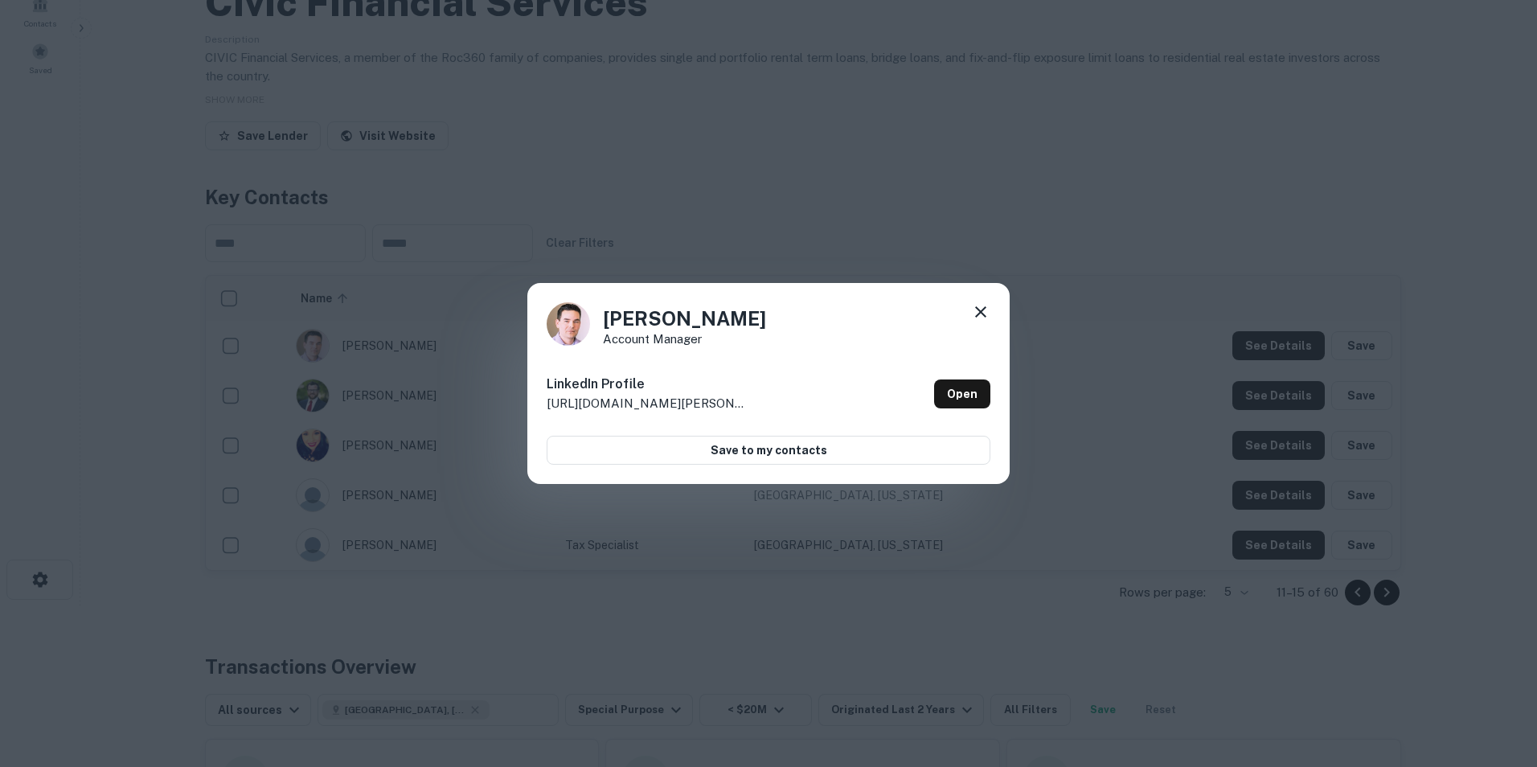
drag, startPoint x: 977, startPoint y: 311, endPoint x: 907, endPoint y: 289, distance: 73.5
click at [977, 309] on icon at bounding box center [980, 311] width 19 height 19
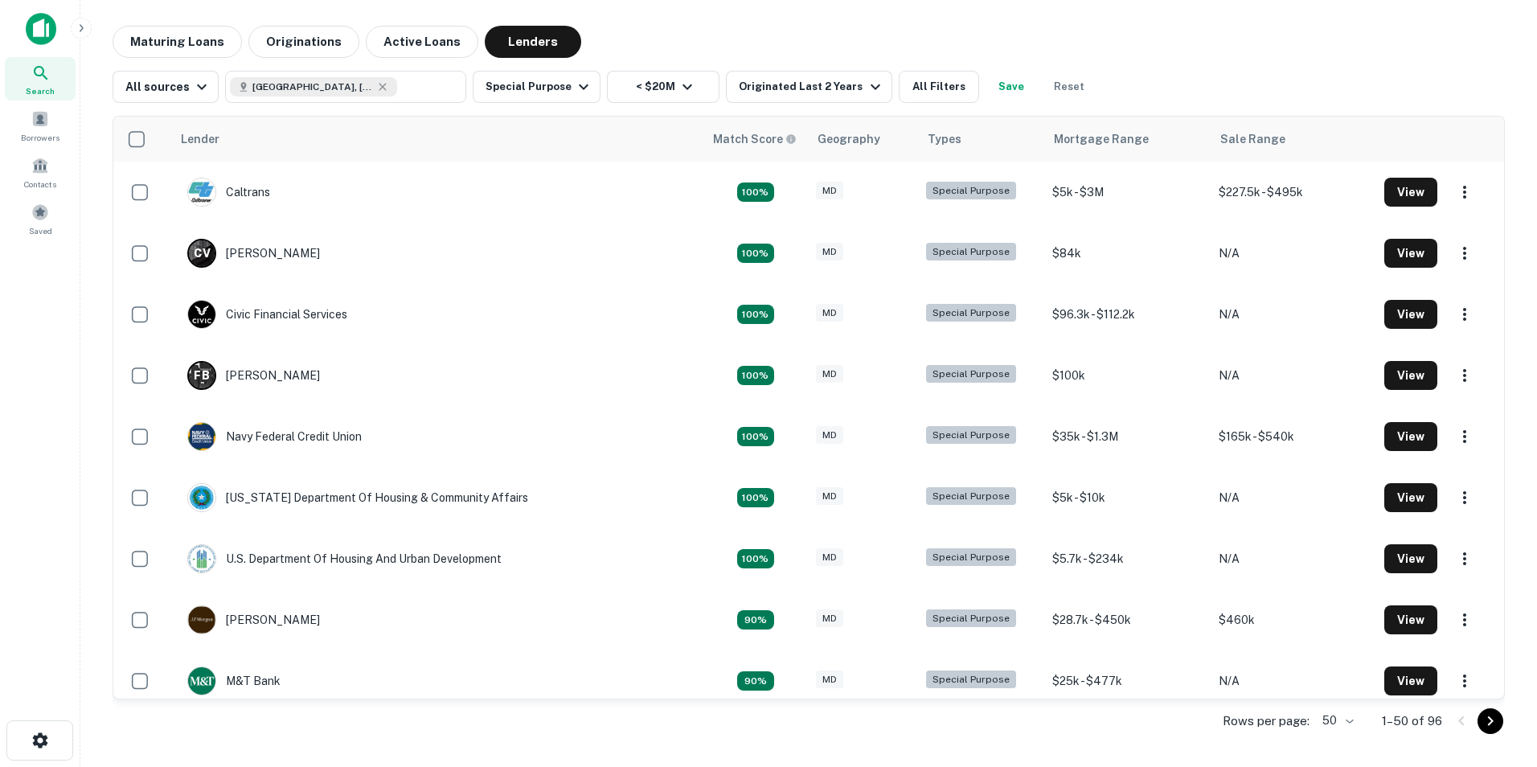
drag, startPoint x: 1505, startPoint y: 223, endPoint x: 1505, endPoint y: 260, distance: 36.2
click at [1505, 260] on div "Maturing Loans Originations Active Loans Lenders All sources [GEOGRAPHIC_DATA],…" at bounding box center [808, 385] width 1431 height 719
click at [930, 88] on button "All Filters" at bounding box center [939, 87] width 80 height 32
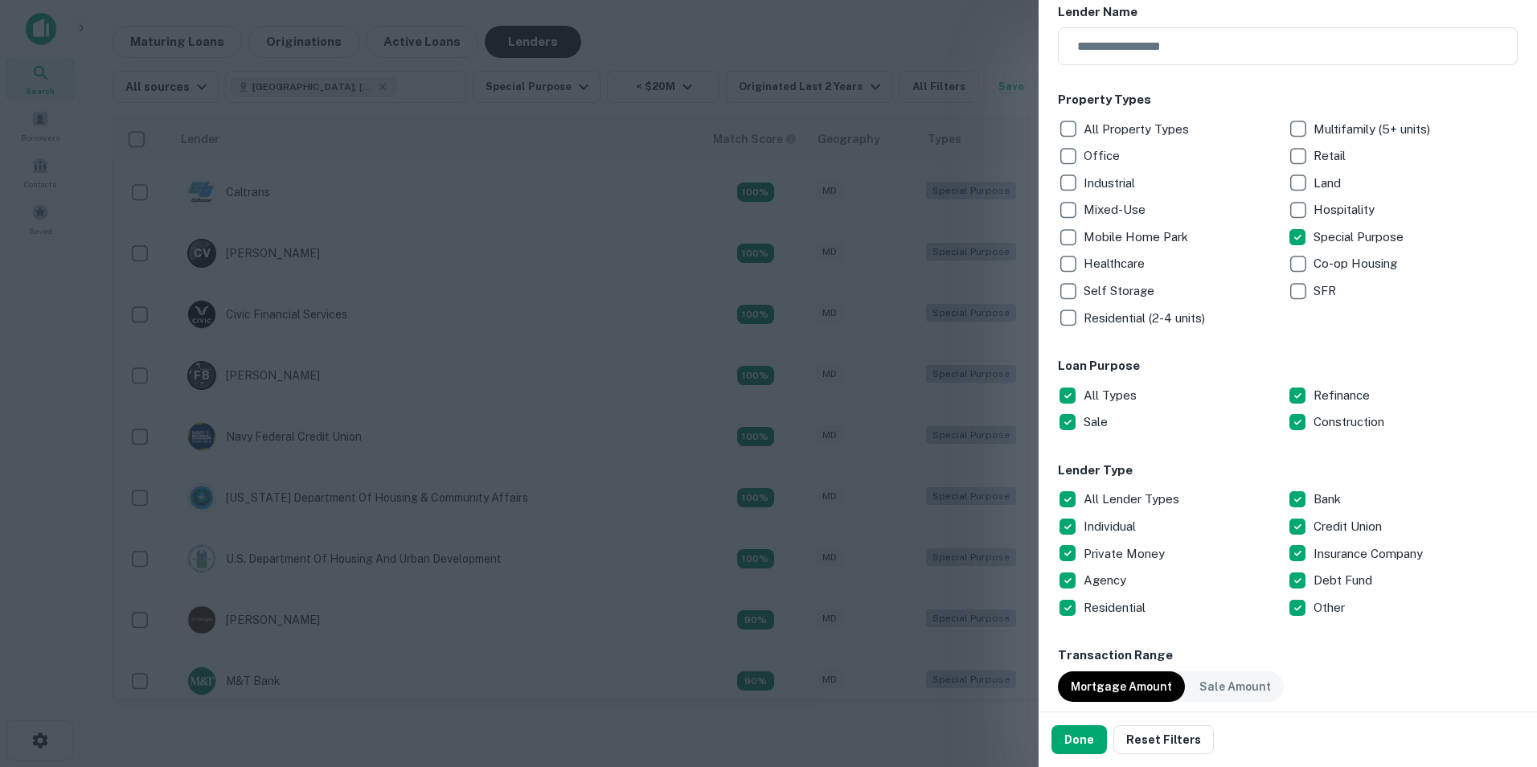
scroll to position [241, 0]
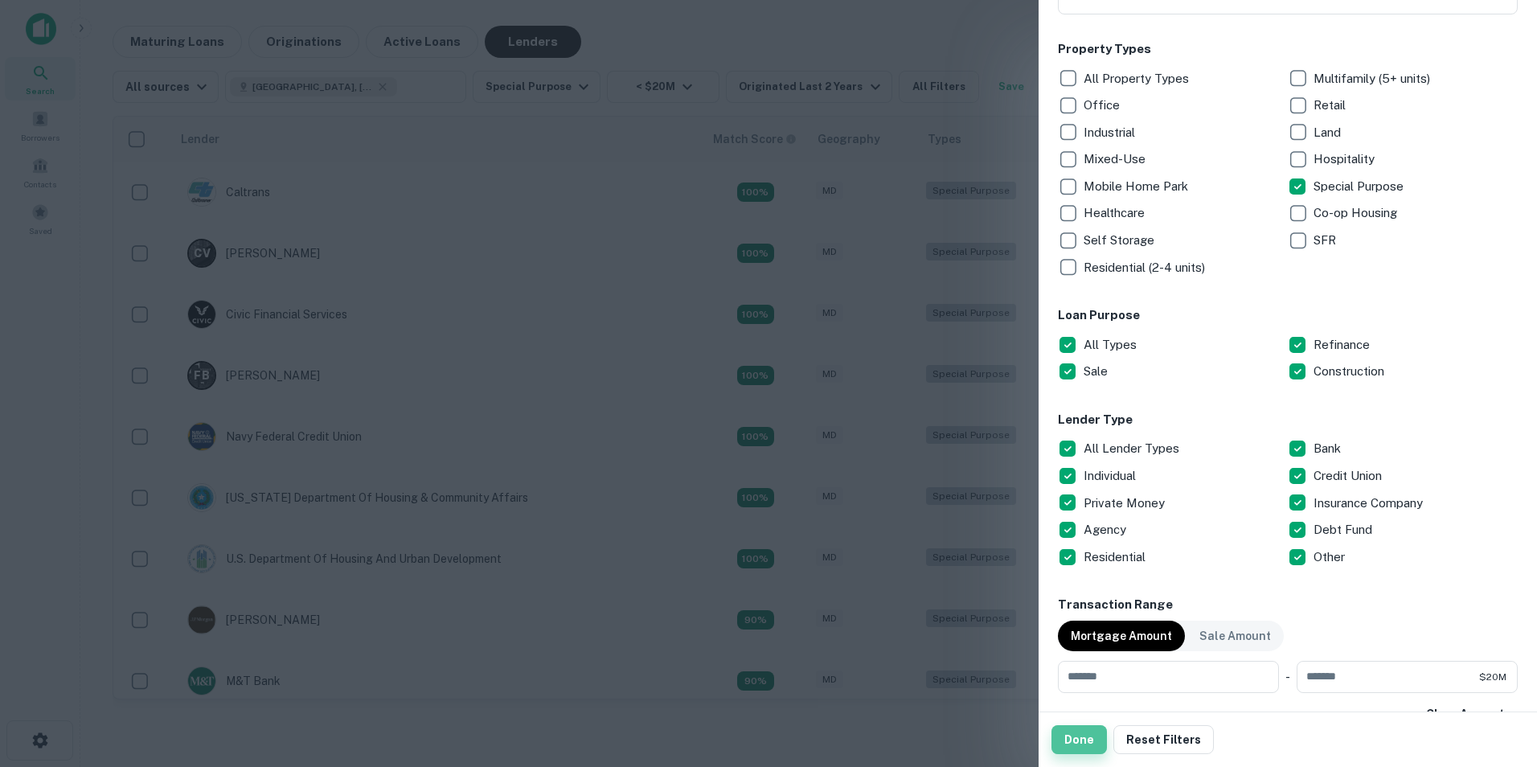
click at [1081, 732] on button "Done" at bounding box center [1078, 739] width 55 height 29
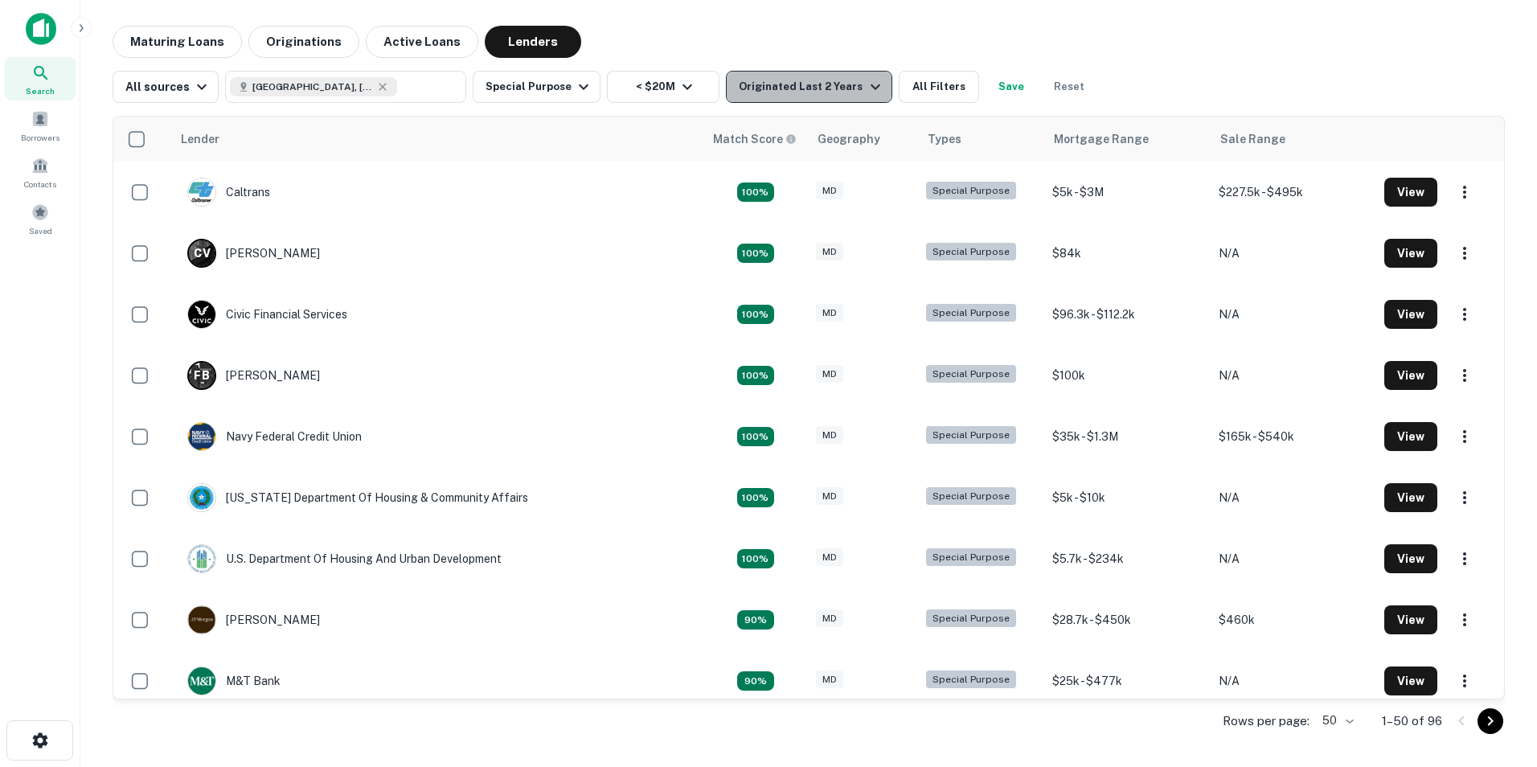
click at [870, 87] on icon "button" at bounding box center [875, 87] width 10 height 6
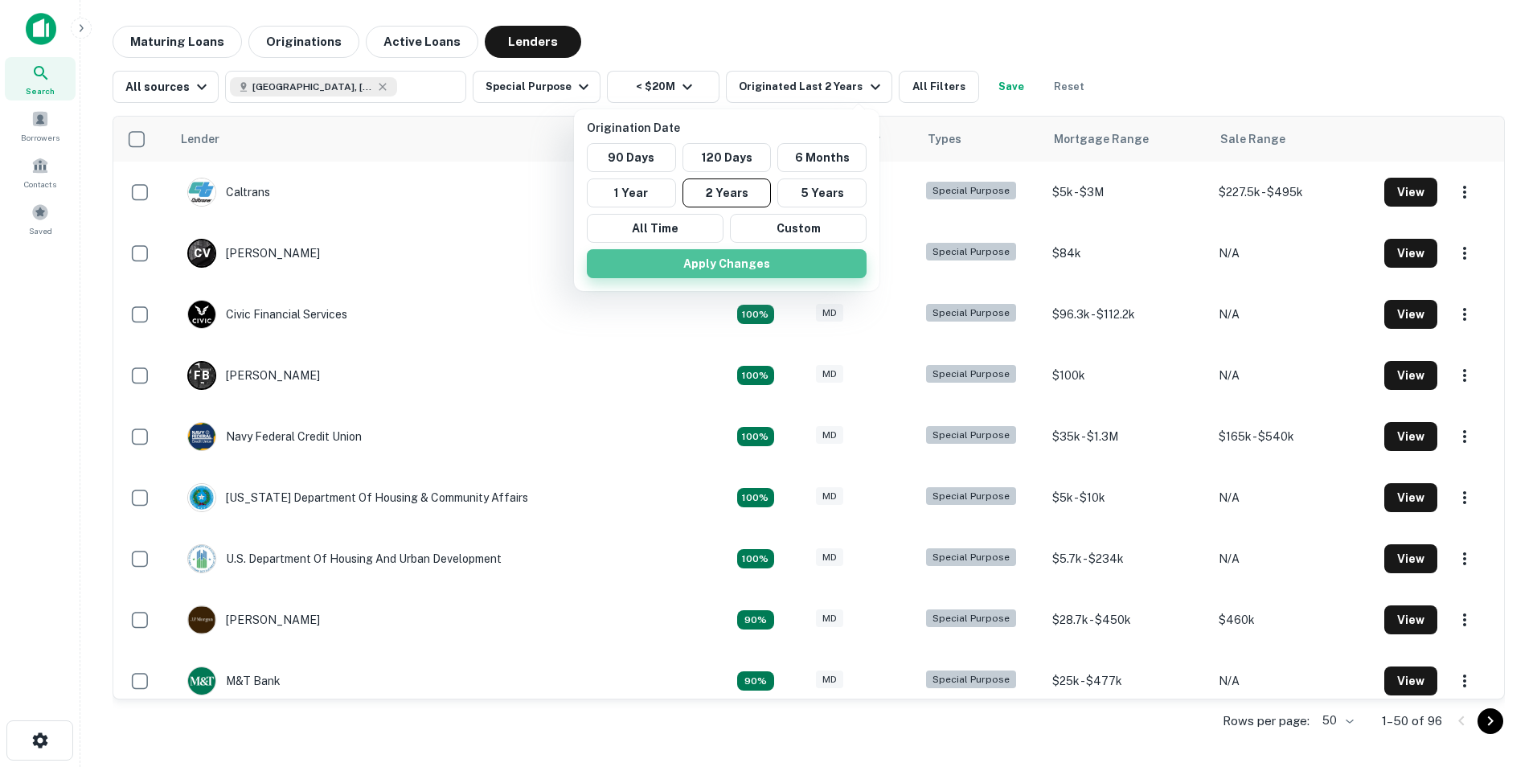
click at [731, 262] on button "Apply Changes" at bounding box center [727, 263] width 280 height 29
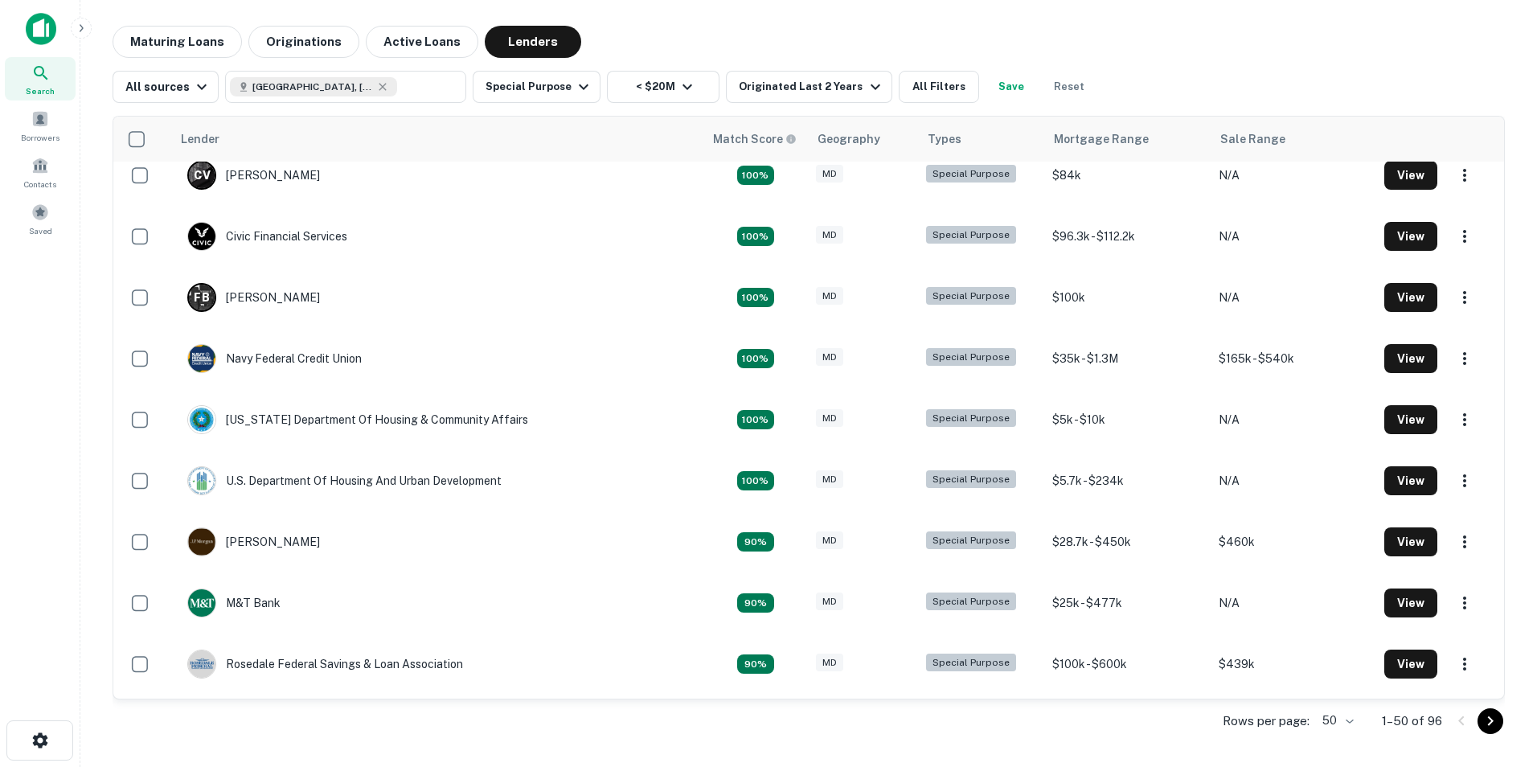
scroll to position [0, 0]
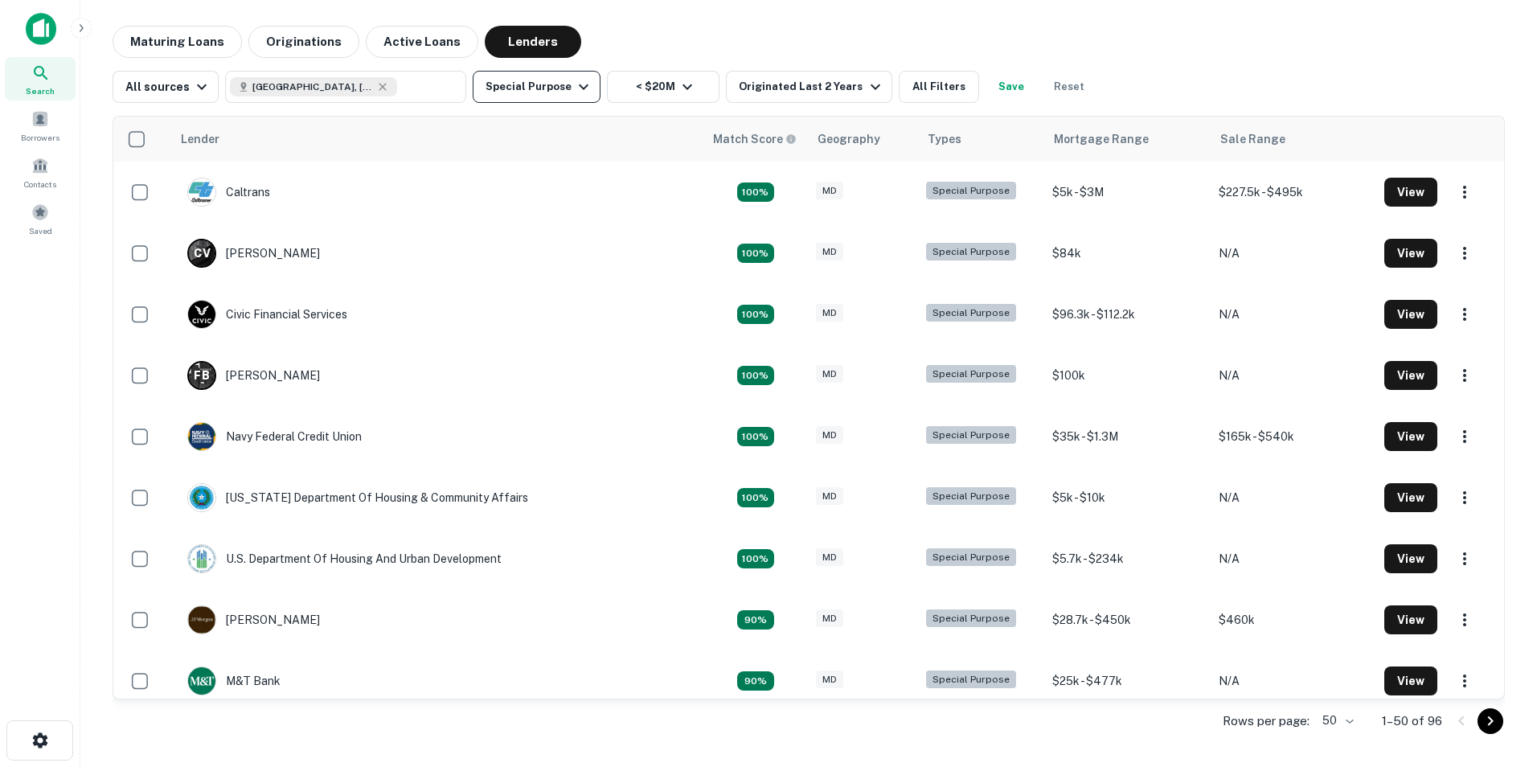
click at [579, 85] on icon "button" at bounding box center [584, 87] width 10 height 6
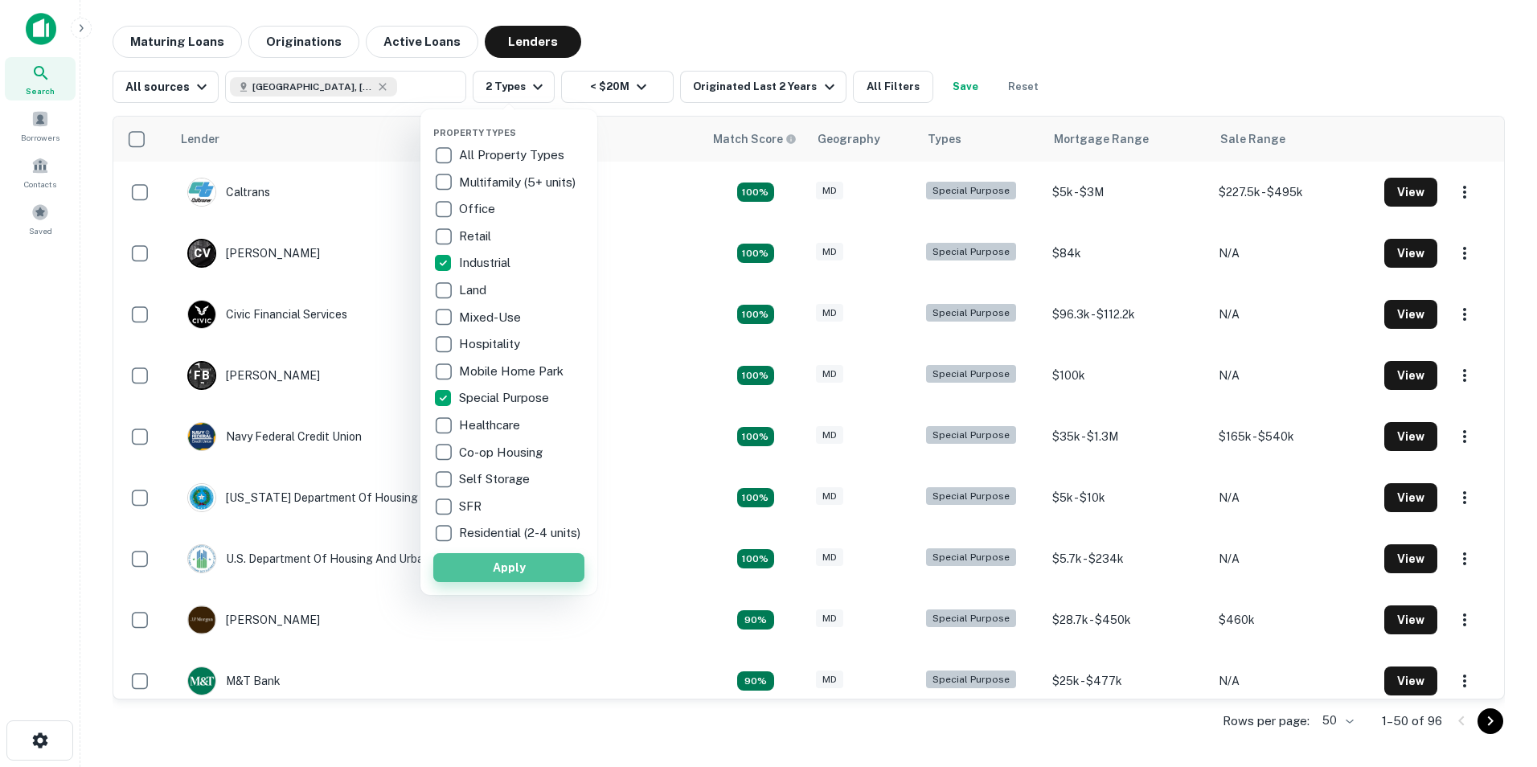
click at [510, 569] on button "Apply" at bounding box center [508, 567] width 151 height 29
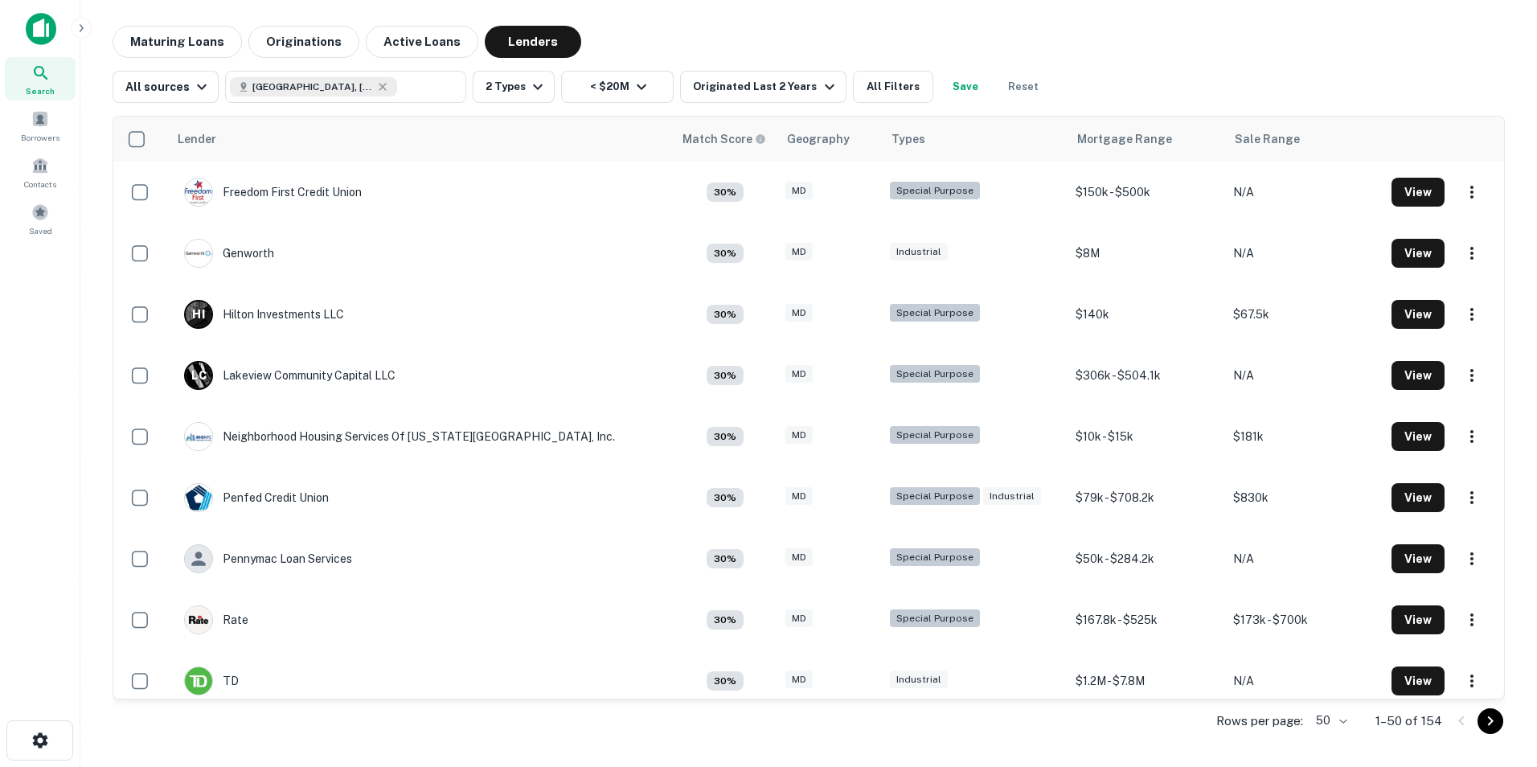
scroll to position [2325, 0]
